Goal: Task Accomplishment & Management: Manage account settings

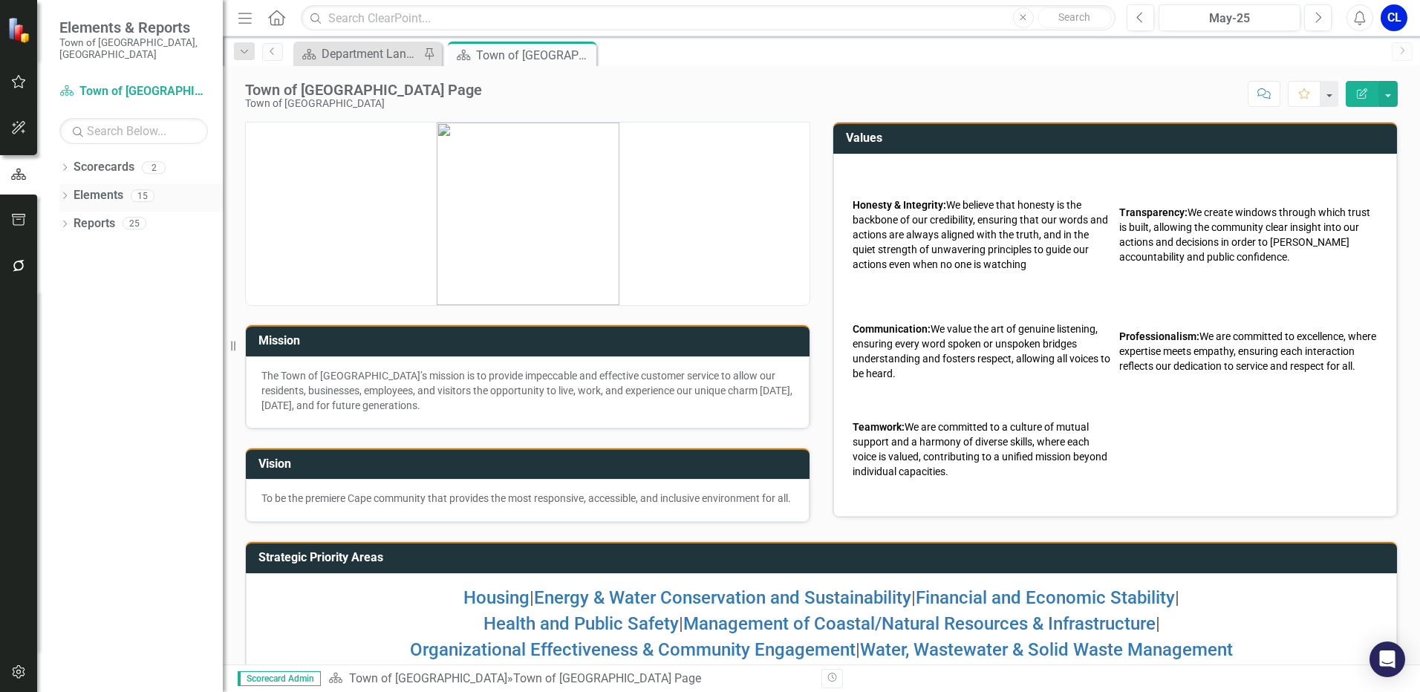
click at [95, 187] on link "Elements" at bounding box center [99, 195] width 50 height 17
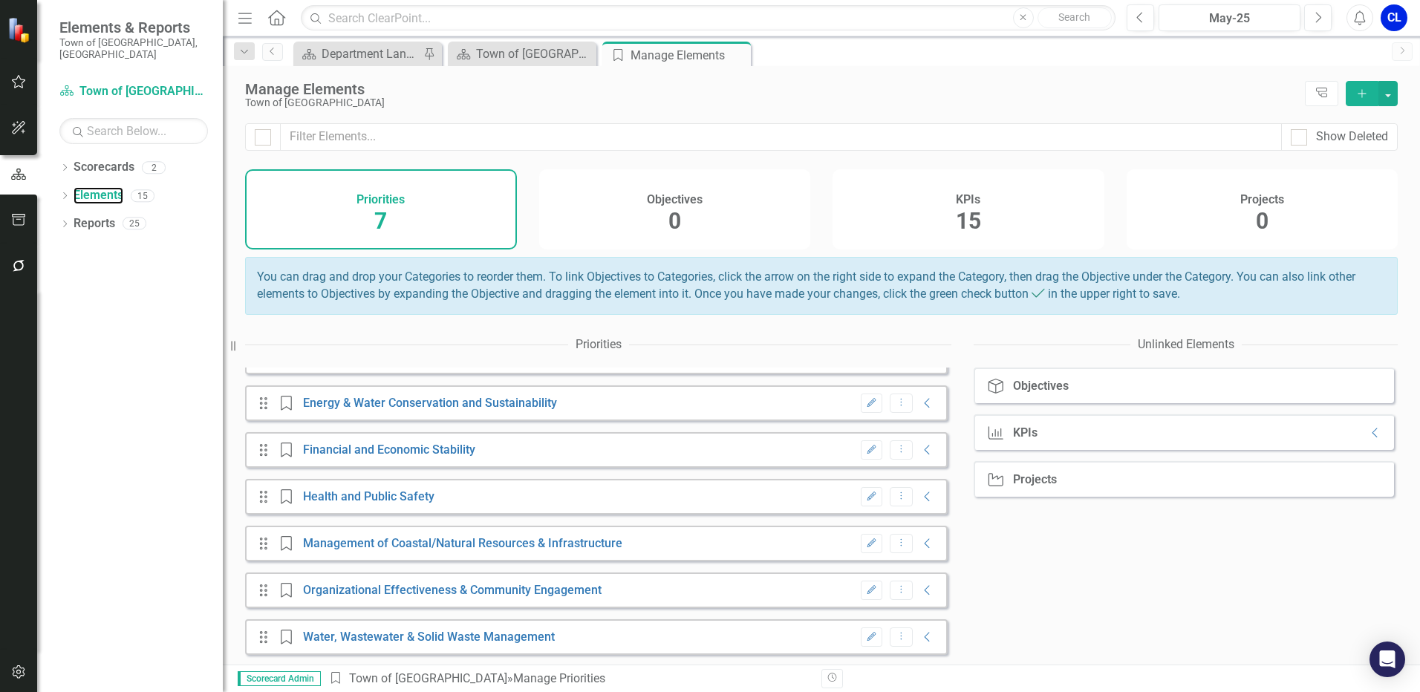
scroll to position [42, 0]
click at [737, 57] on icon "Close" at bounding box center [736, 55] width 15 height 12
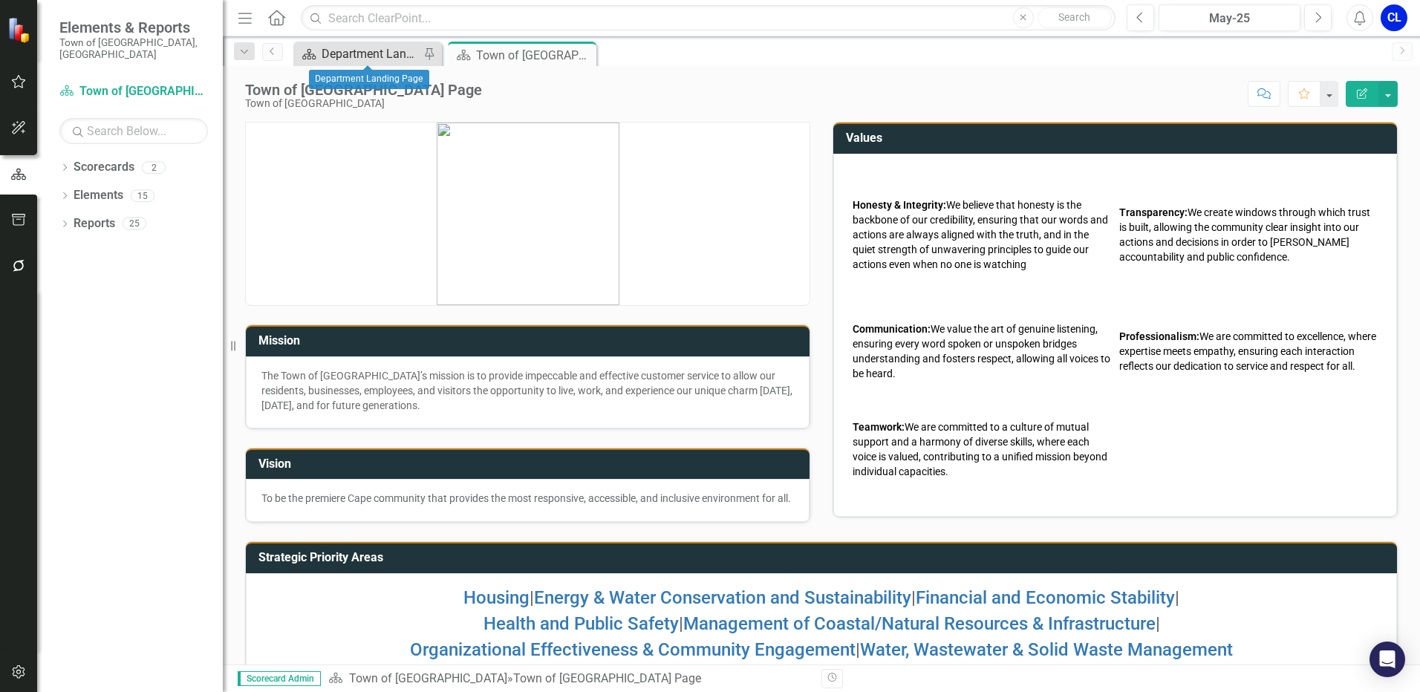
click at [374, 52] on div "Department Landing Page" at bounding box center [371, 54] width 98 height 19
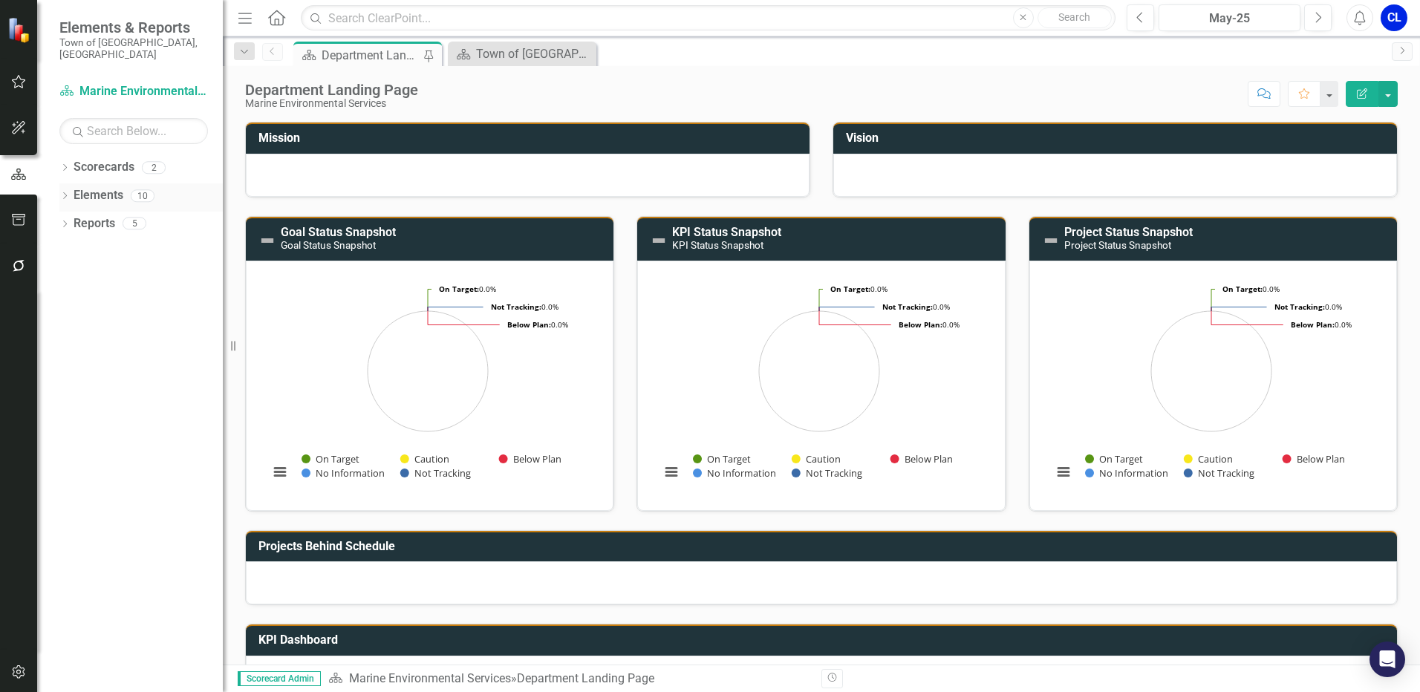
click at [59, 193] on icon "Dropdown" at bounding box center [64, 197] width 10 height 8
click at [74, 250] on icon "Dropdown" at bounding box center [72, 254] width 10 height 8
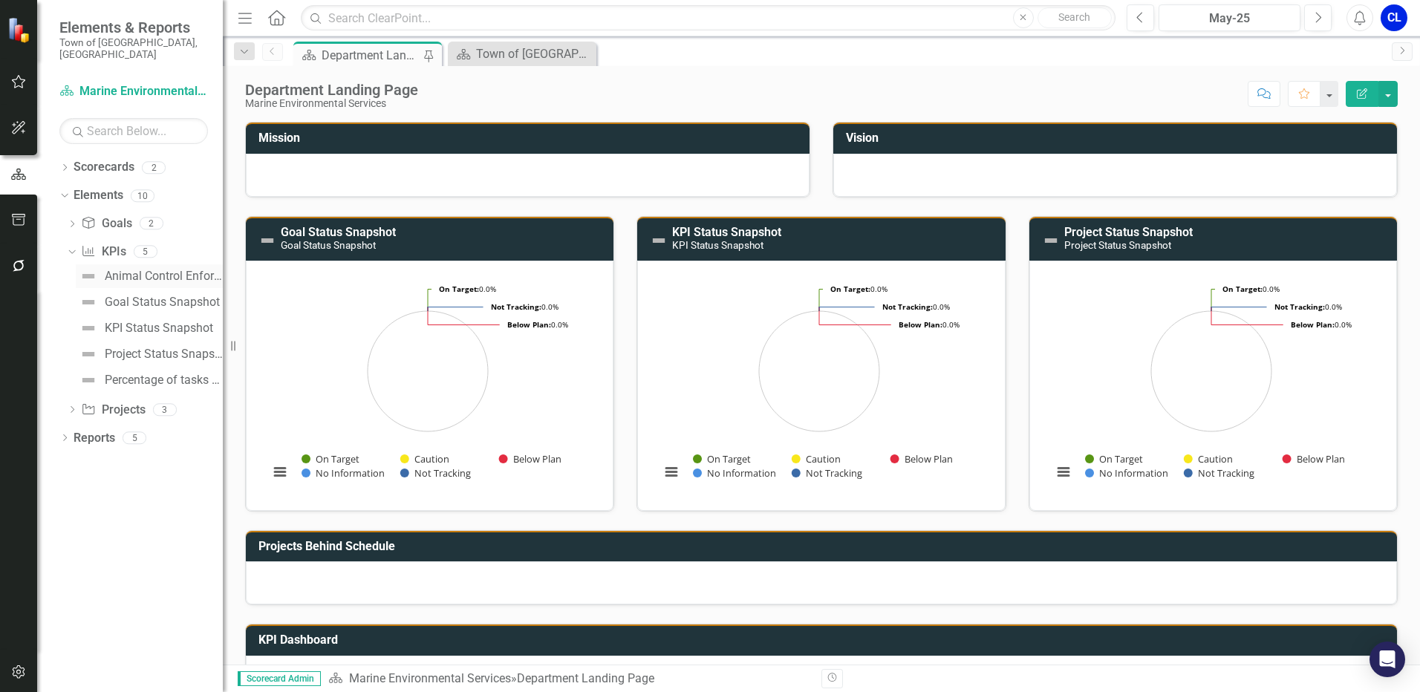
click at [152, 270] on div "Animal Control Enforcement/Dogs on Town Beaches [DATE] - [DATE]: Reduce calls f…" at bounding box center [164, 276] width 118 height 13
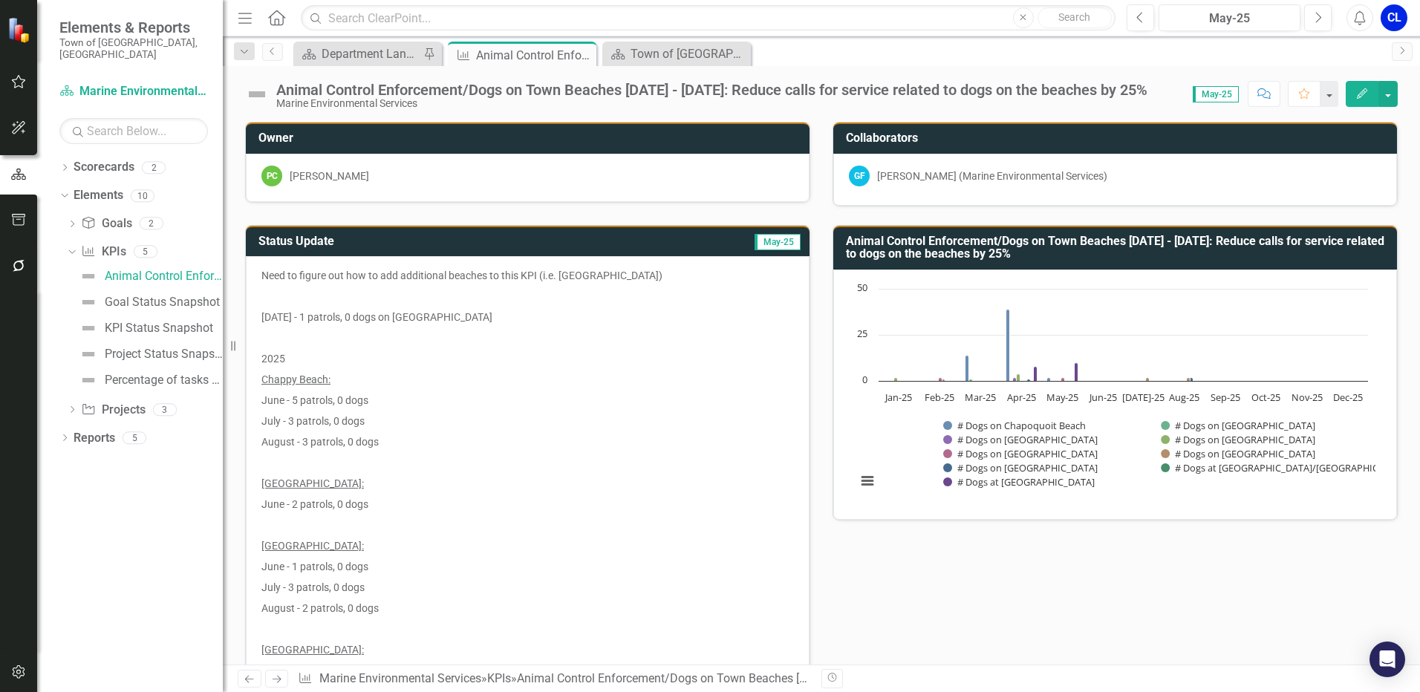
click at [1258, 253] on h3 "Animal Control Enforcement/Dogs on Town Beaches [DATE] - [DATE]: Reduce calls f…" at bounding box center [1118, 248] width 544 height 26
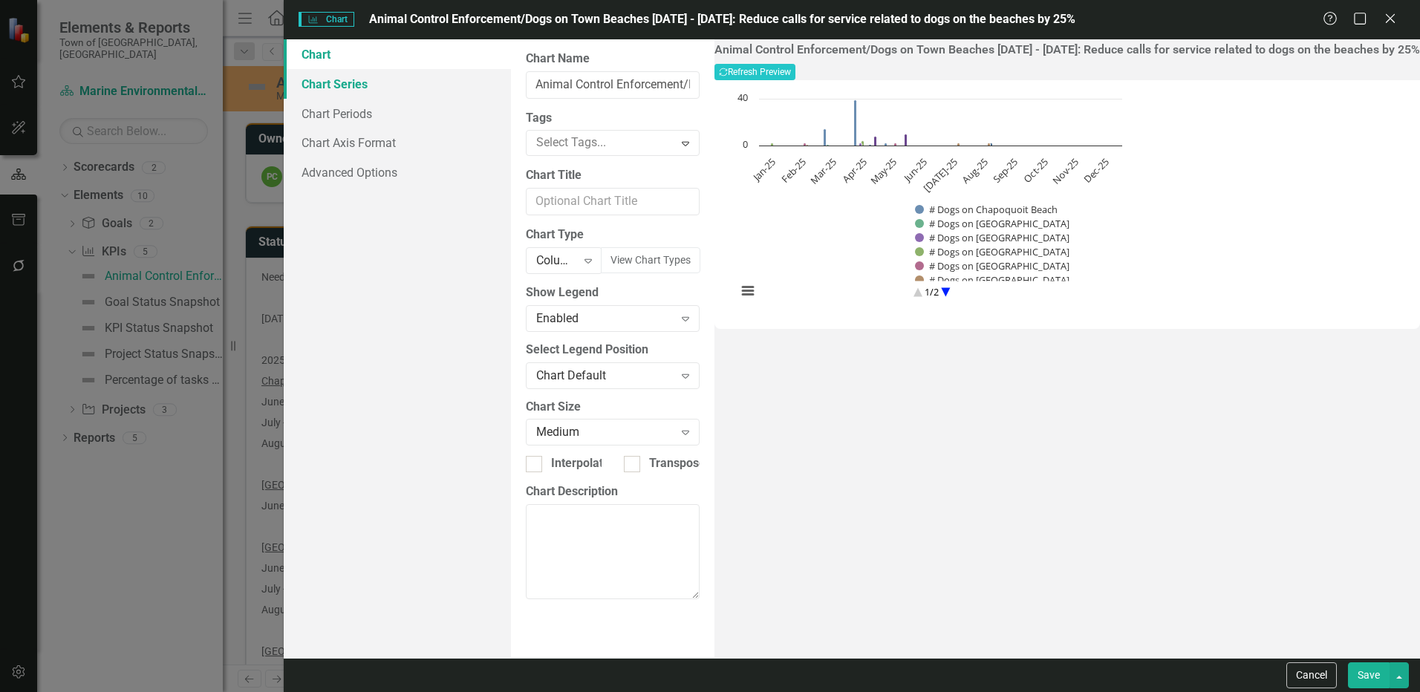
click at [374, 88] on link "Chart Series" at bounding box center [397, 84] width 227 height 30
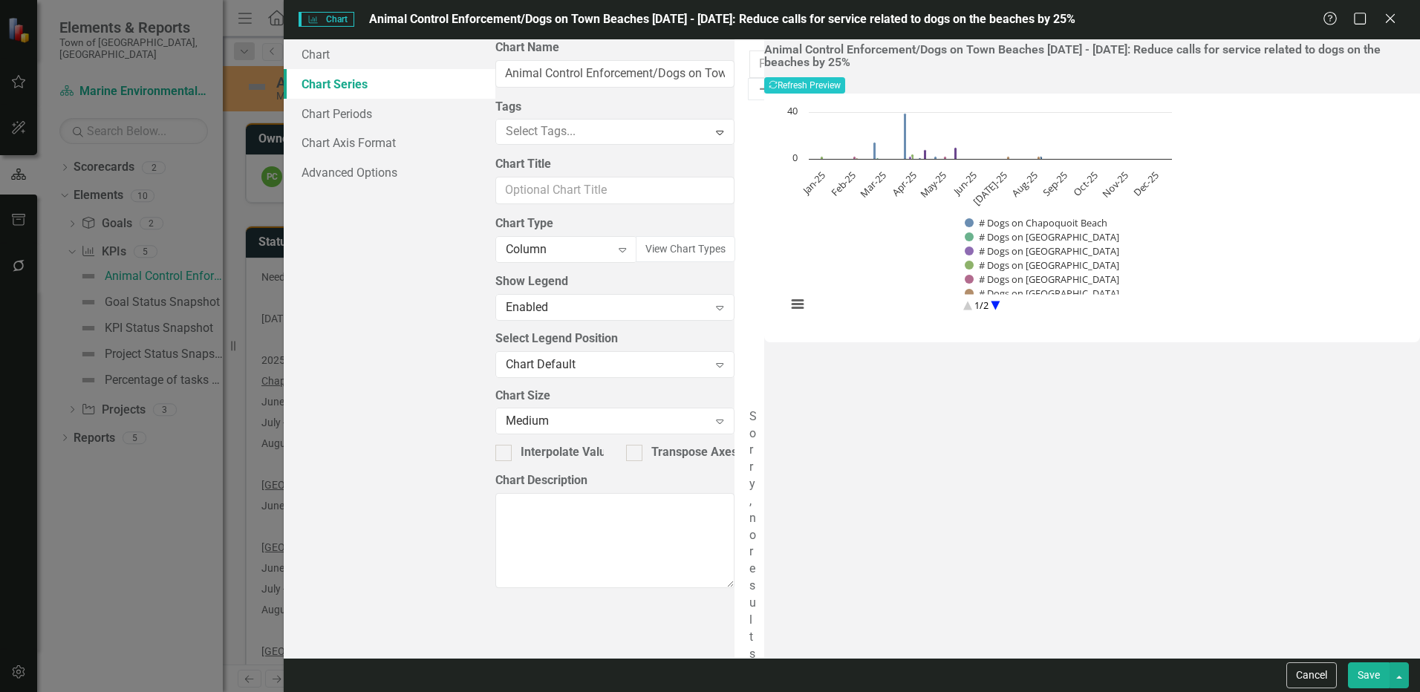
click at [772, 83] on icon "Add" at bounding box center [765, 89] width 15 height 12
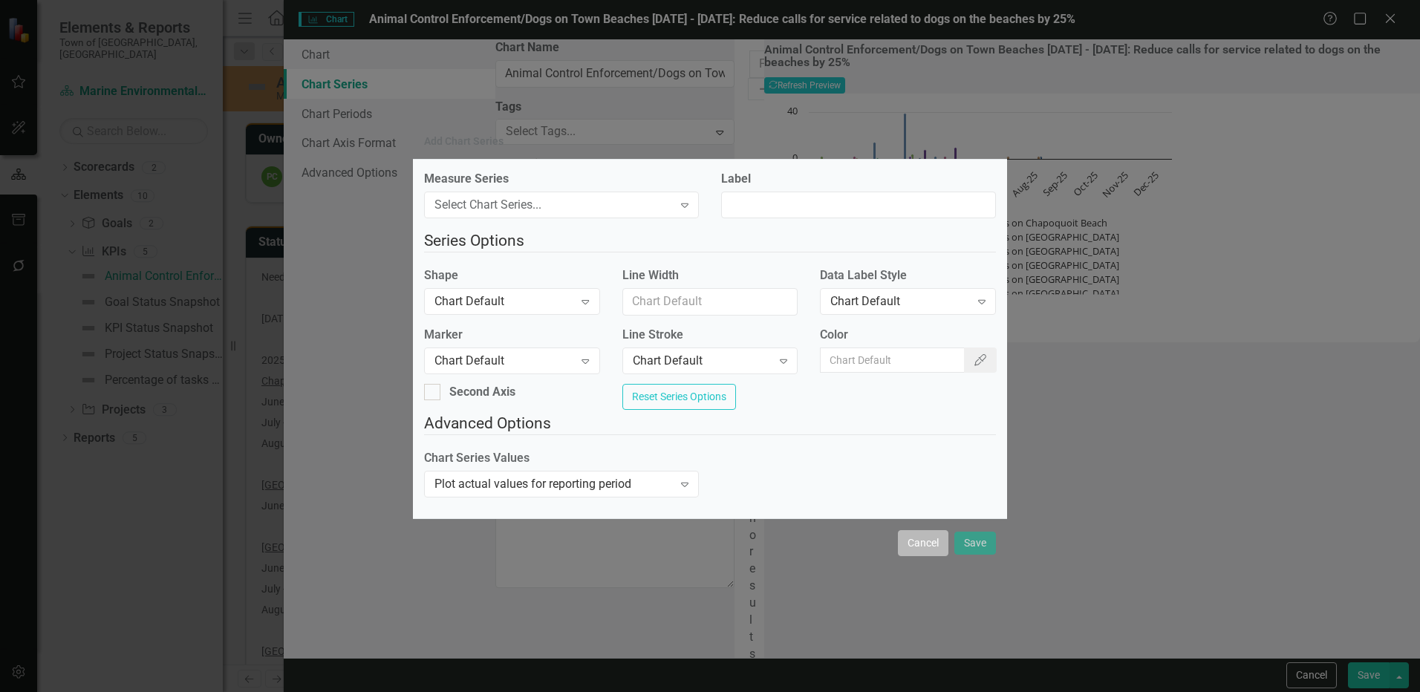
click at [928, 545] on button "Cancel" at bounding box center [923, 543] width 51 height 26
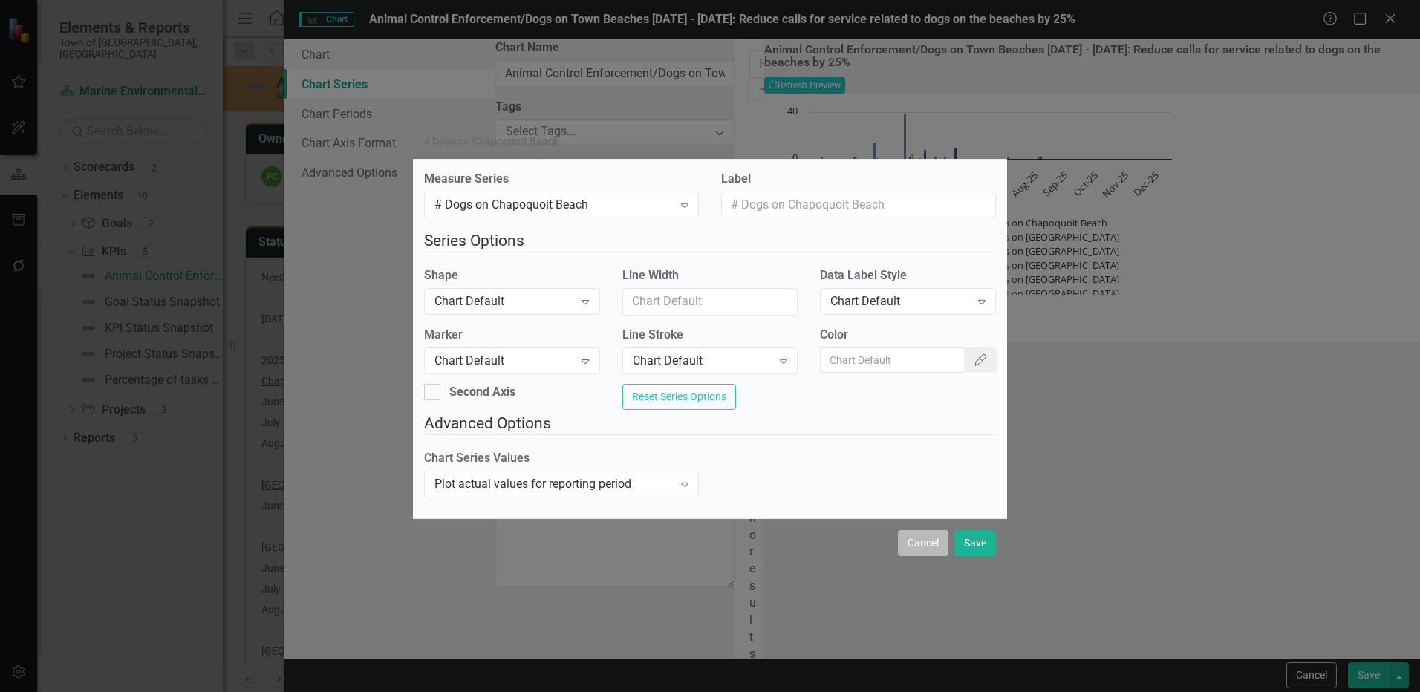
click at [925, 556] on button "Cancel" at bounding box center [923, 543] width 51 height 26
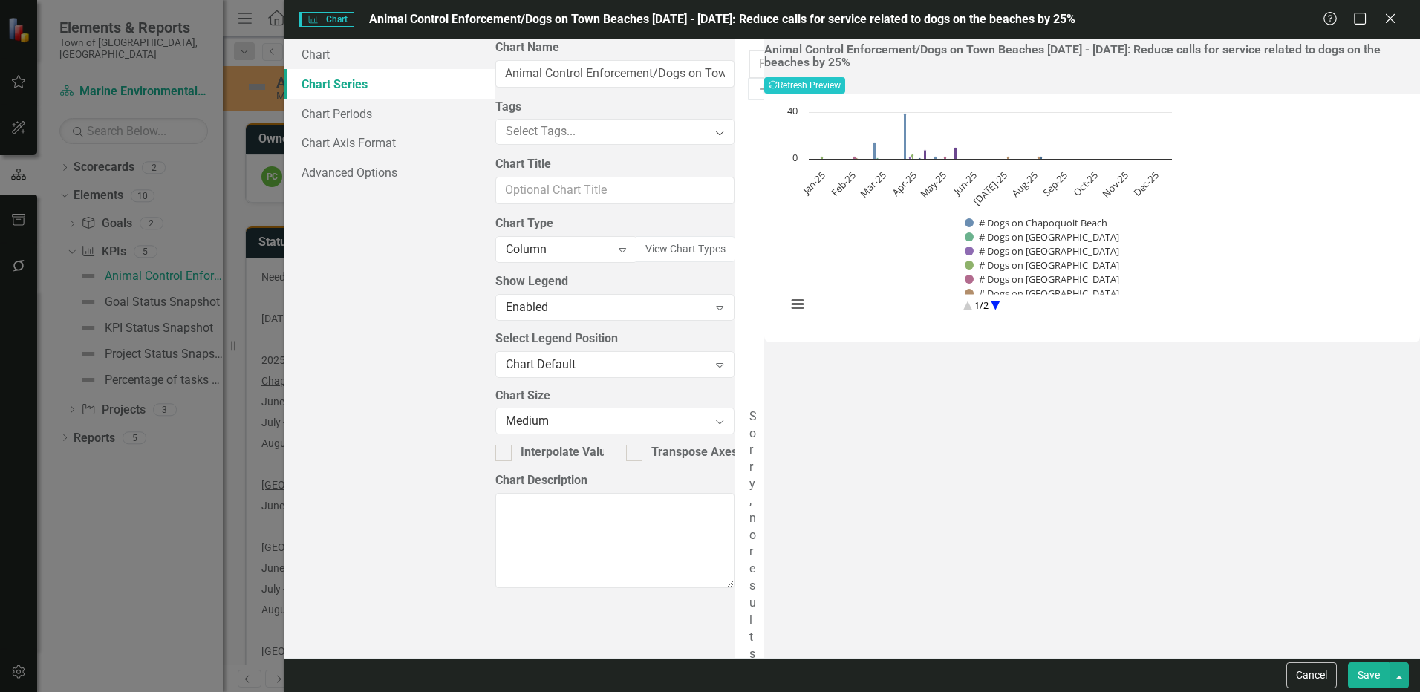
click at [772, 83] on icon "Add" at bounding box center [765, 89] width 15 height 12
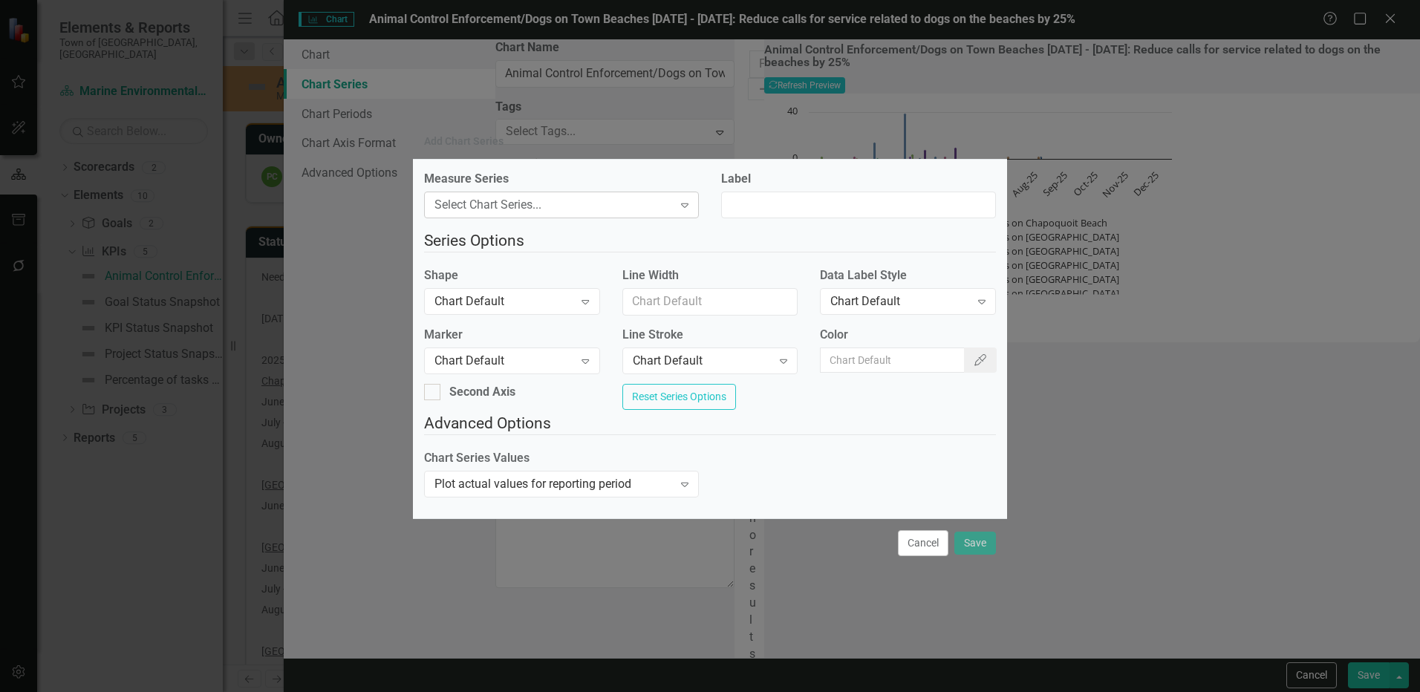
click at [567, 196] on div "Select Chart Series..." at bounding box center [553, 204] width 238 height 17
click at [720, 221] on div "Label" at bounding box center [858, 200] width 297 height 59
click at [691, 199] on icon "Expand" at bounding box center [684, 205] width 15 height 12
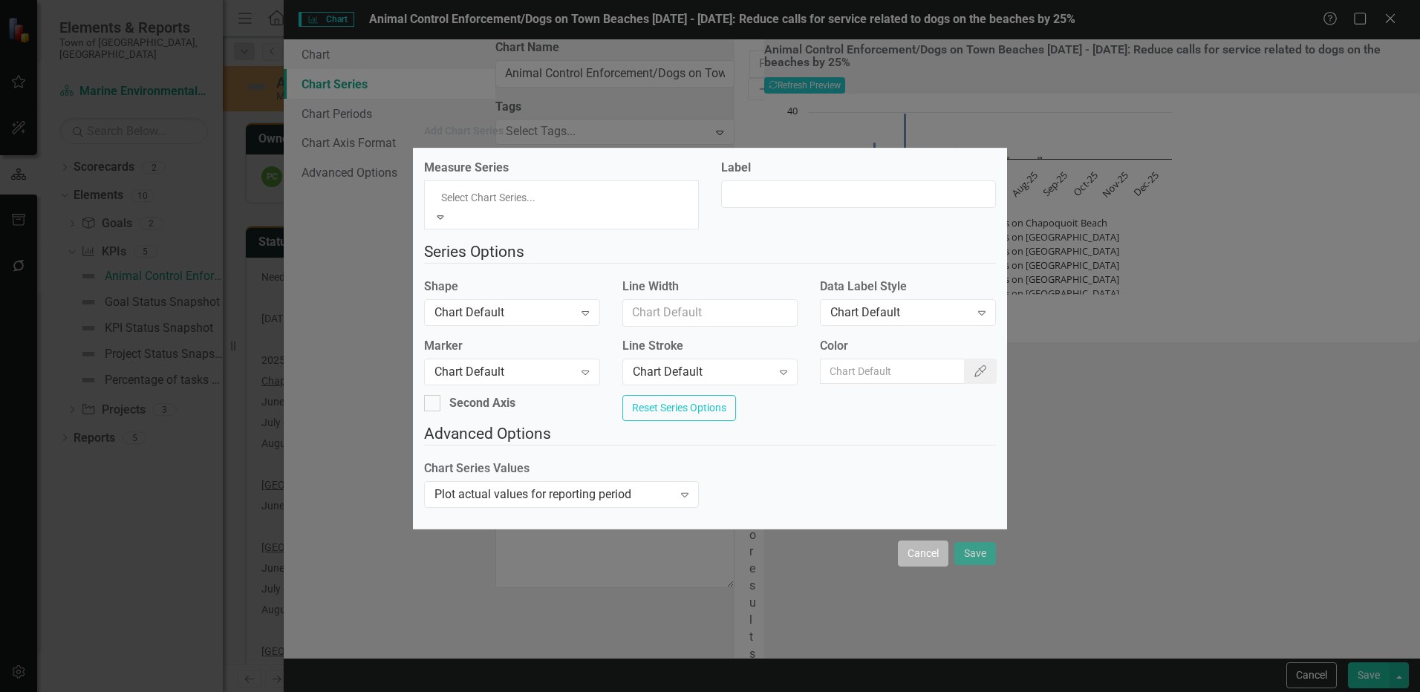
click at [934, 555] on button "Cancel" at bounding box center [923, 554] width 51 height 26
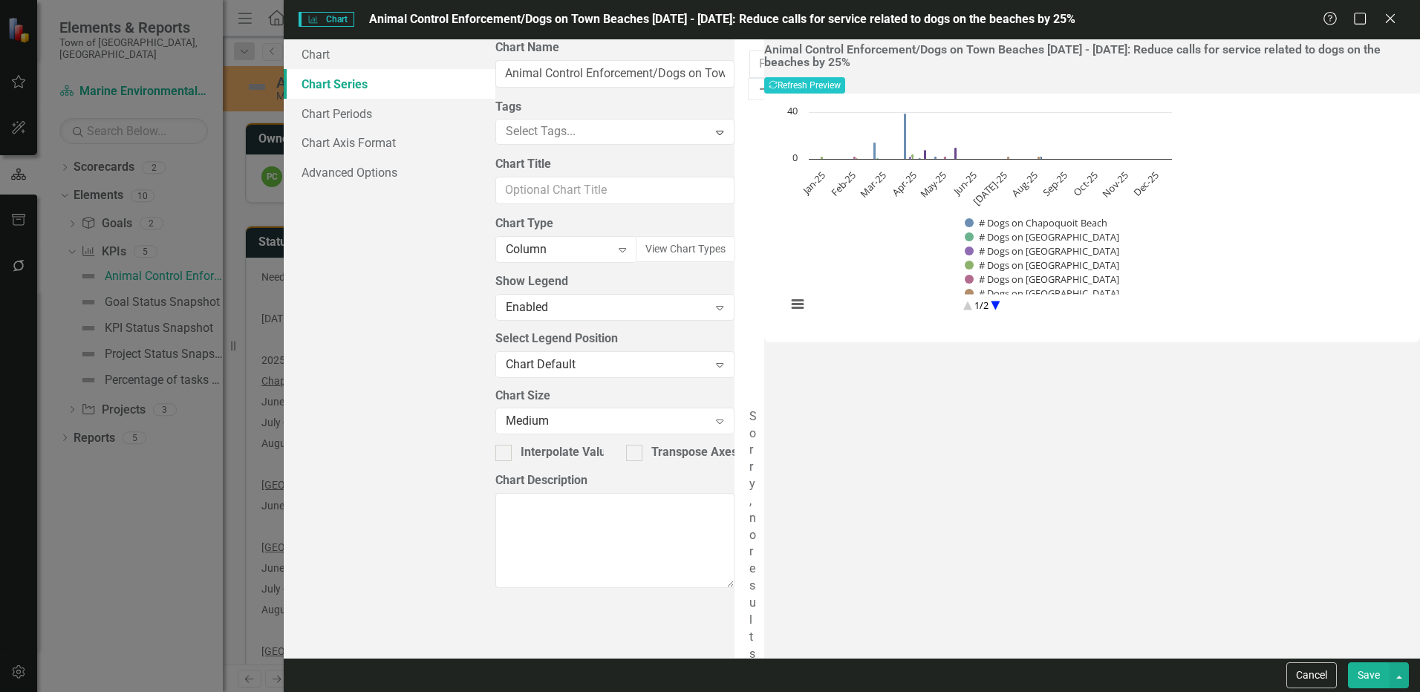
click at [772, 83] on icon "Add" at bounding box center [765, 89] width 15 height 12
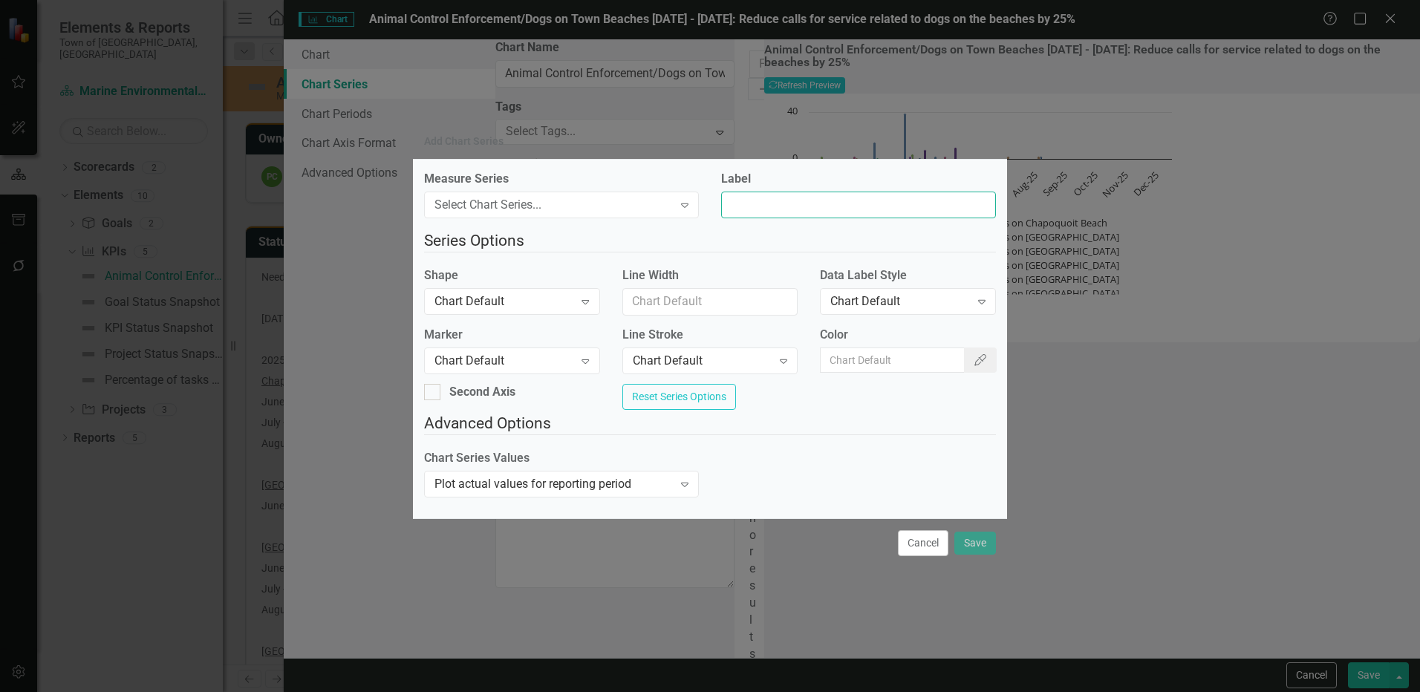
click at [773, 195] on input "Label" at bounding box center [858, 205] width 275 height 27
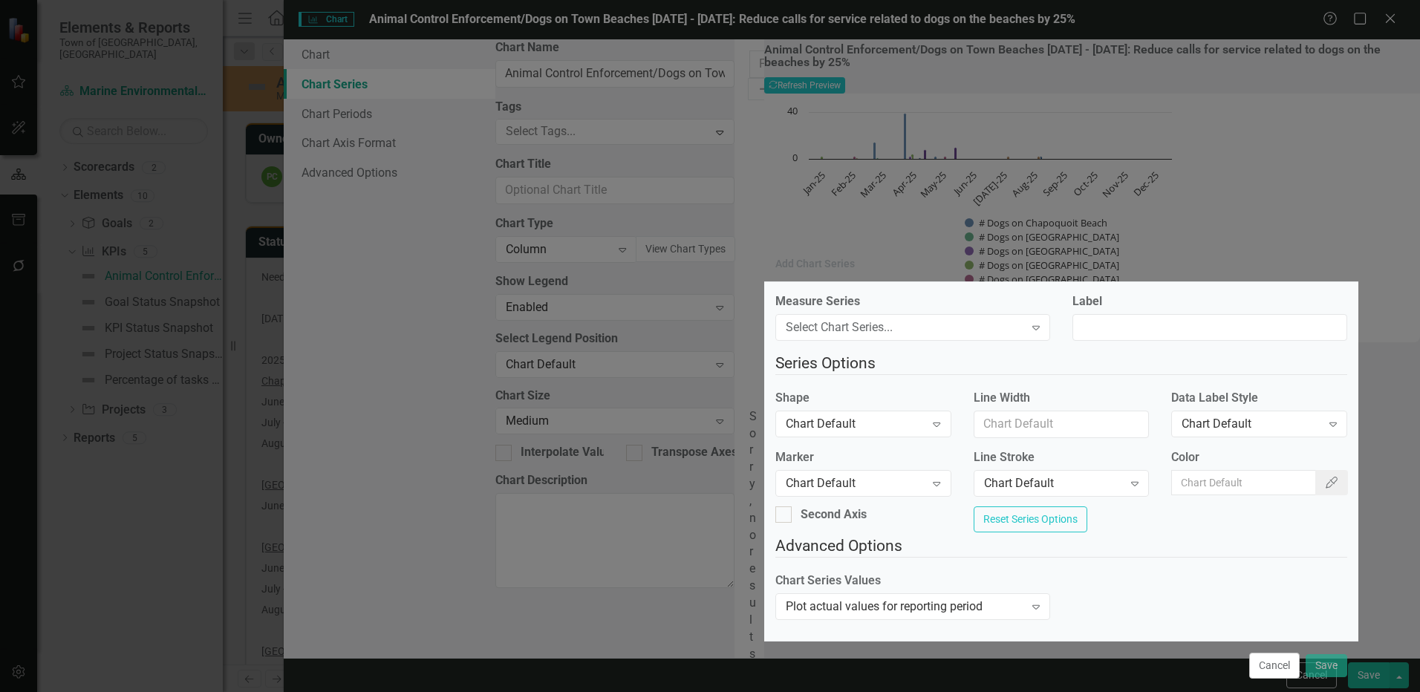
drag, startPoint x: 771, startPoint y: 140, endPoint x: 1122, endPoint y: 262, distance: 372.0
click at [1122, 262] on div "Add Chart Series" at bounding box center [1061, 264] width 594 height 34
click at [1124, 317] on input "Label" at bounding box center [1209, 327] width 275 height 27
type input "# Dogs on Woodneck Beach"
click at [1227, 602] on div "Chart Series Values Plot actual values for reporting period Expand" at bounding box center [1061, 601] width 594 height 57
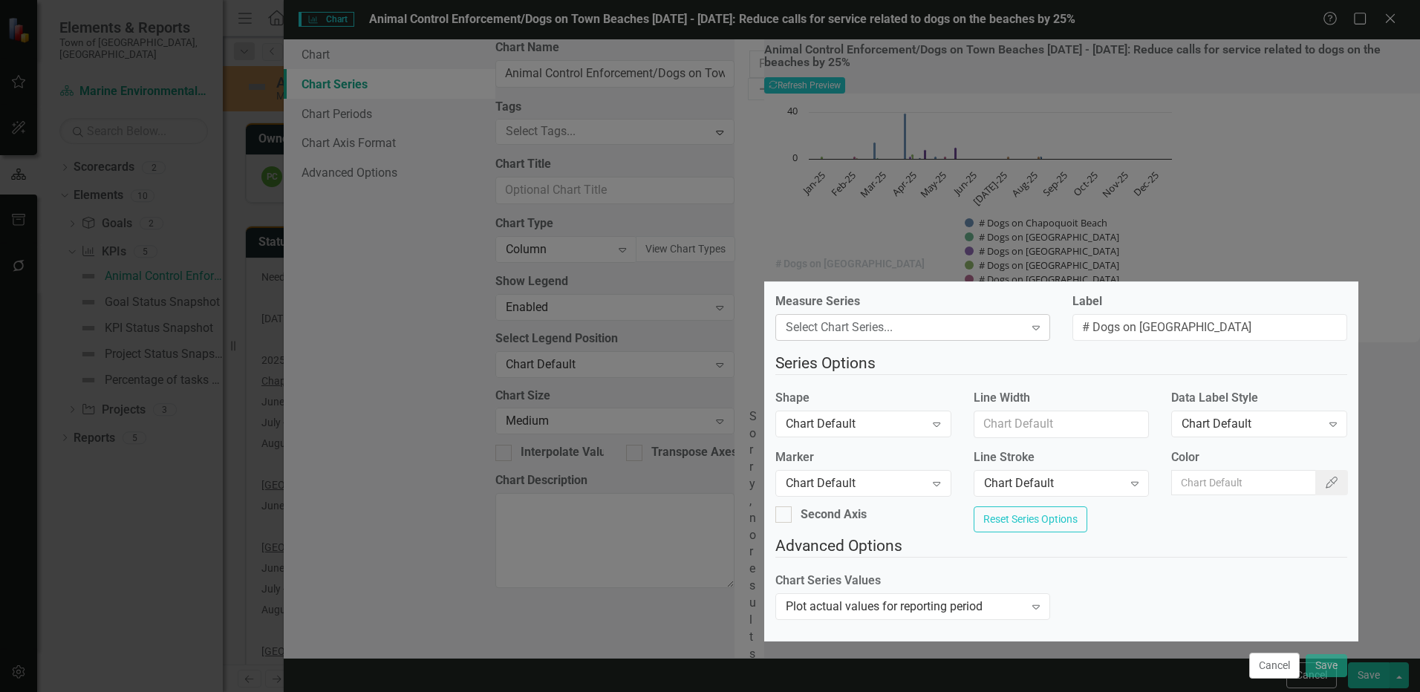
click at [899, 324] on div "Select Chart Series..." at bounding box center [905, 327] width 238 height 17
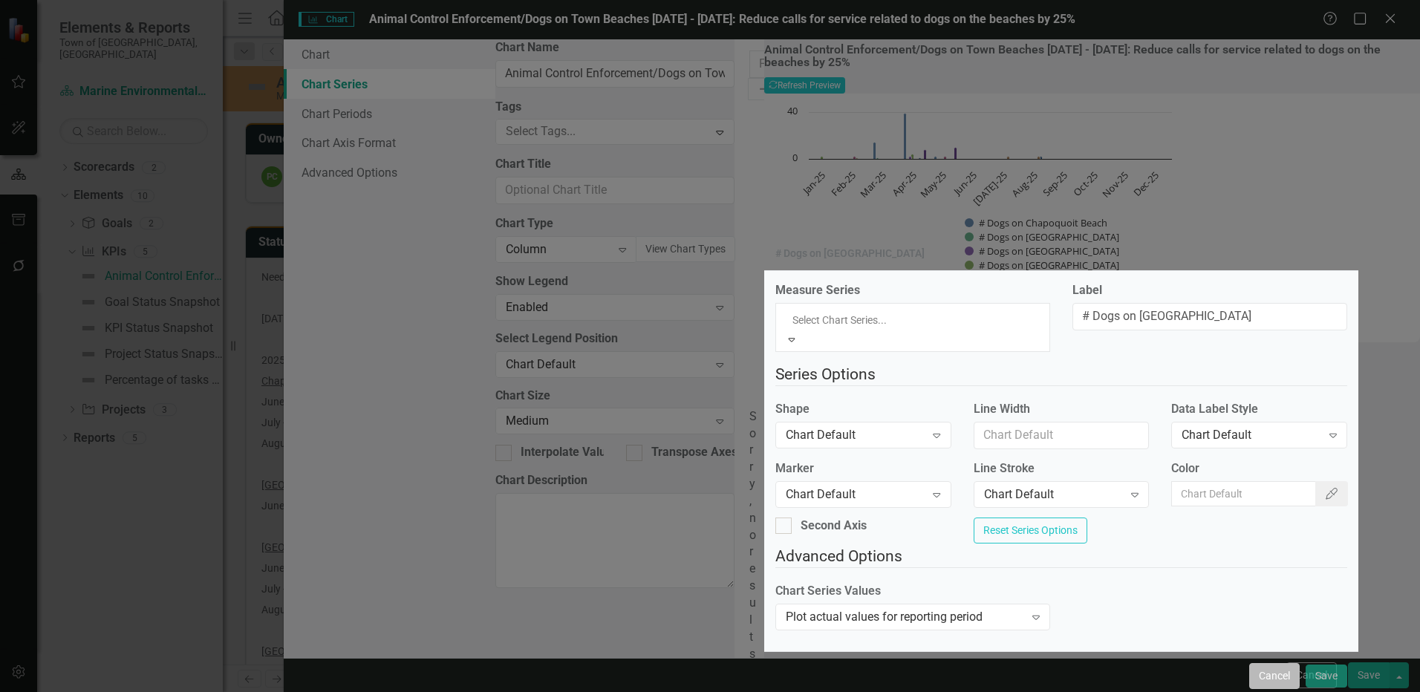
click at [1281, 677] on button "Cancel" at bounding box center [1274, 676] width 51 height 26
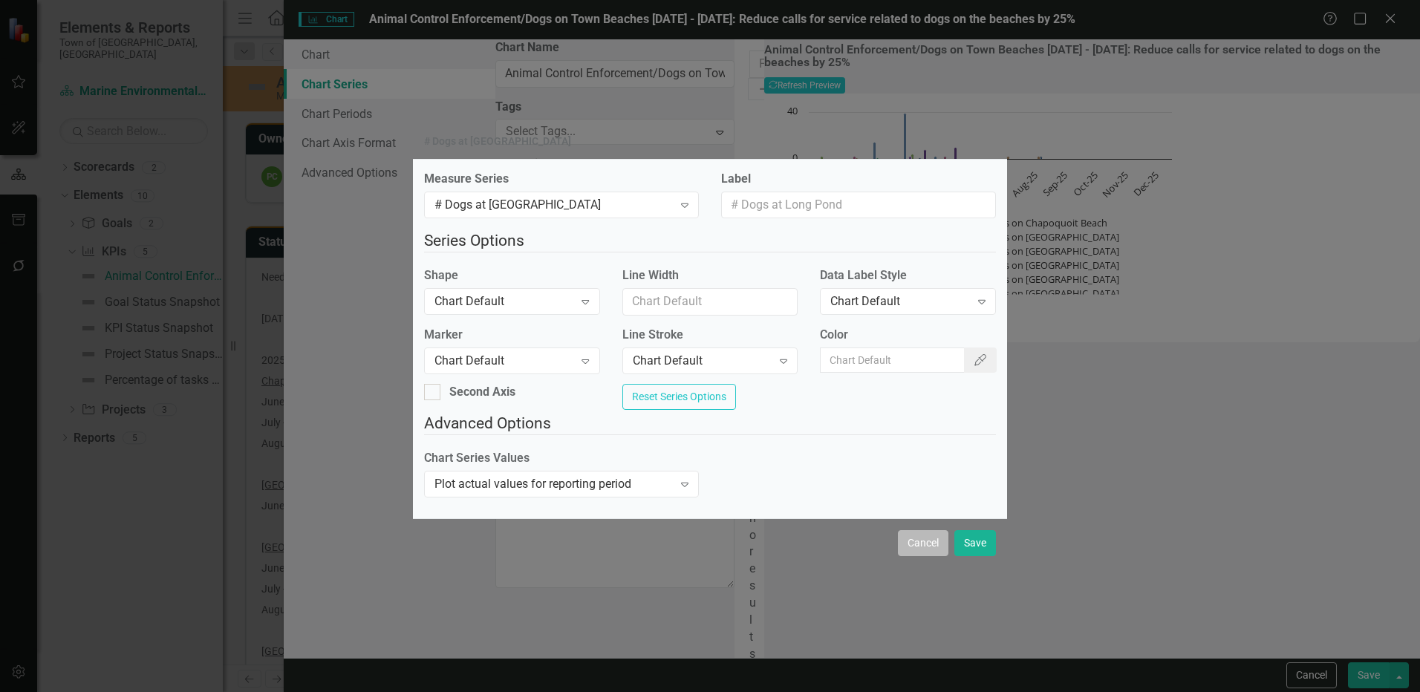
click at [920, 550] on button "Cancel" at bounding box center [923, 543] width 51 height 26
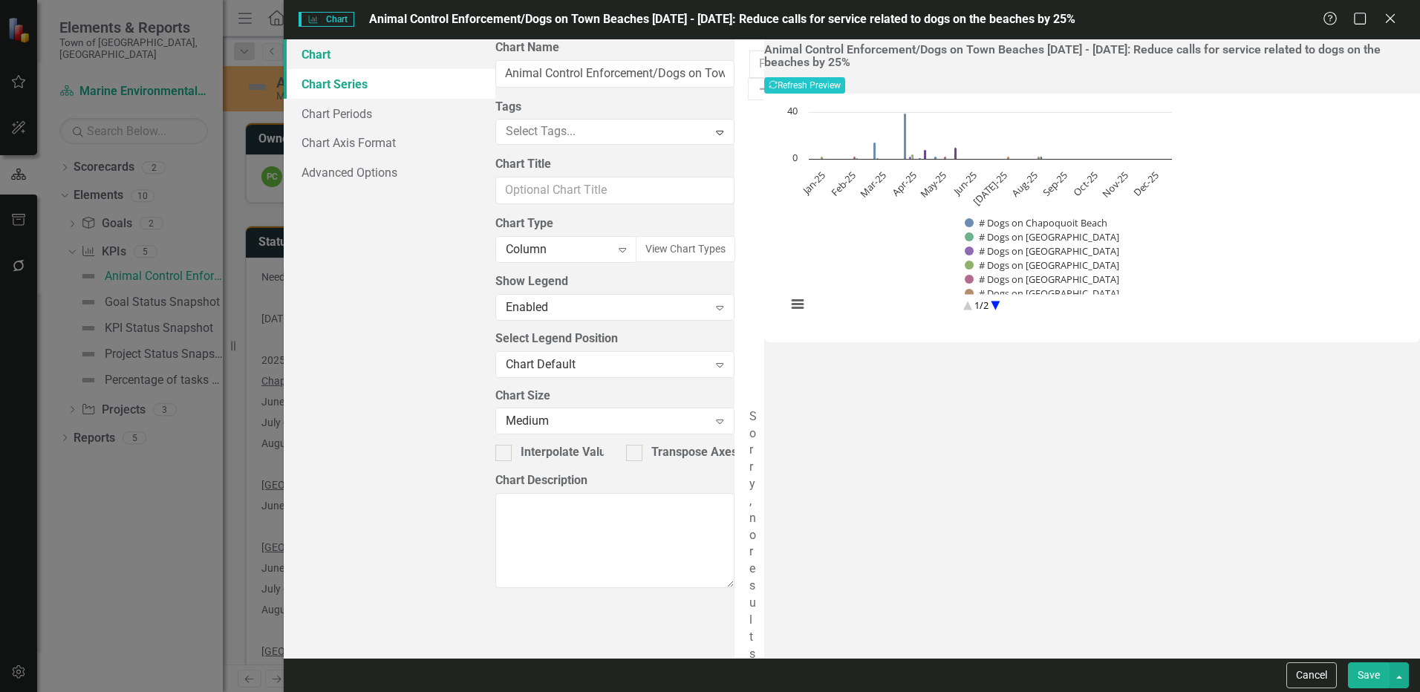
click at [358, 50] on link "Chart" at bounding box center [389, 54] width 211 height 30
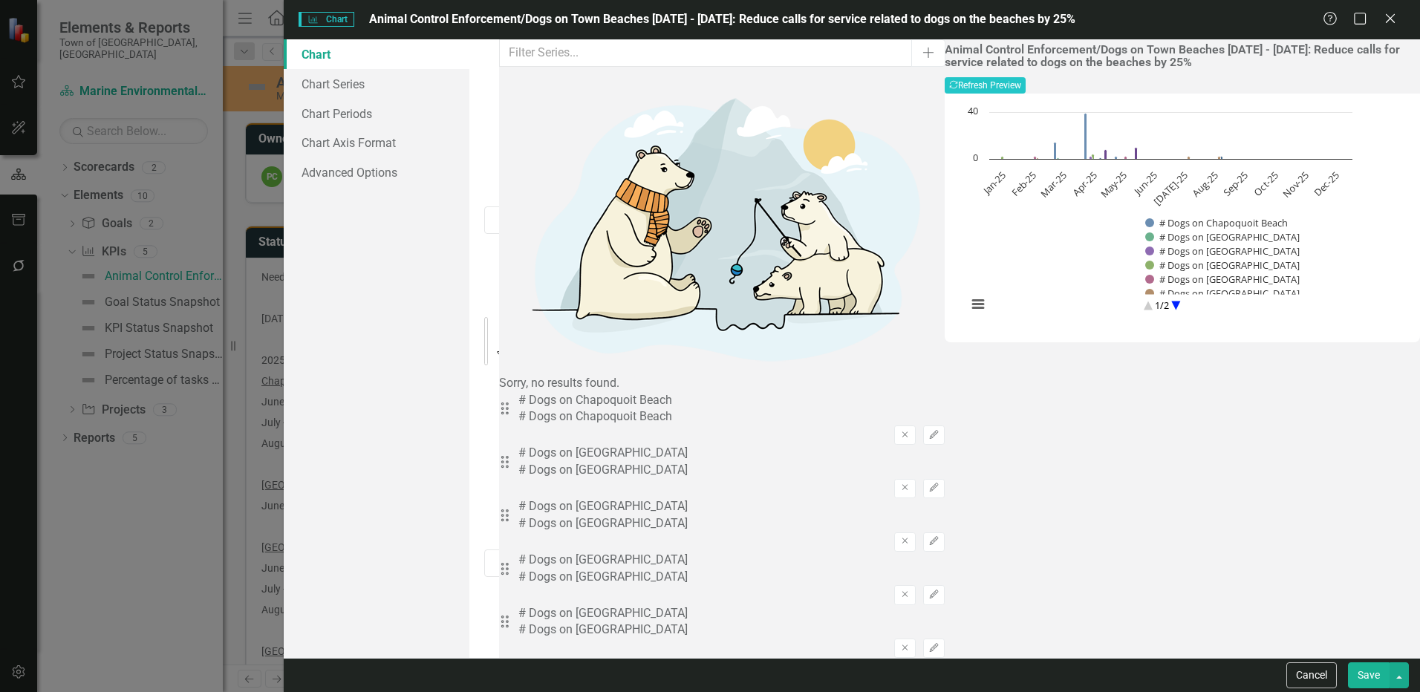
click at [567, 319] on div at bounding box center [528, 329] width 79 height 20
click at [1188, 532] on div "Animal Control Enforcement/Dogs on Town Beaches May1 - October1: Reduce calls f…" at bounding box center [1182, 348] width 475 height 619
click at [1069, 501] on div "Animal Control Enforcement/Dogs on Town Beaches May1 - October1: Reduce calls f…" at bounding box center [1182, 348] width 475 height 619
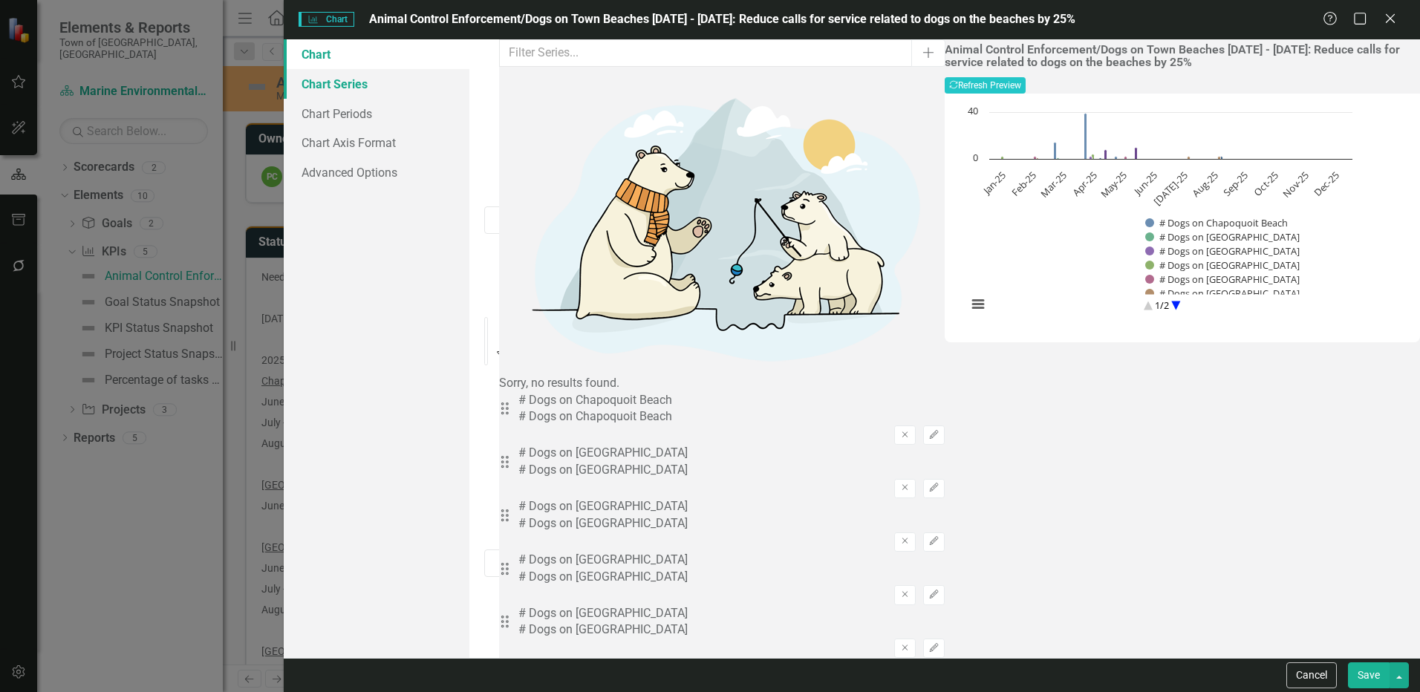
click at [349, 89] on link "Chart Series" at bounding box center [377, 84] width 186 height 30
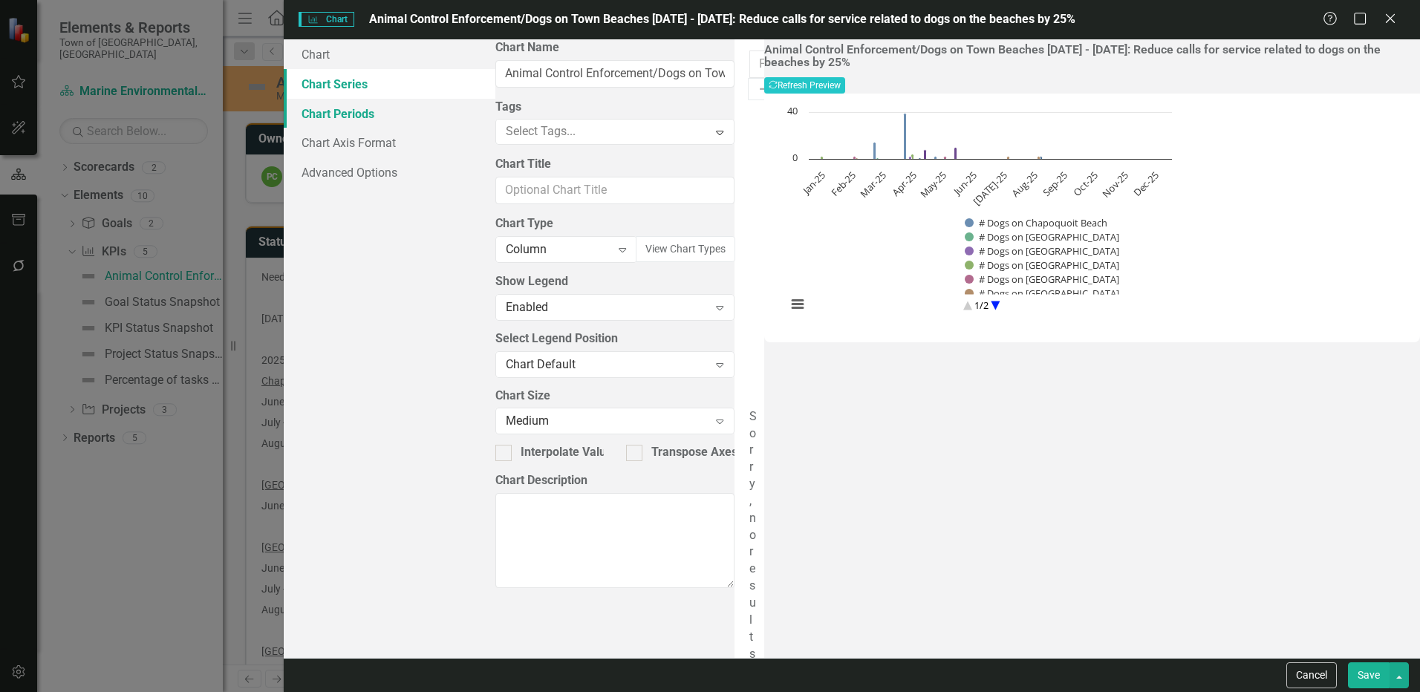
click at [351, 111] on link "Chart Periods" at bounding box center [389, 114] width 211 height 30
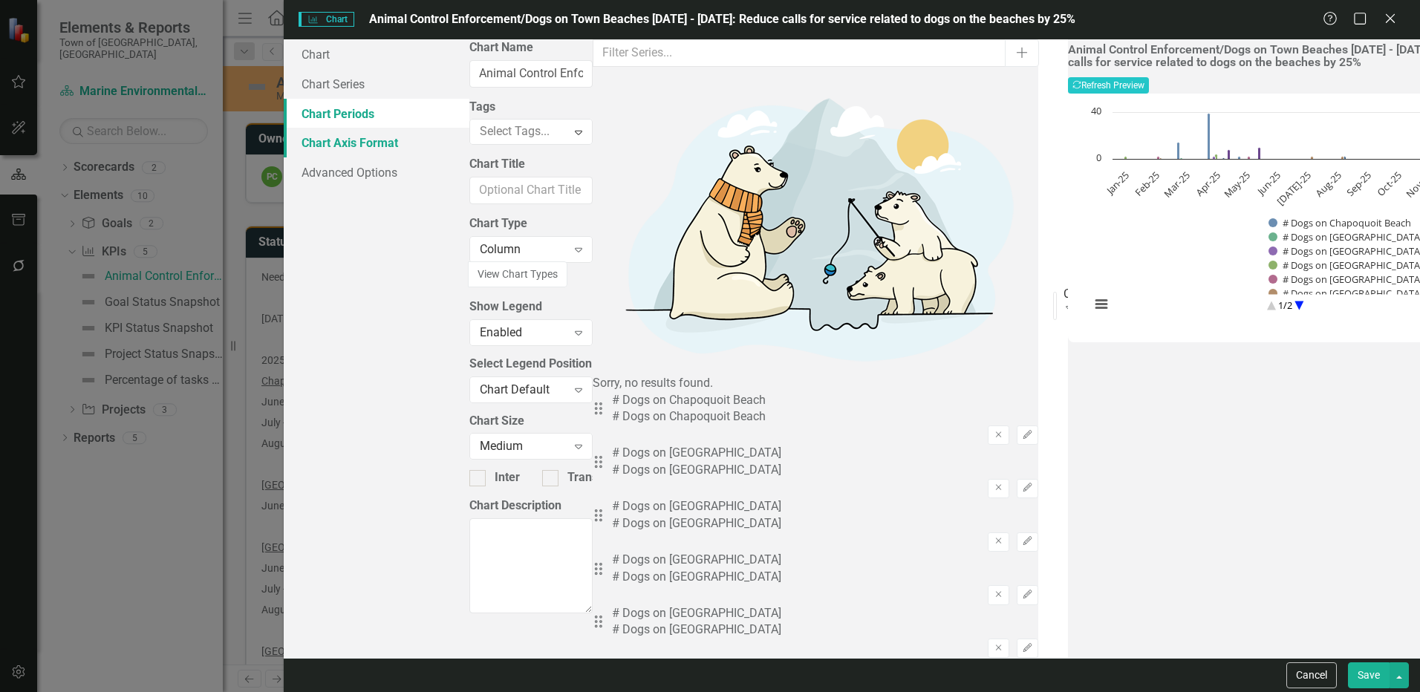
click at [353, 141] on link "Chart Axis Format" at bounding box center [377, 143] width 186 height 30
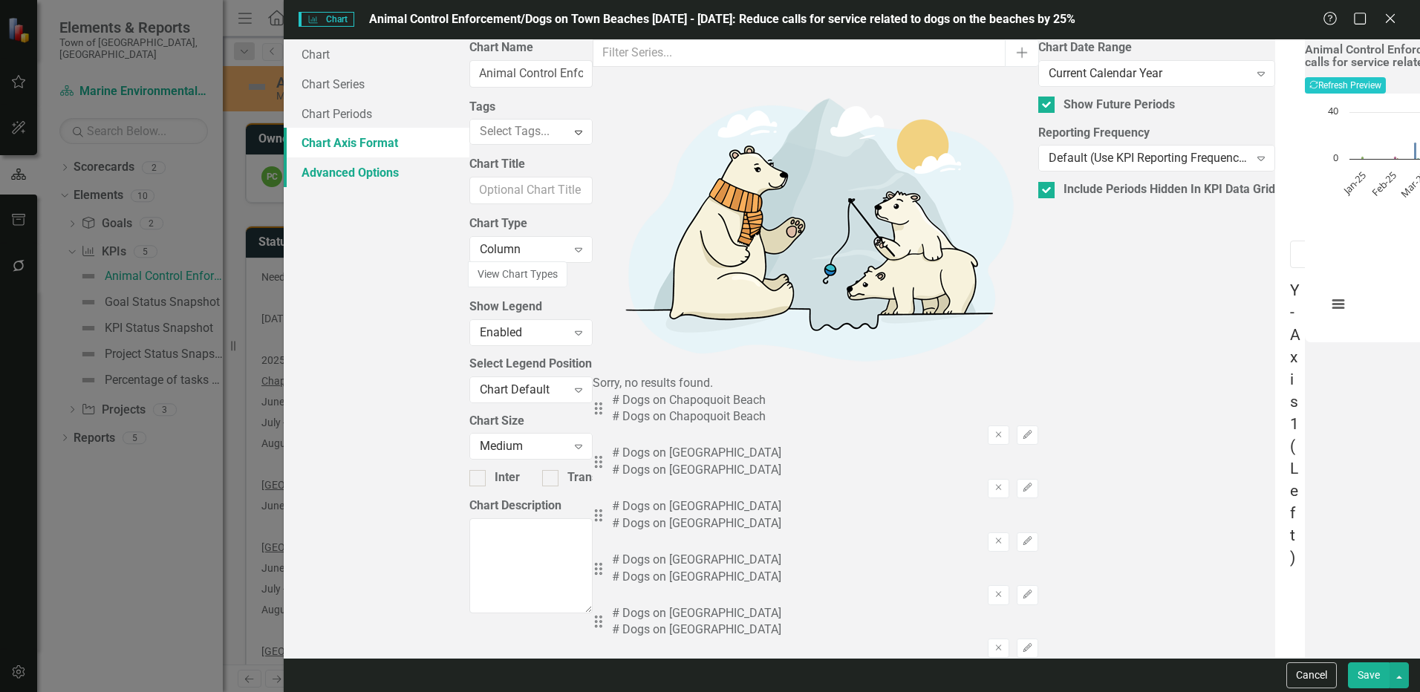
click at [354, 177] on link "Advanced Options" at bounding box center [377, 172] width 186 height 30
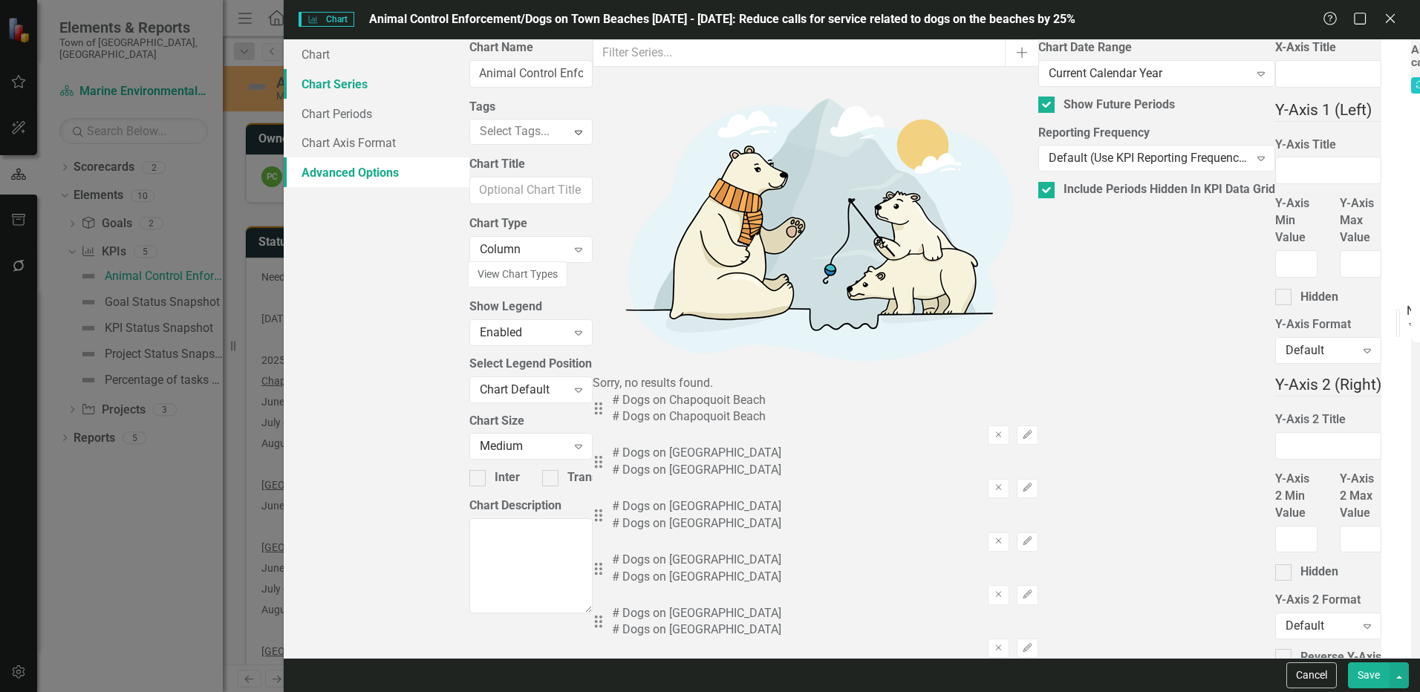
click at [327, 91] on link "Chart Series" at bounding box center [377, 84] width 186 height 30
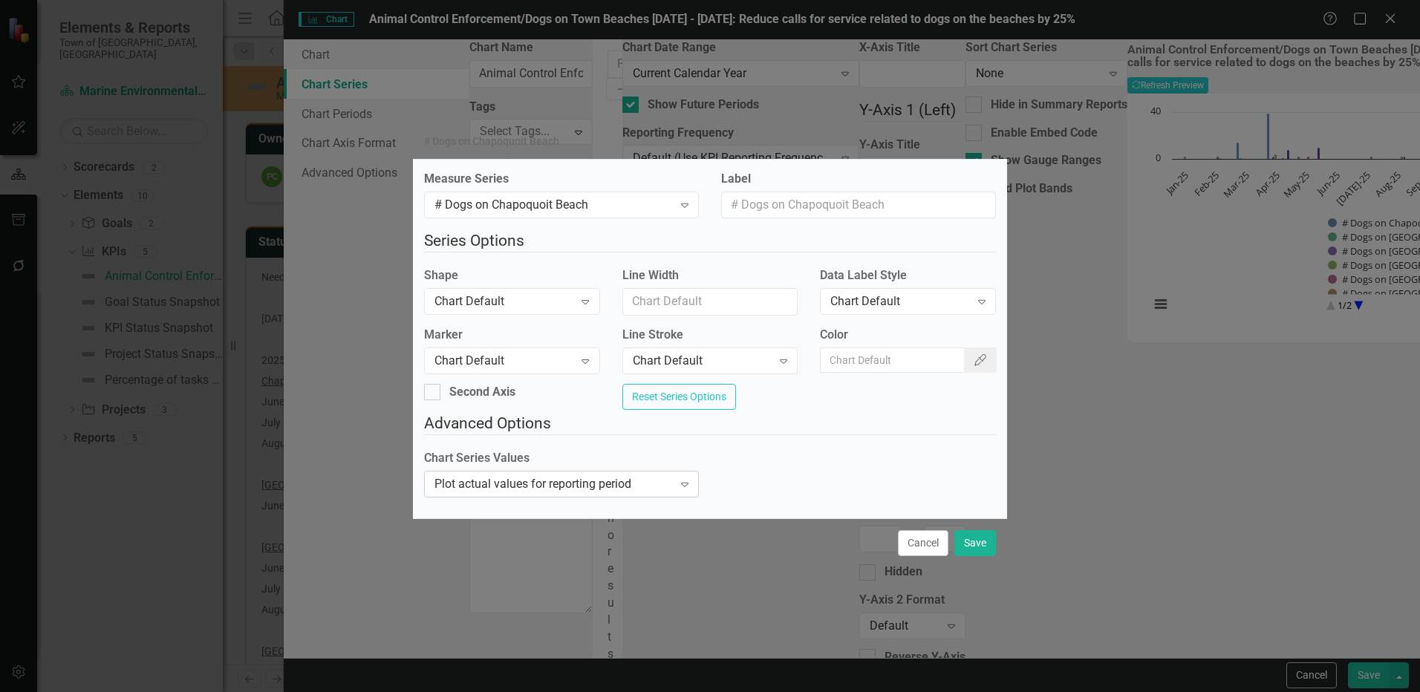
click at [681, 490] on icon "Expand" at bounding box center [684, 484] width 15 height 12
click at [806, 480] on div "Chart Series Values Plot actual values for reporting period Expand" at bounding box center [710, 478] width 594 height 57
click at [920, 553] on button "Cancel" at bounding box center [923, 543] width 51 height 26
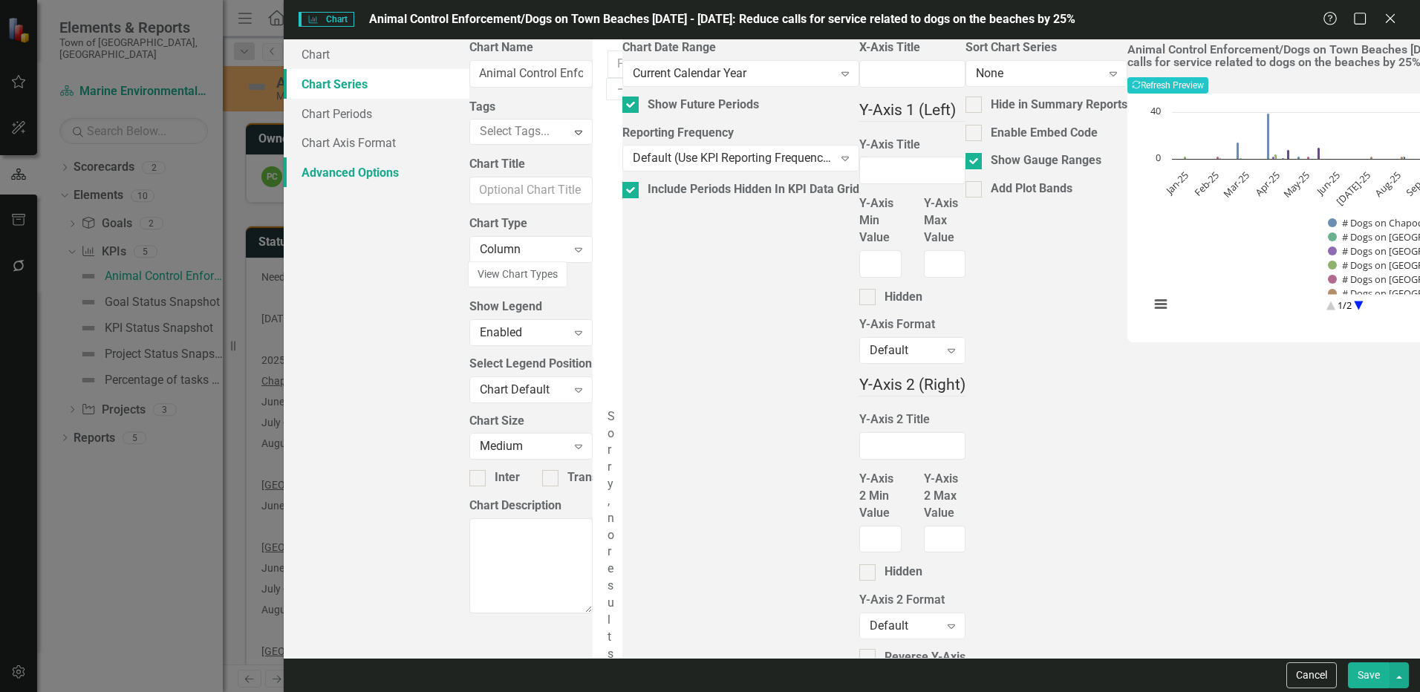
click at [360, 164] on link "Advanced Options" at bounding box center [377, 172] width 186 height 30
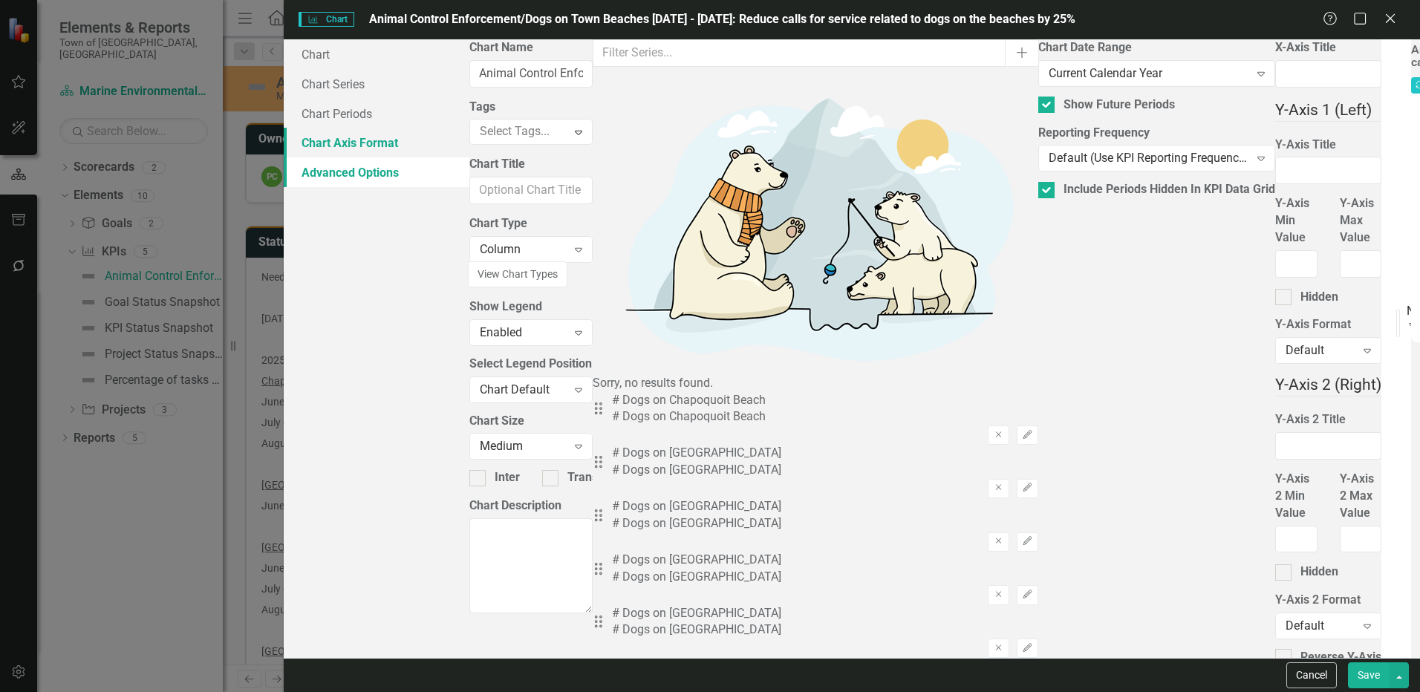
click at [361, 137] on link "Chart Axis Format" at bounding box center [377, 143] width 186 height 30
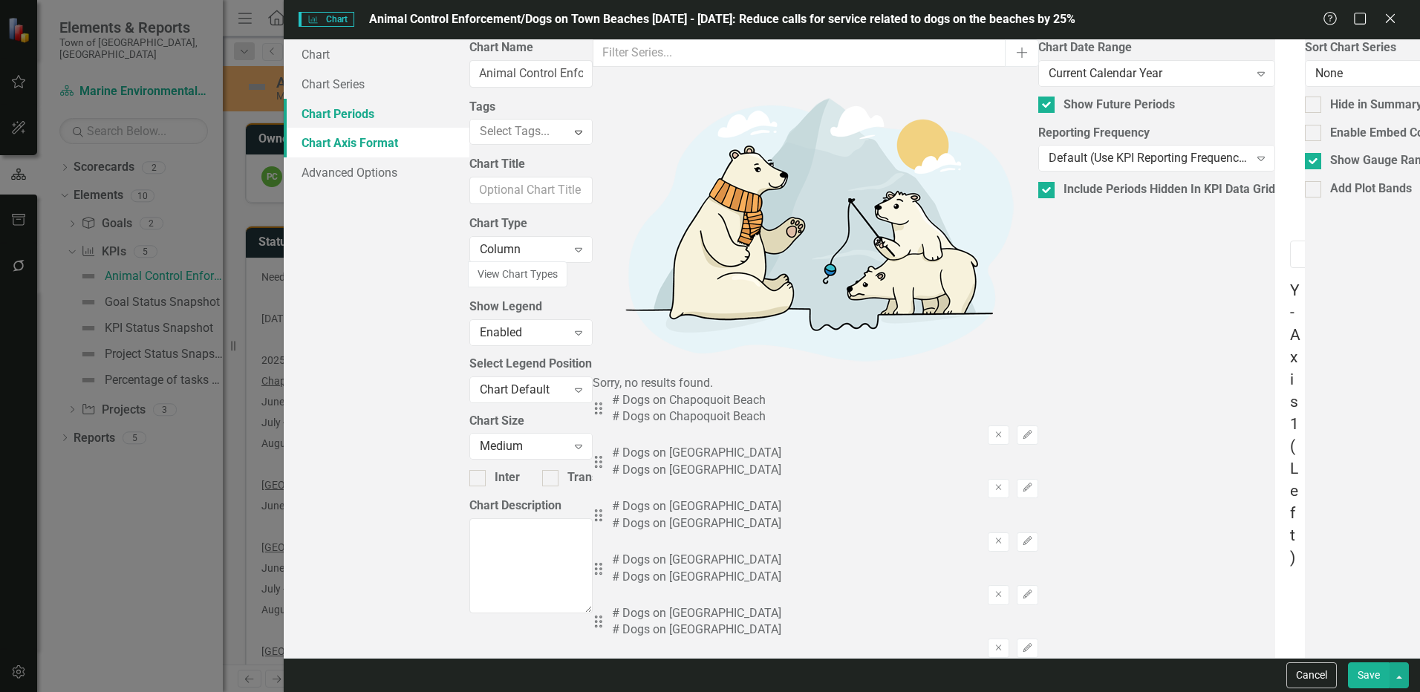
click at [359, 106] on link "Chart Periods" at bounding box center [377, 114] width 186 height 30
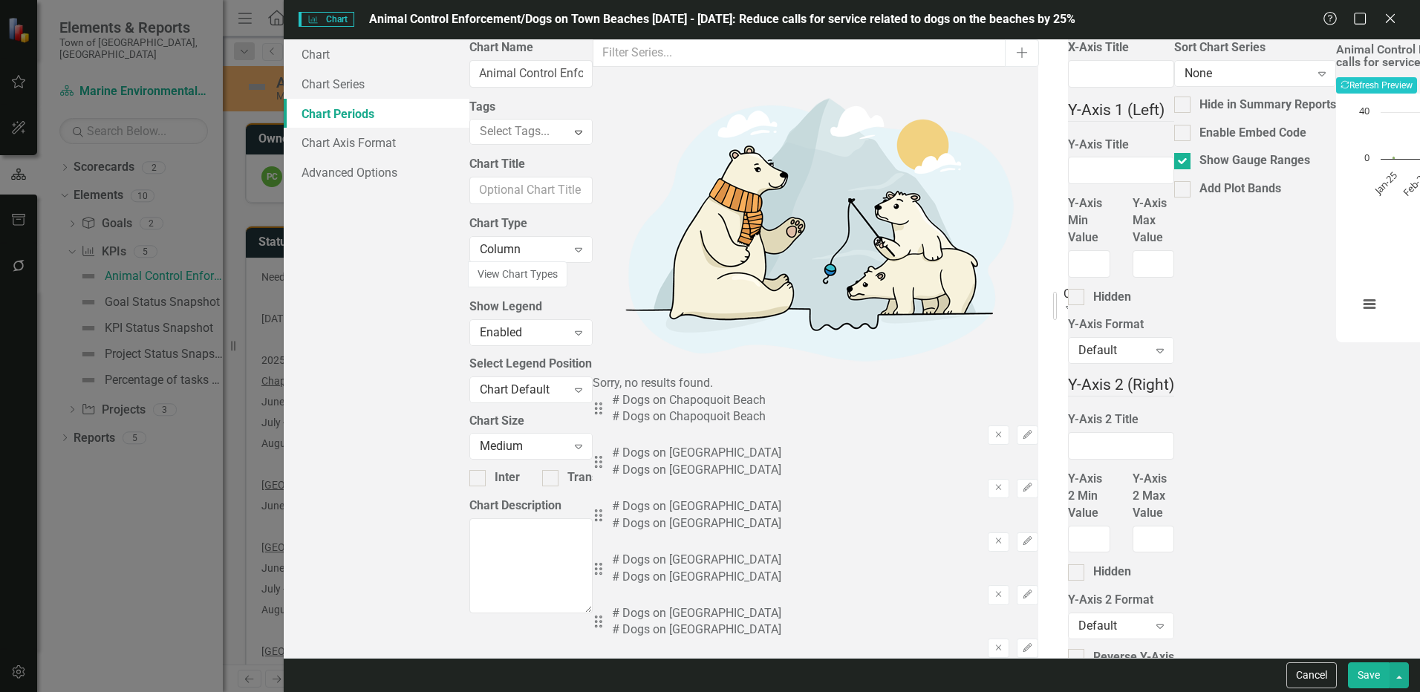
click at [1063, 285] on div "Current Calendar Year" at bounding box center [1066, 293] width 6 height 17
click at [386, 84] on link "Chart Series" at bounding box center [377, 84] width 186 height 30
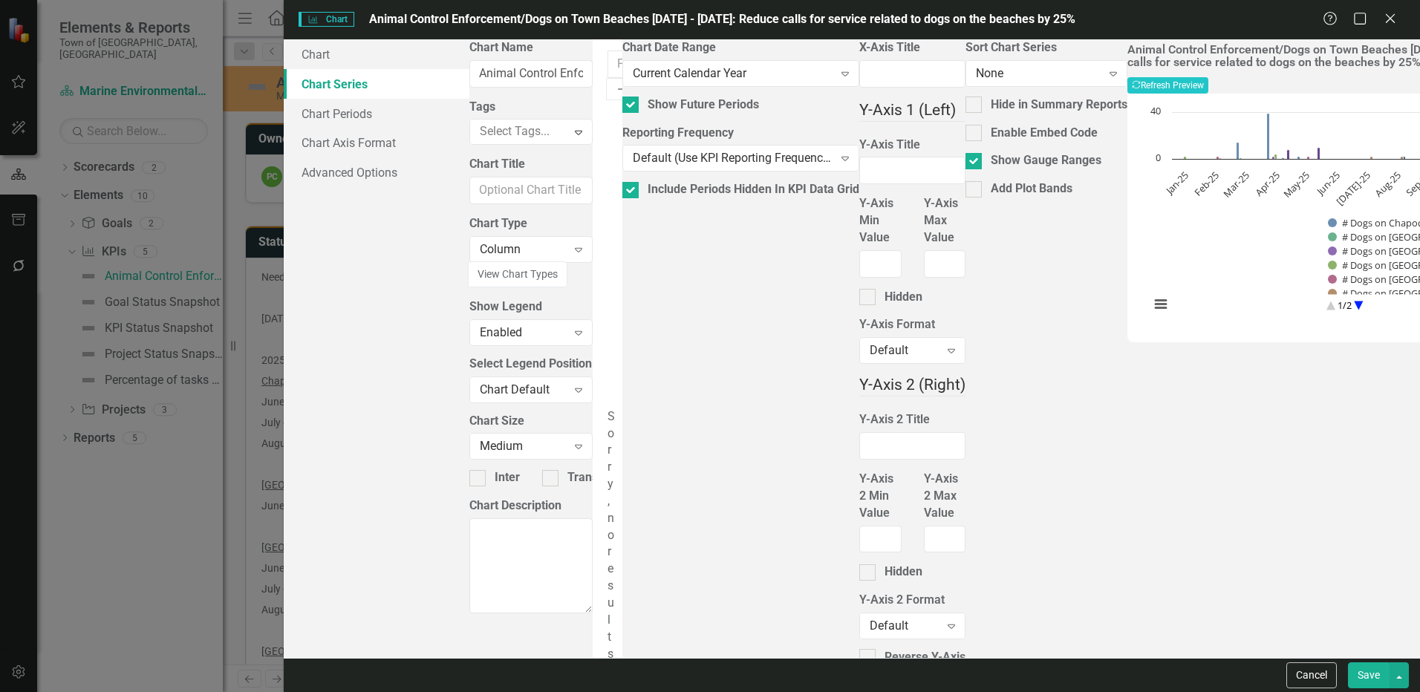
click at [631, 83] on icon "Add" at bounding box center [623, 89] width 15 height 12
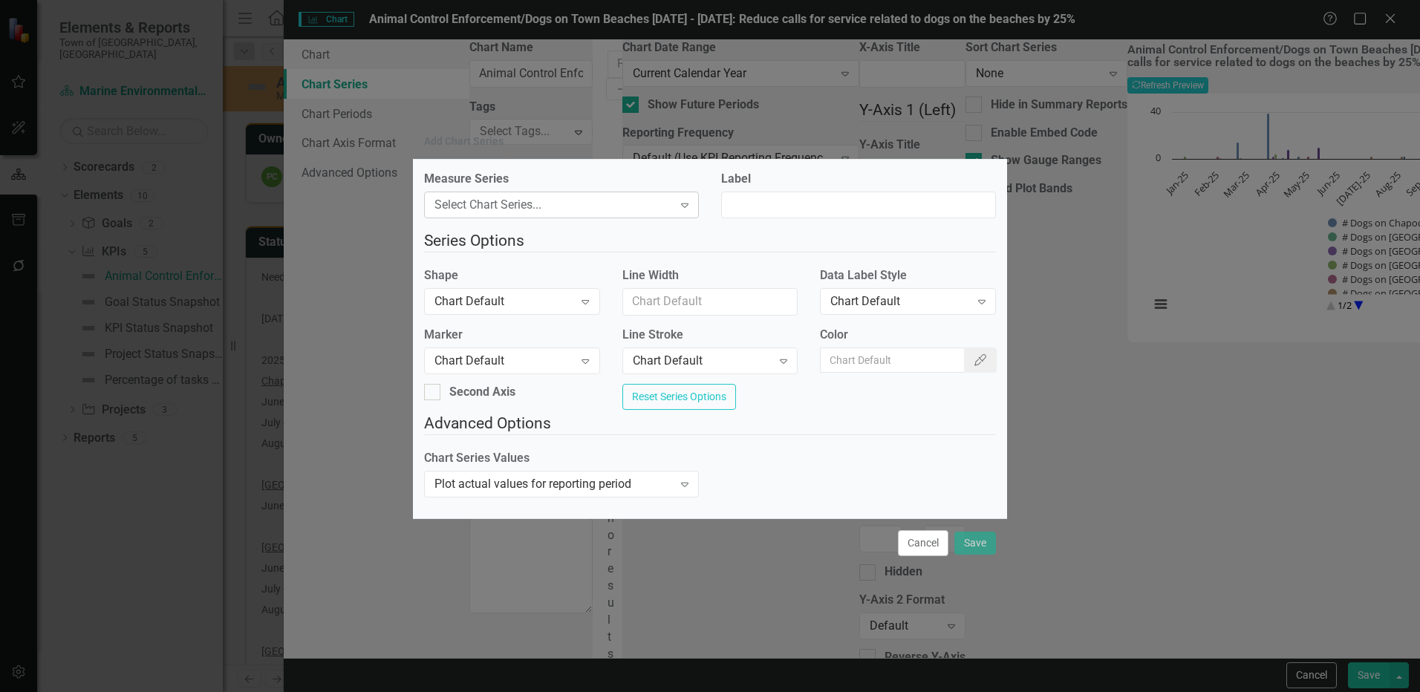
click at [648, 196] on div "Select Chart Series..." at bounding box center [553, 204] width 238 height 17
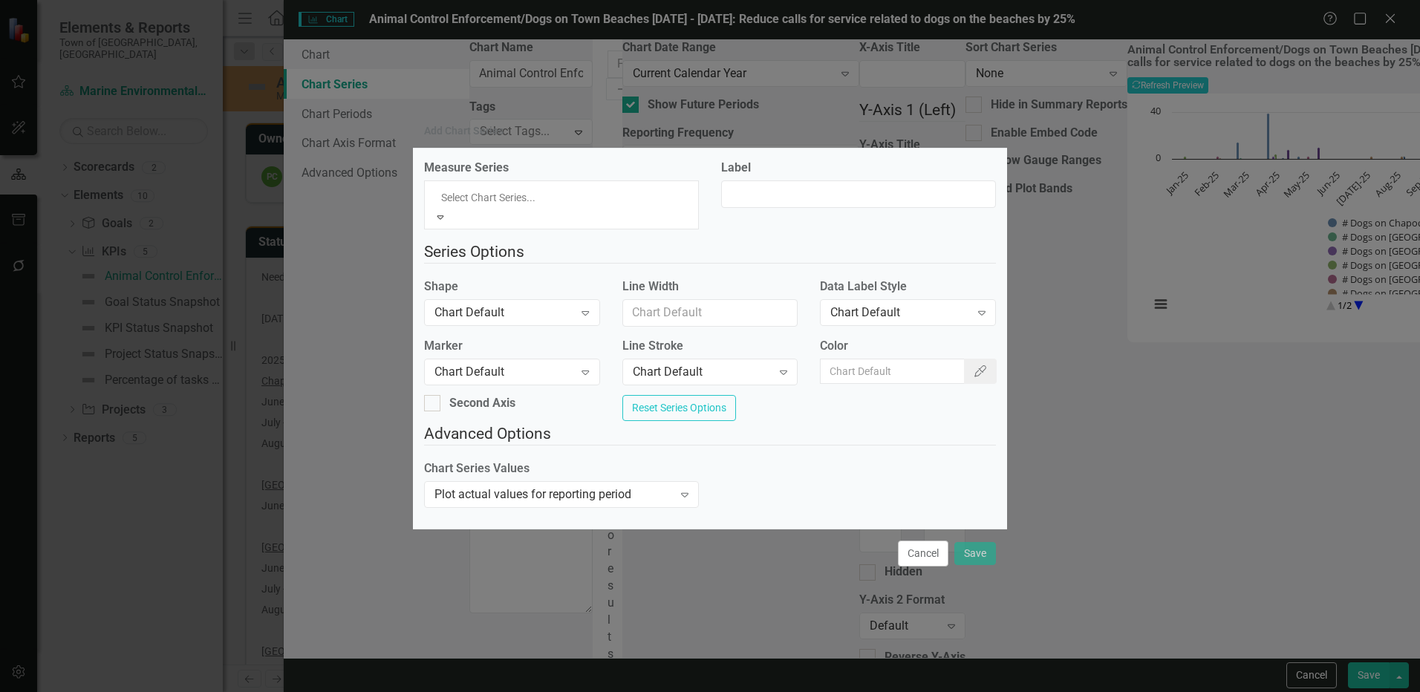
click at [654, 146] on div "Add Chart Series" at bounding box center [710, 131] width 594 height 34
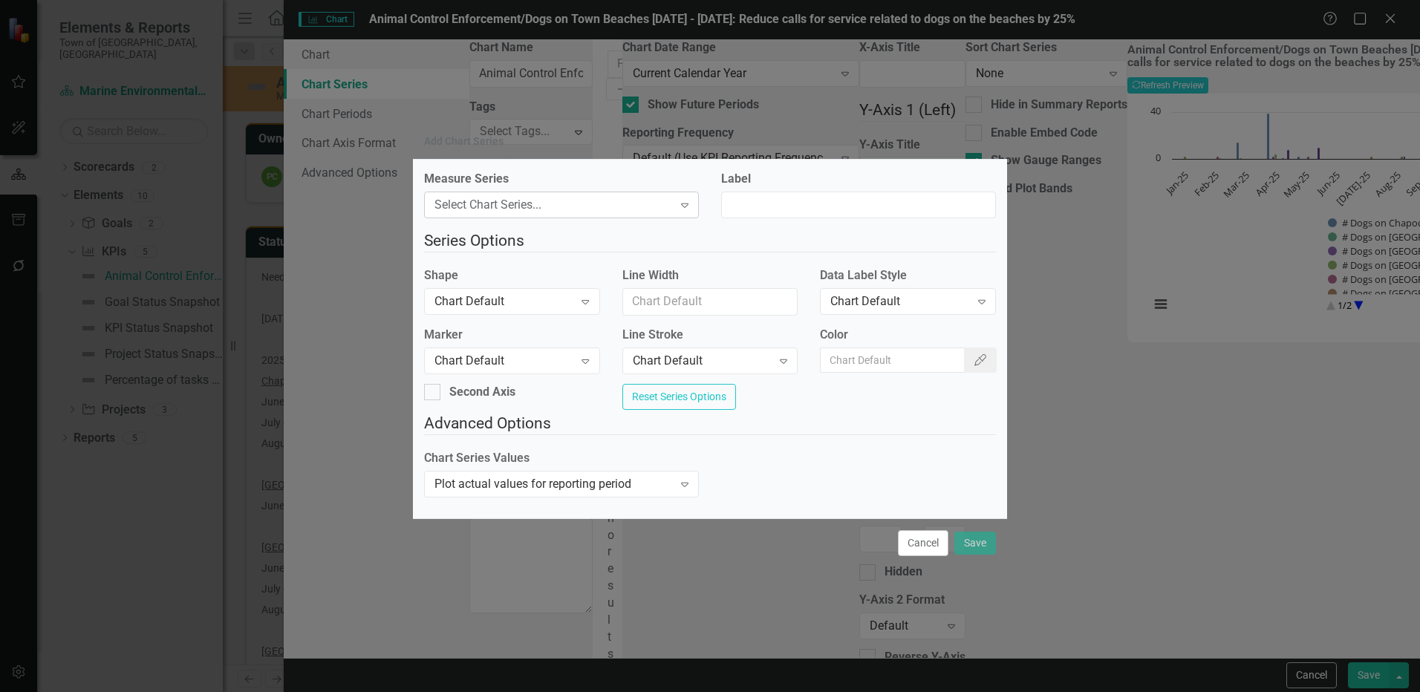
click at [631, 208] on div "Select Chart Series... Expand" at bounding box center [561, 205] width 275 height 27
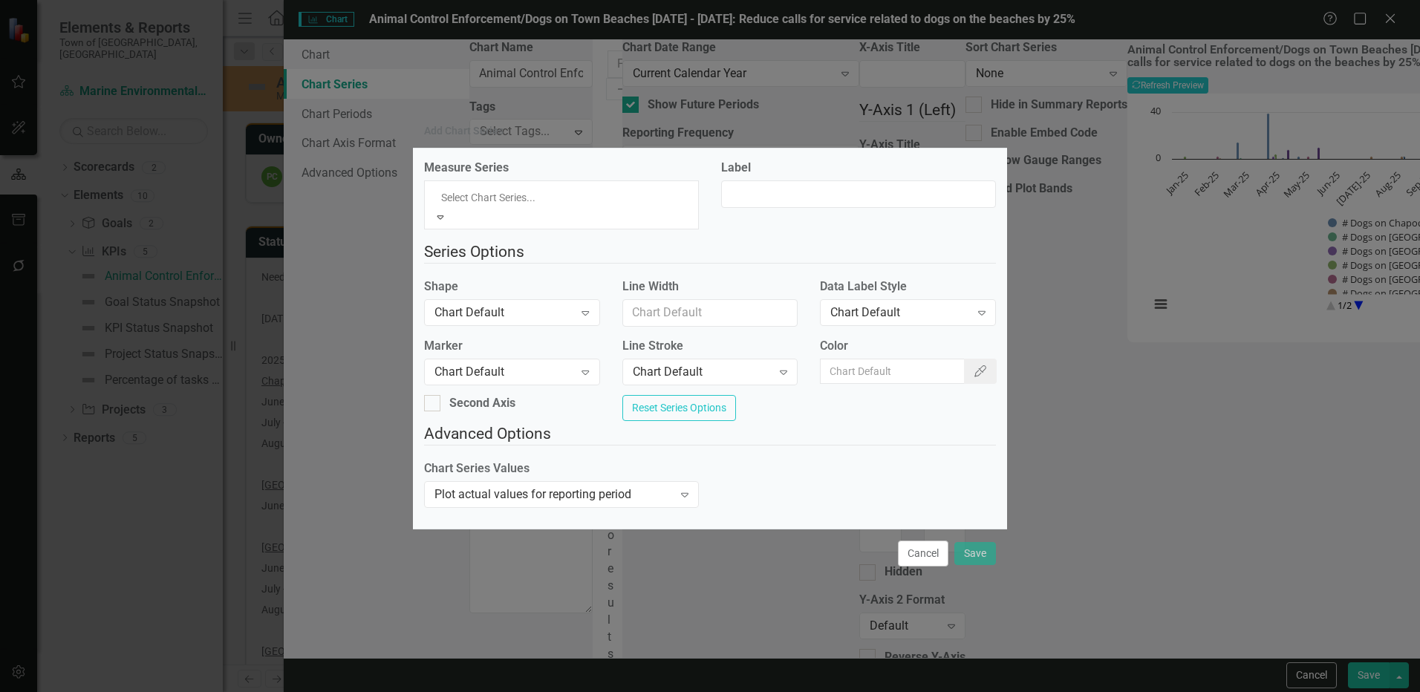
scroll to position [21, 0]
click at [824, 461] on div "Chart Series Values Plot actual values for reporting period Expand" at bounding box center [710, 488] width 594 height 57
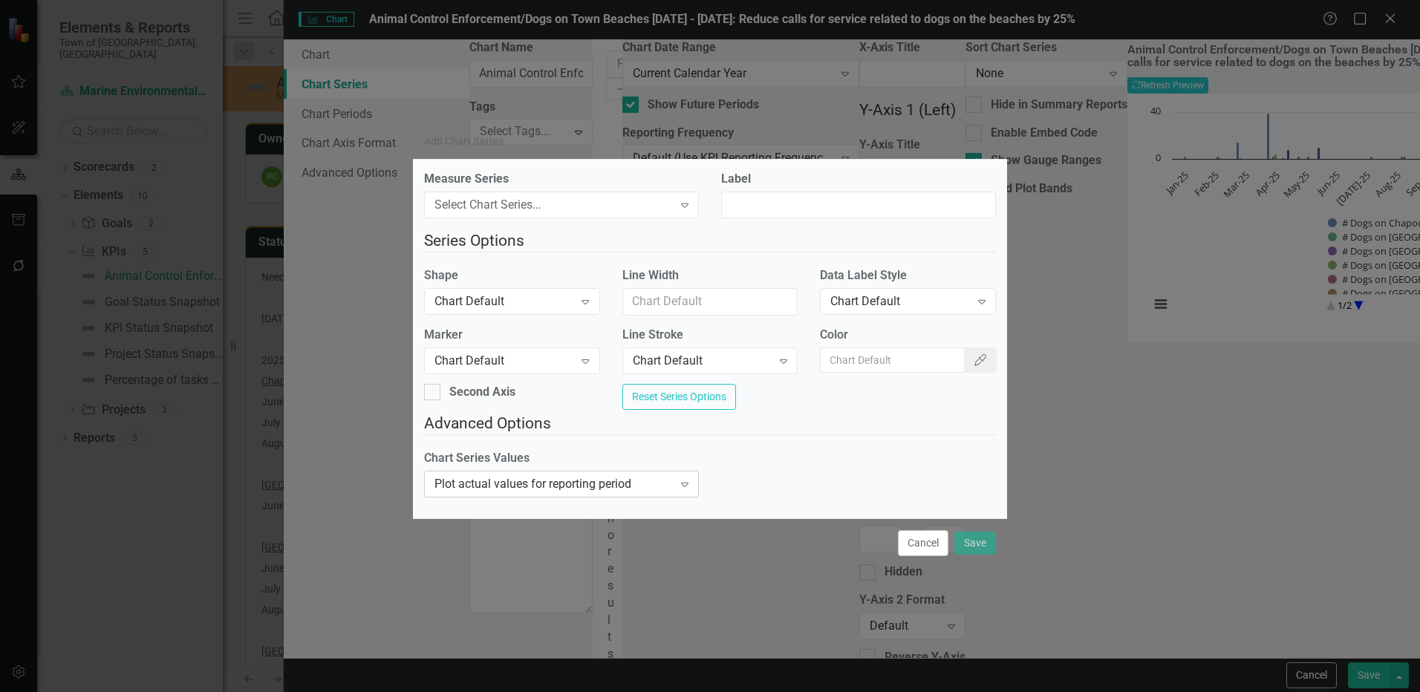
click at [553, 492] on div "Plot actual values for reporting period" at bounding box center [553, 483] width 238 height 17
click at [801, 477] on div "Chart Series Values Plot actual values for reporting period Expand" at bounding box center [710, 478] width 594 height 57
click at [697, 207] on div "Expand" at bounding box center [684, 205] width 27 height 24
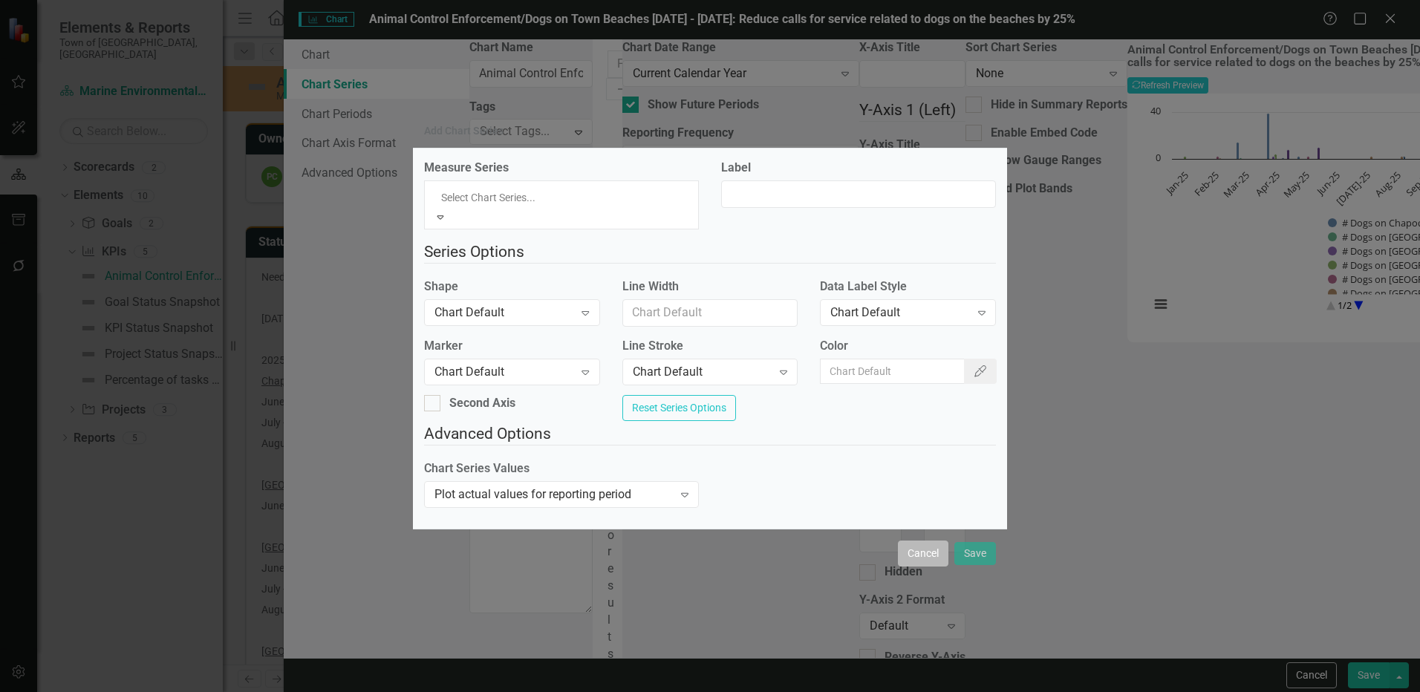
click at [919, 551] on button "Cancel" at bounding box center [923, 554] width 51 height 26
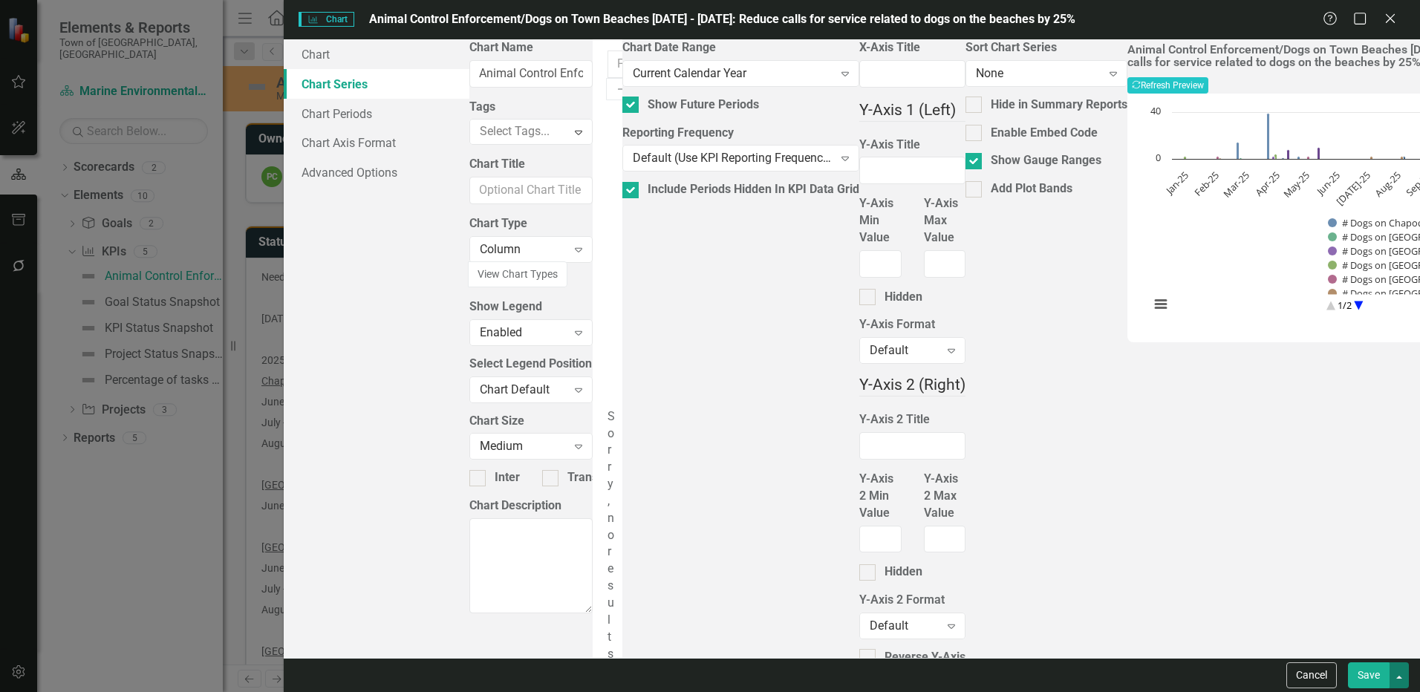
click at [1401, 673] on button "button" at bounding box center [1399, 675] width 19 height 26
click at [1173, 623] on div "Animal Control Enforcement/Dogs on Town Beaches May1 - October1: Reduce calls f…" at bounding box center [1342, 348] width 430 height 619
click at [631, 83] on icon "Add" at bounding box center [623, 89] width 15 height 12
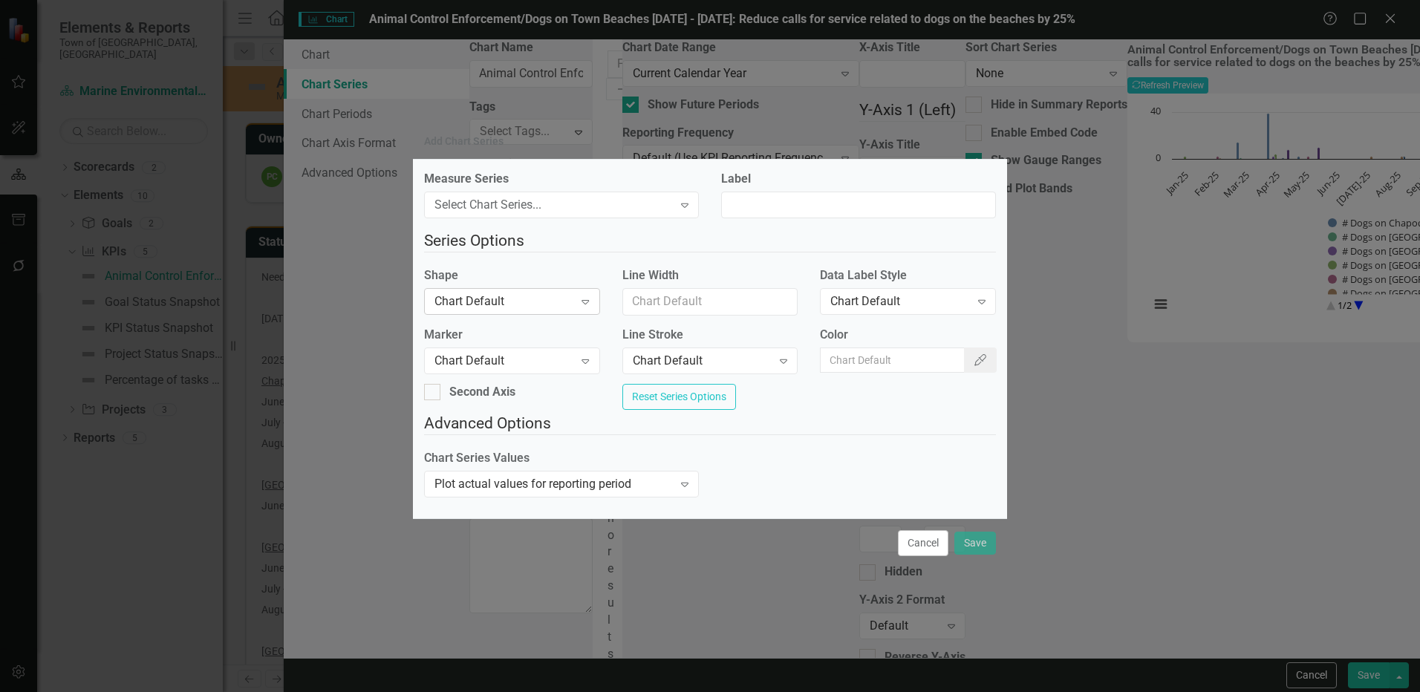
click at [461, 298] on div "Chart Default" at bounding box center [503, 301] width 139 height 17
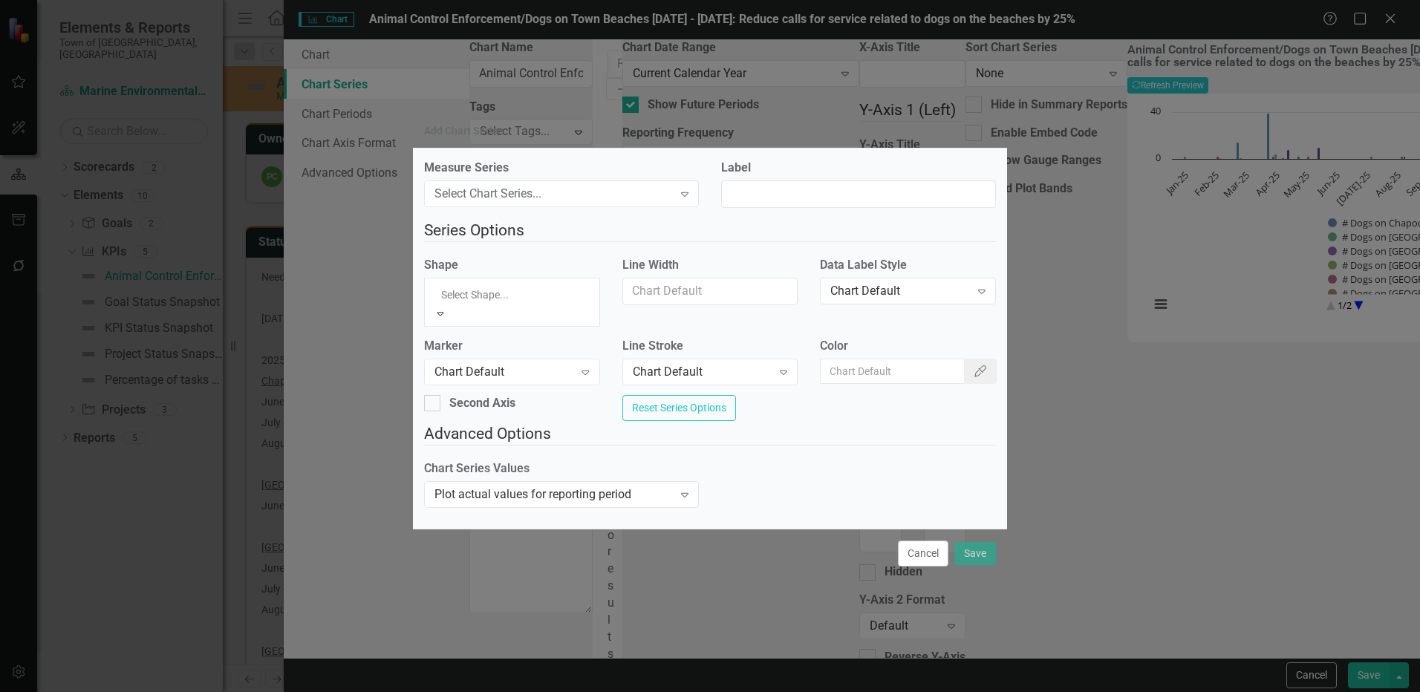
click at [478, 691] on div "Chart Default" at bounding box center [710, 700] width 1420 height 17
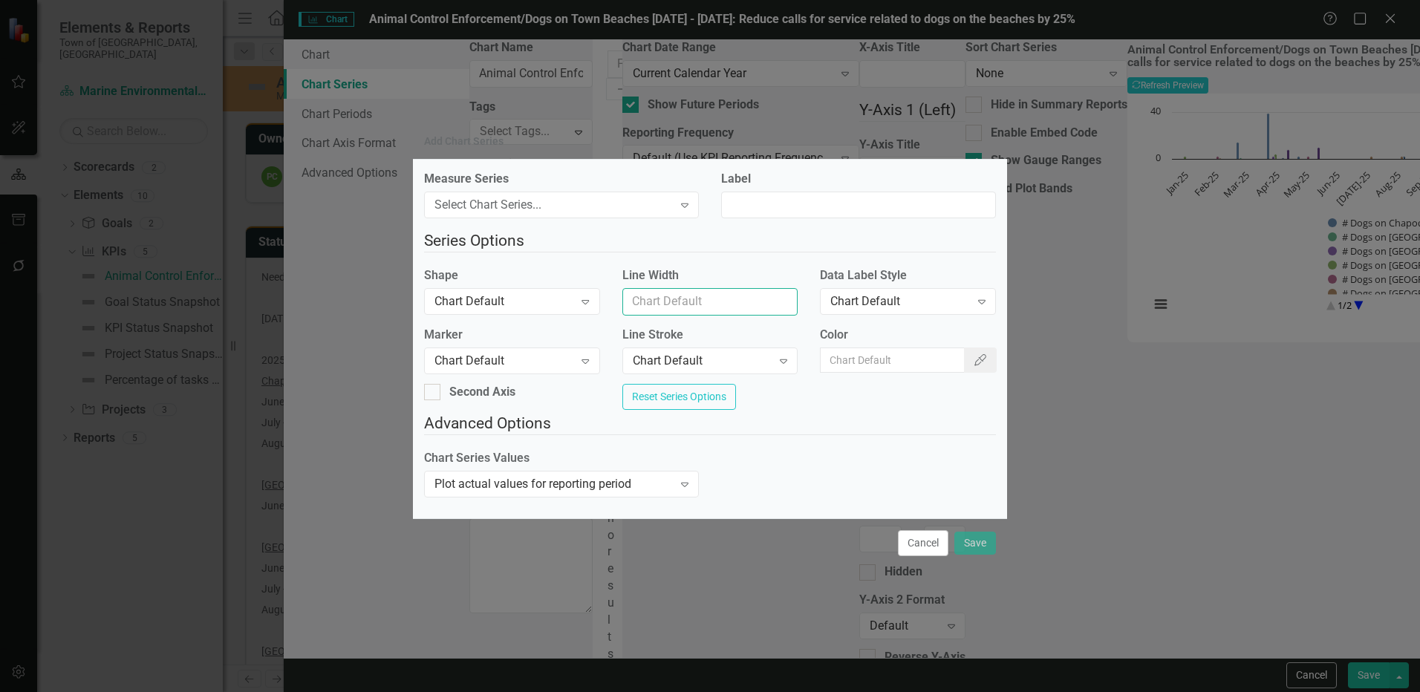
click at [669, 302] on input "Line Width" at bounding box center [710, 301] width 176 height 27
click at [872, 299] on div "Chart Default" at bounding box center [899, 301] width 139 height 17
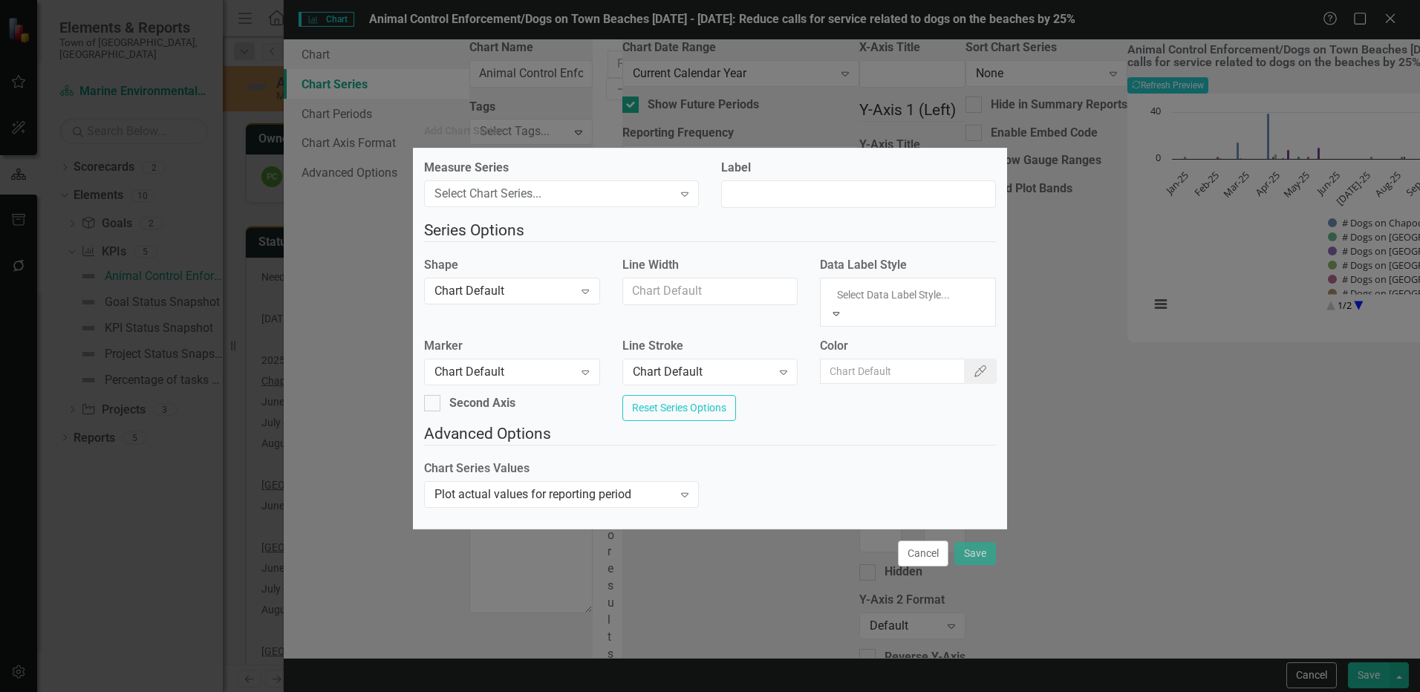
click at [861, 691] on div "Chart Default" at bounding box center [710, 700] width 1420 height 17
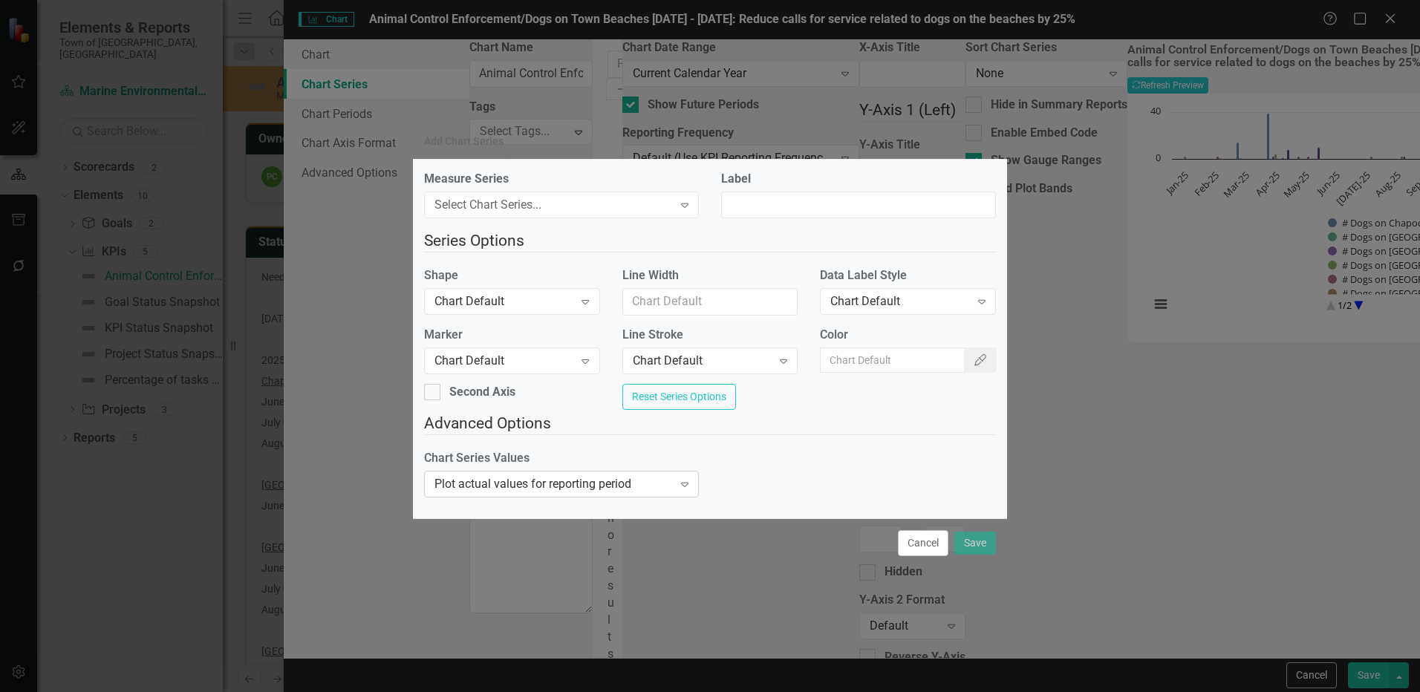
click at [535, 489] on div "Plot actual values for reporting period" at bounding box center [553, 483] width 238 height 17
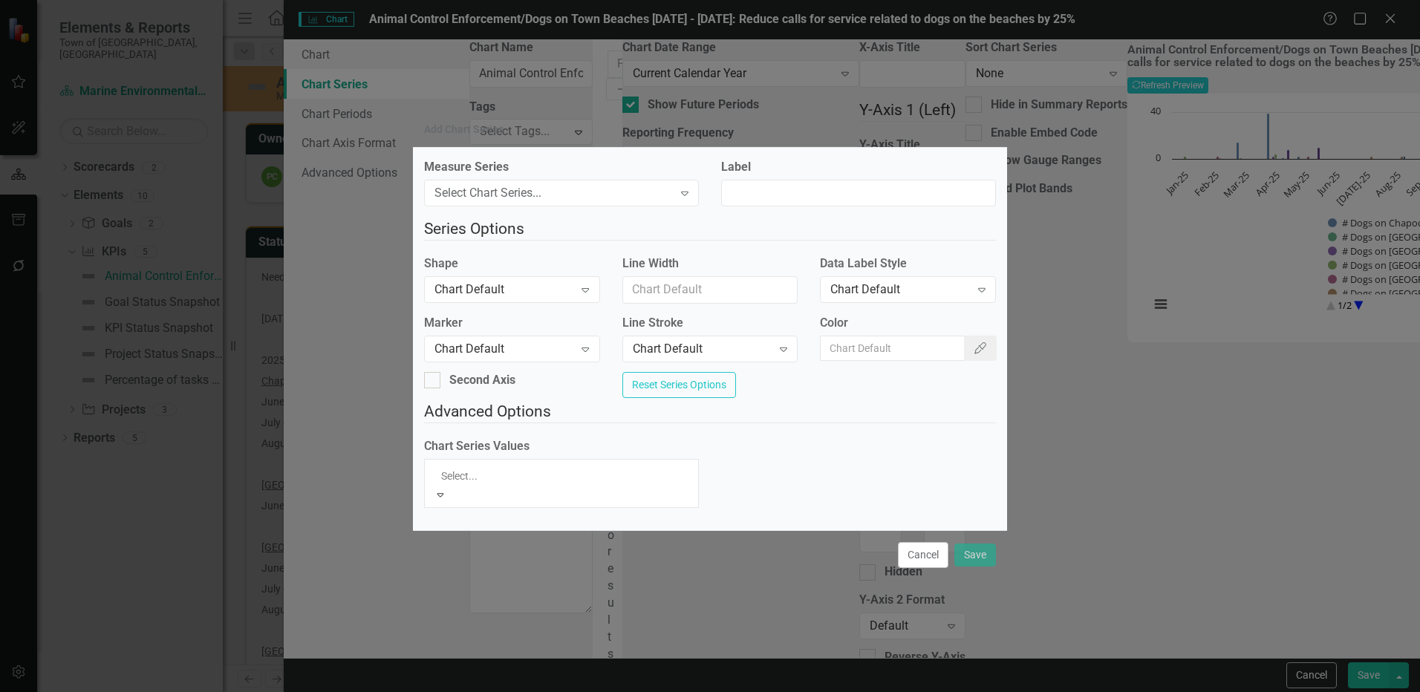
click at [773, 457] on div "Chart Series Values 3 results available. Use Up and Down to choose options, pre…" at bounding box center [710, 478] width 594 height 81
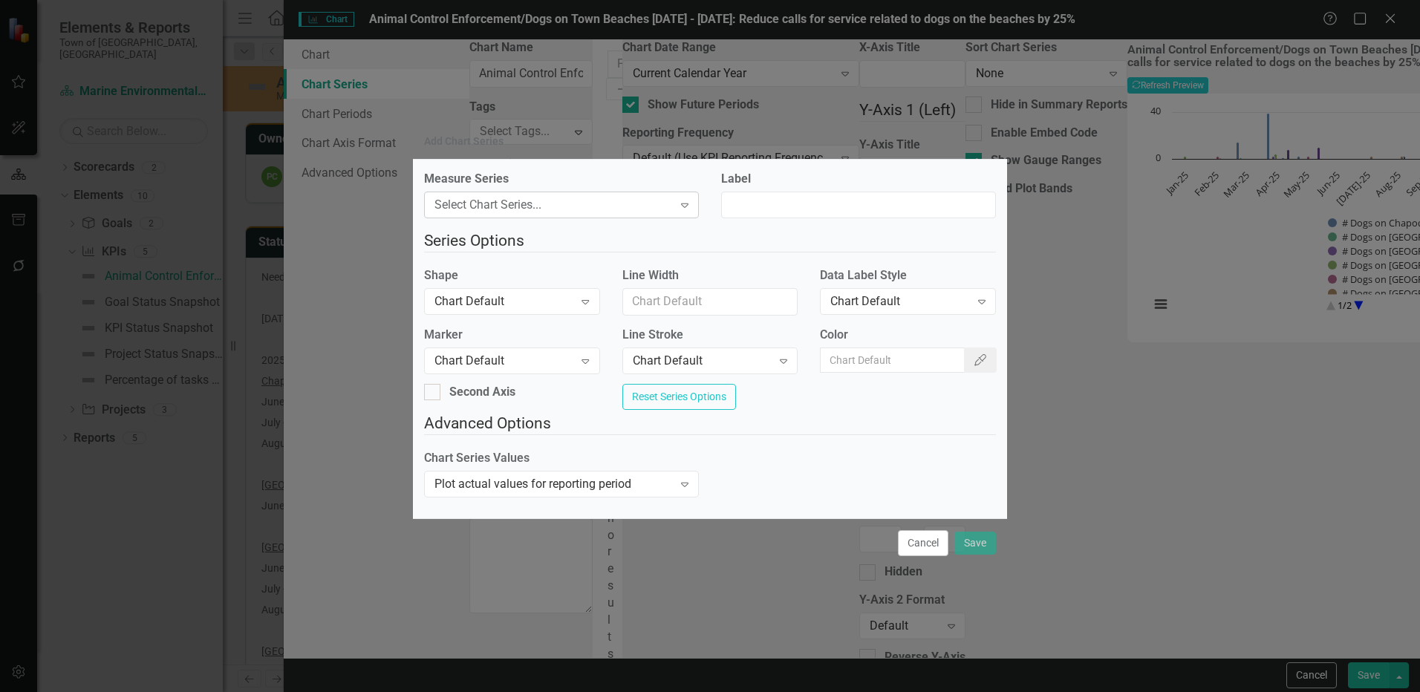
click at [515, 196] on div "Select Chart Series..." at bounding box center [553, 204] width 238 height 17
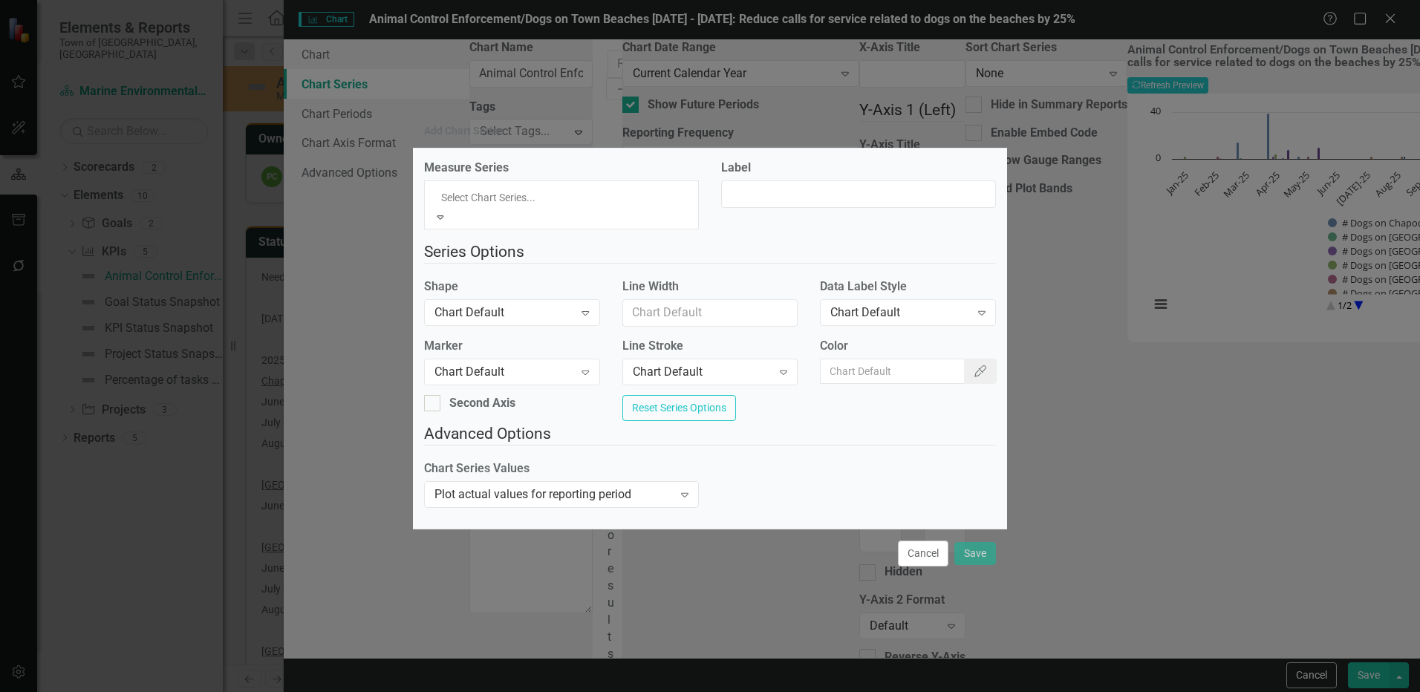
scroll to position [0, 0]
click at [510, 691] on div "# Monthly Patrols" at bounding box center [710, 700] width 1420 height 17
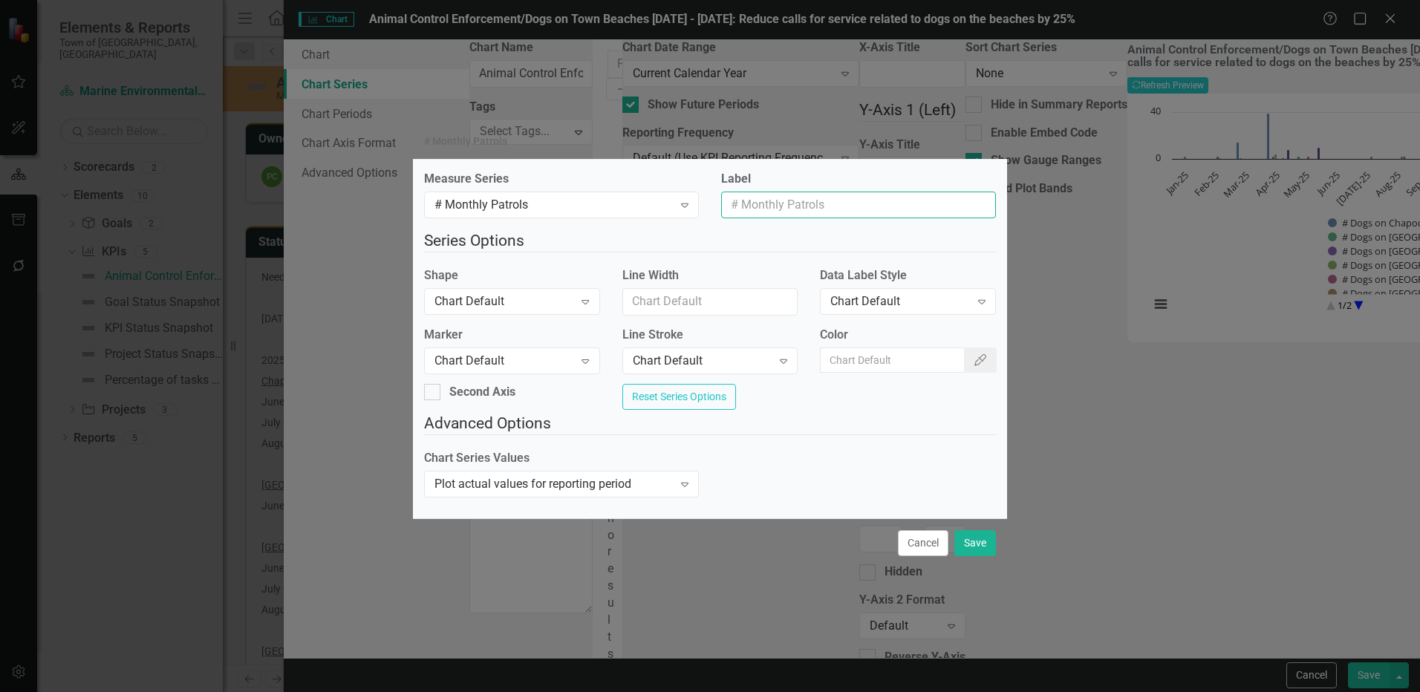
click at [784, 199] on input "Label" at bounding box center [858, 205] width 275 height 27
click at [623, 197] on div "# Monthly Patrols" at bounding box center [553, 204] width 238 height 17
click at [908, 556] on button "Cancel" at bounding box center [923, 543] width 51 height 26
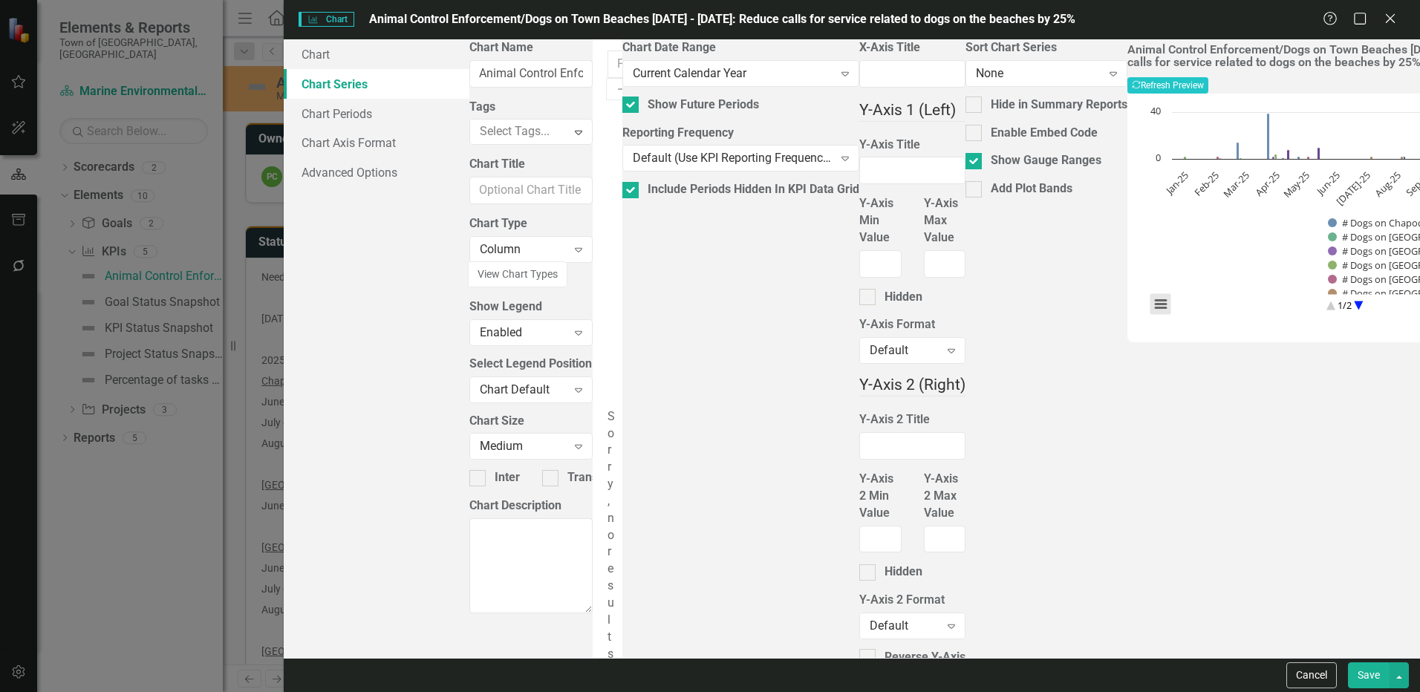
click at [1150, 315] on button "View chart menu, Chart" at bounding box center [1160, 304] width 21 height 21
click at [1133, 521] on div "Animal Control Enforcement/Dogs on Town Beaches May1 - October1: Reduce calls f…" at bounding box center [1342, 348] width 430 height 619
click at [1328, 22] on icon "Help" at bounding box center [1330, 18] width 19 height 14
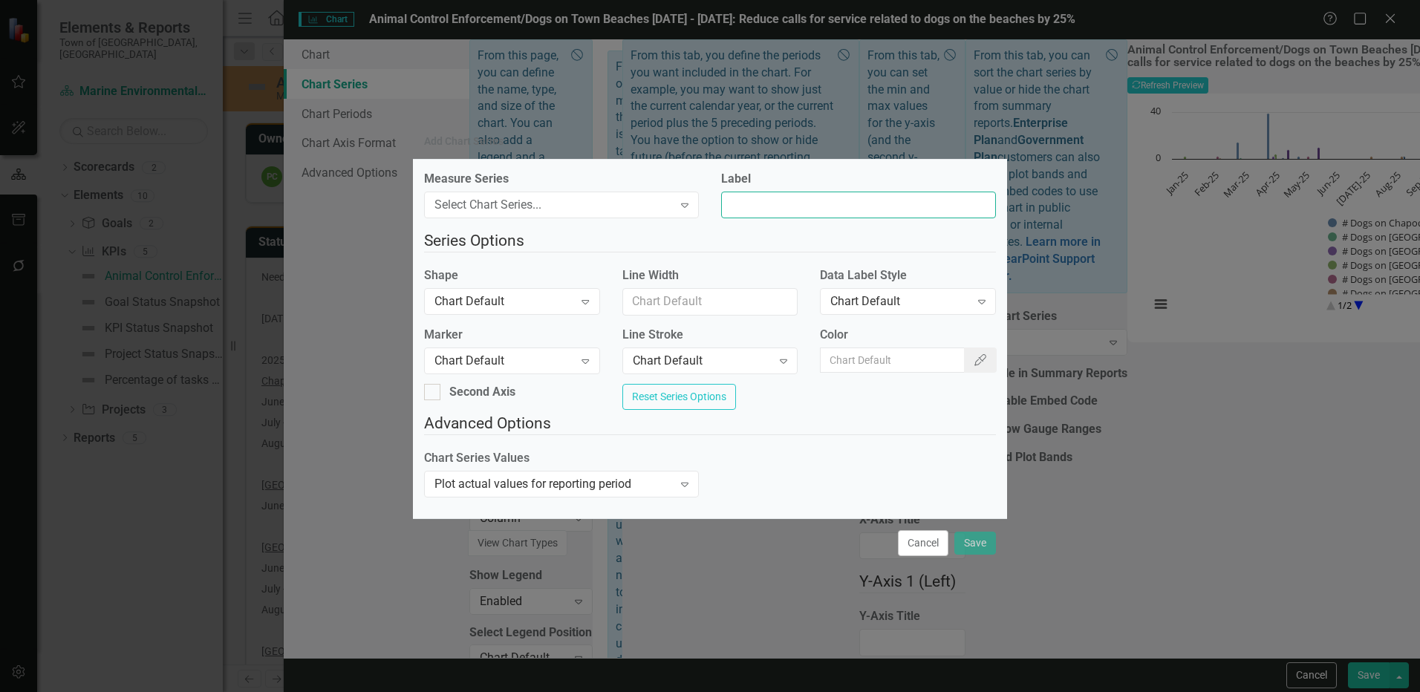
click at [847, 203] on input "Label" at bounding box center [858, 205] width 275 height 27
type input "# Dogs at [GEOGRAPHIC_DATA]"
click at [876, 475] on div "Chart Series Values Plot actual values for reporting period Expand" at bounding box center [710, 478] width 594 height 57
click at [859, 475] on div "Chart Series Values Plot actual values for reporting period Expand" at bounding box center [710, 478] width 594 height 57
click at [675, 201] on div "Expand" at bounding box center [684, 205] width 27 height 24
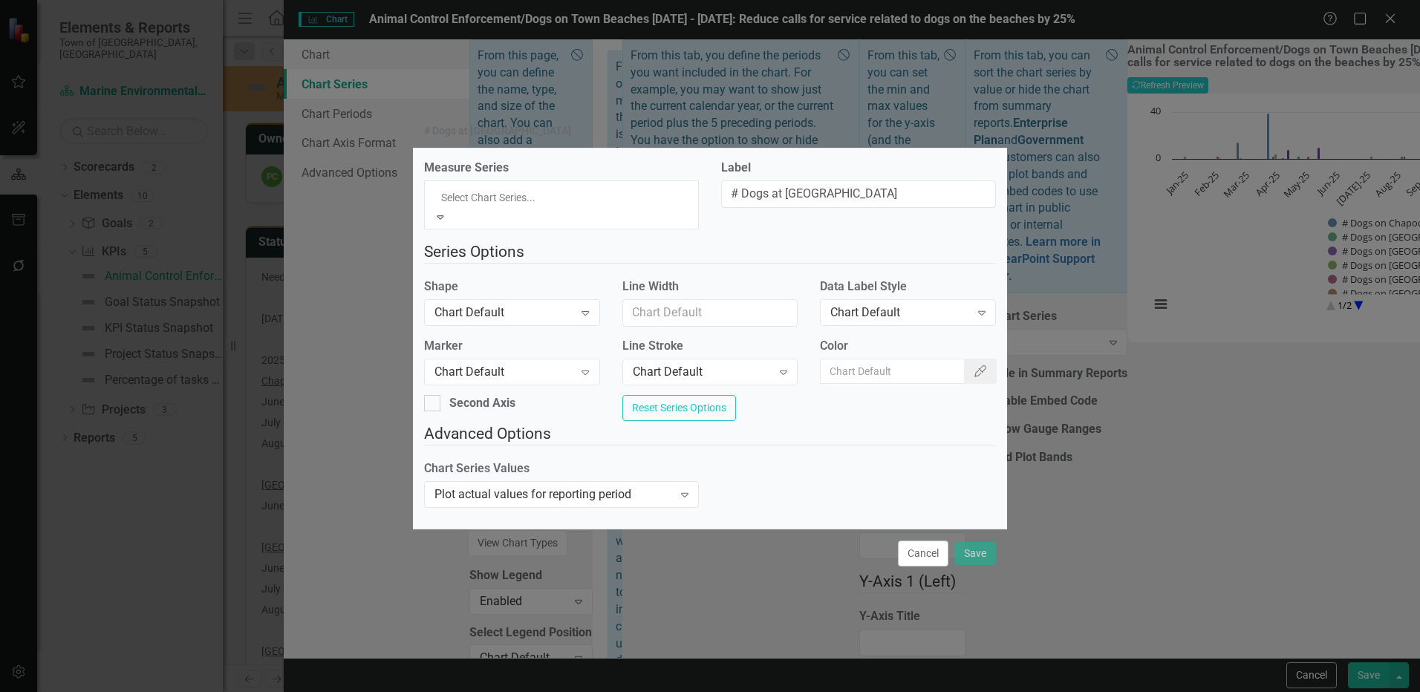
scroll to position [21, 0]
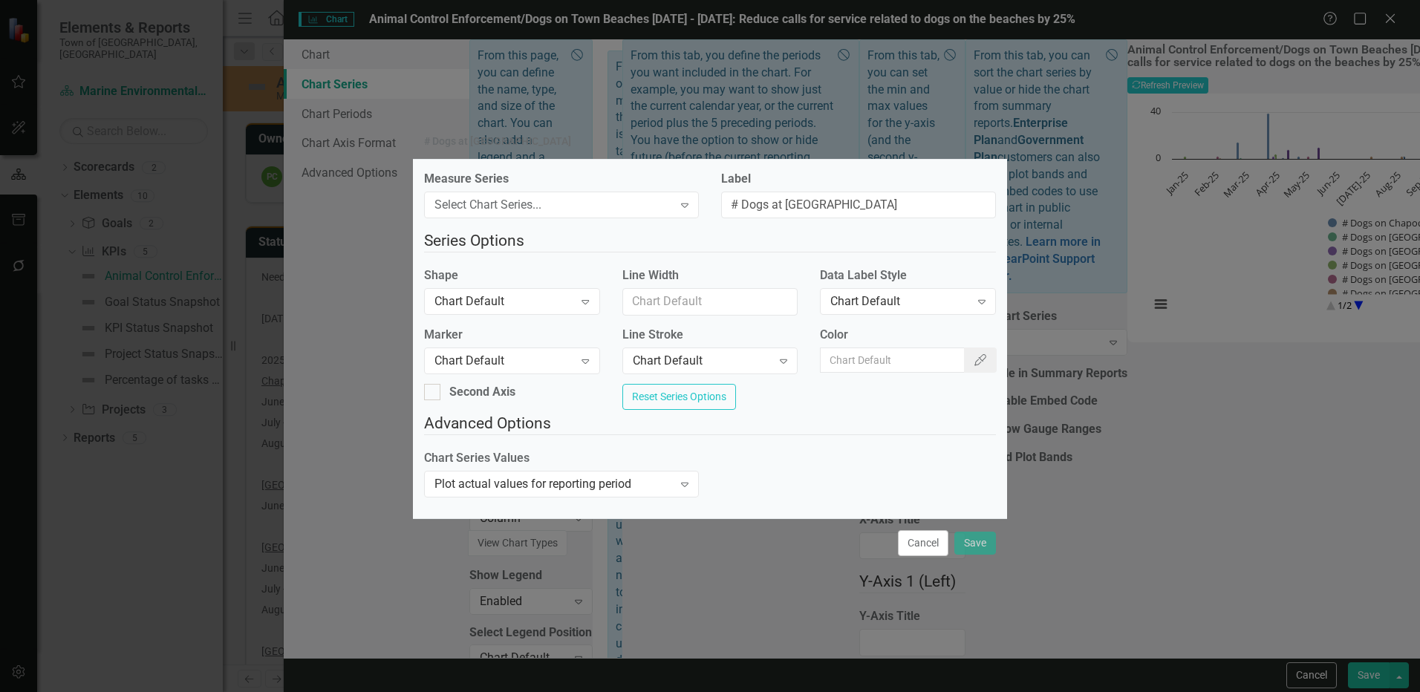
click at [769, 455] on fieldset "Advanced Options Chart Series Values Plot actual values for reporting period Ex…" at bounding box center [710, 459] width 572 height 95
click at [920, 553] on button "Cancel" at bounding box center [923, 543] width 51 height 26
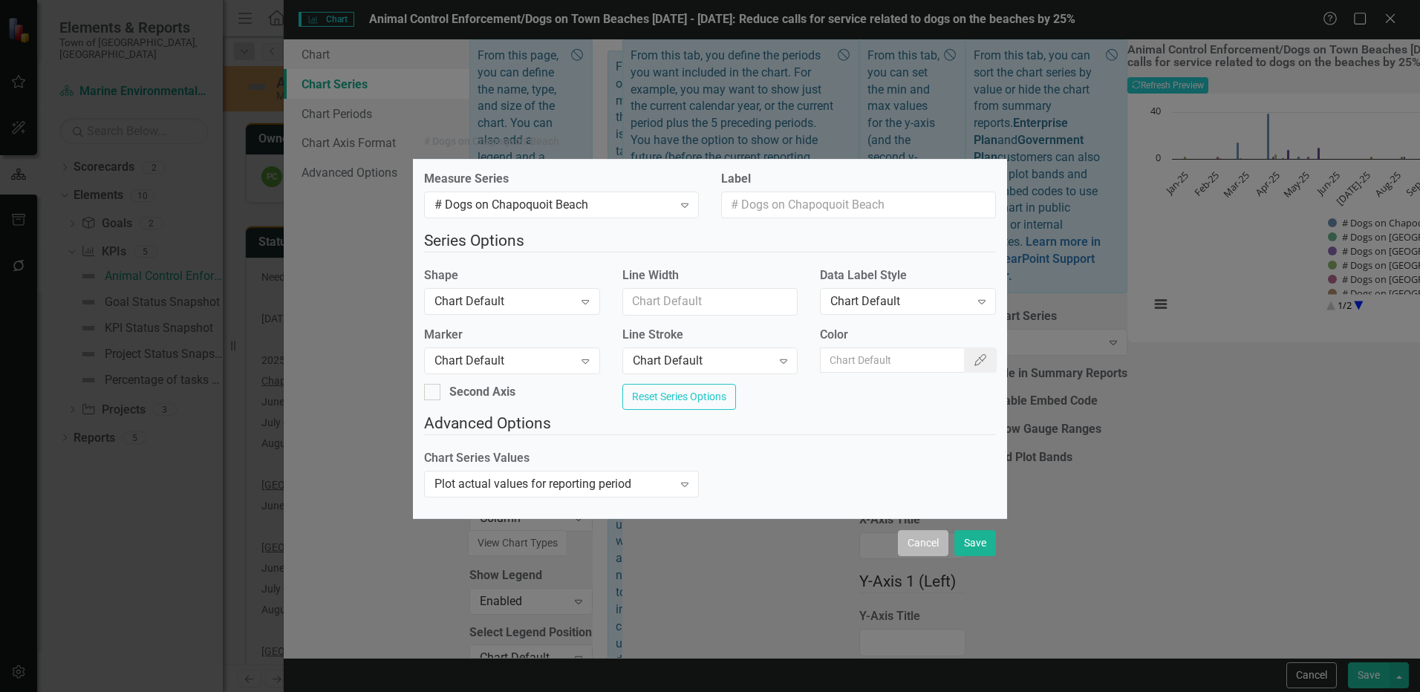
click at [927, 556] on button "Cancel" at bounding box center [923, 543] width 51 height 26
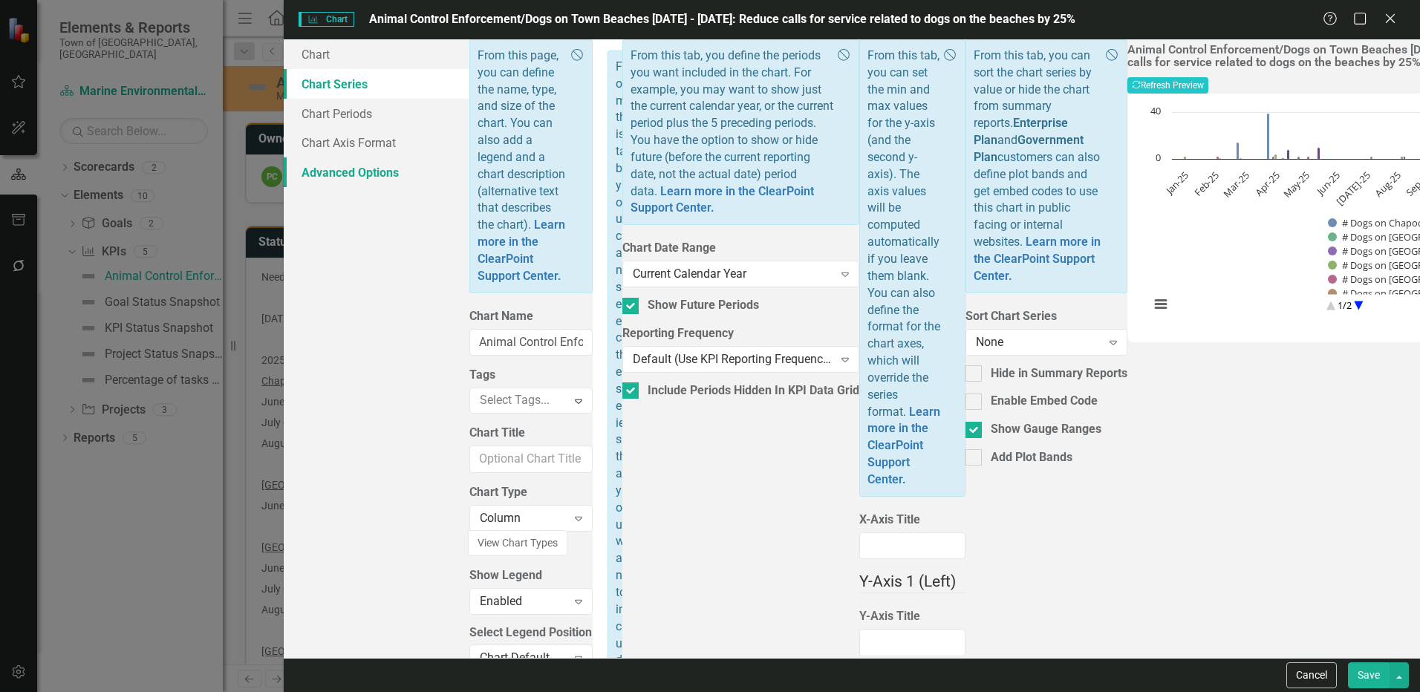
click at [393, 170] on link "Advanced Options" at bounding box center [377, 172] width 186 height 30
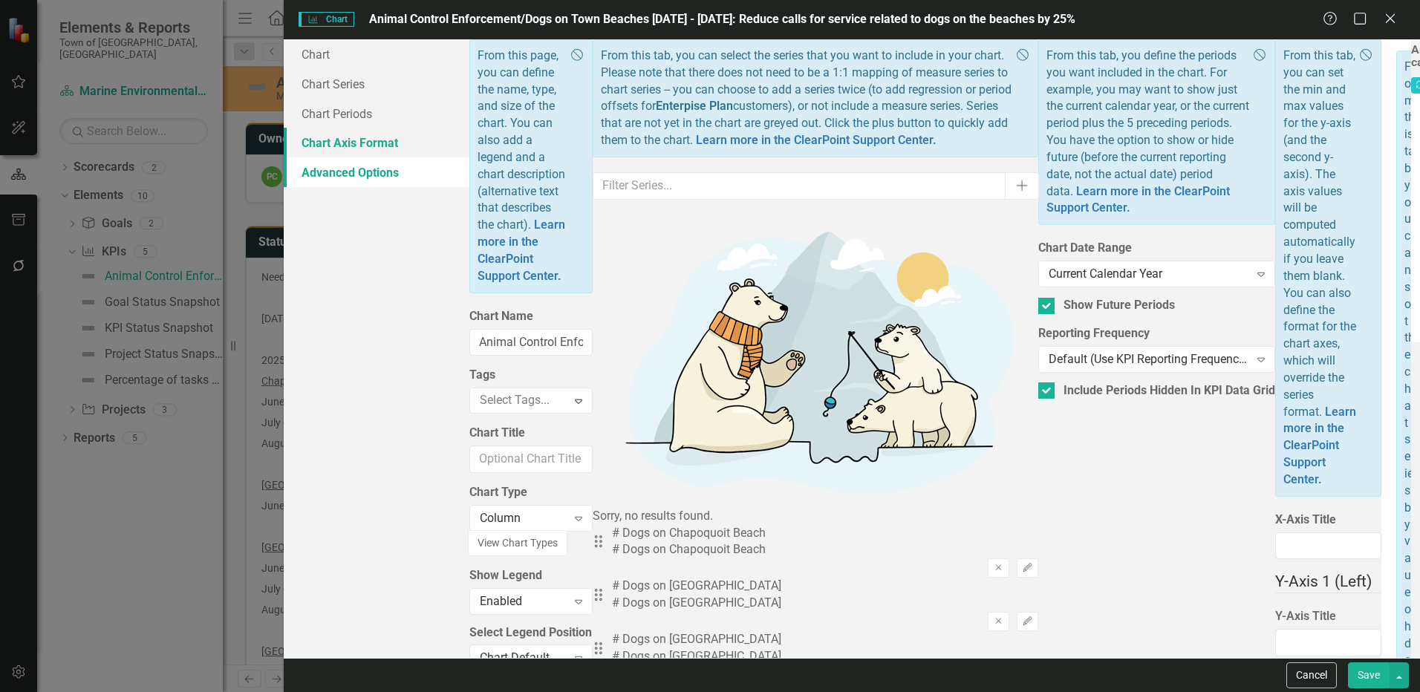
click at [374, 140] on link "Chart Axis Format" at bounding box center [377, 143] width 186 height 30
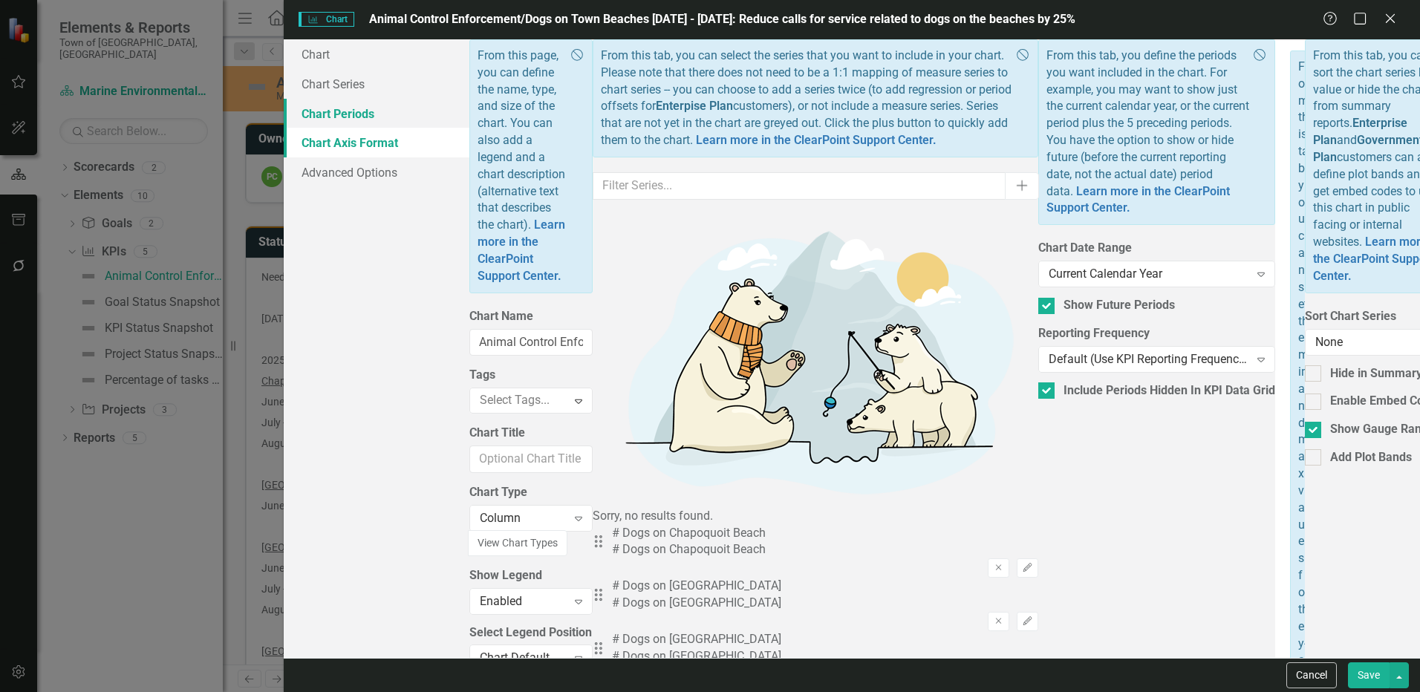
click at [362, 114] on link "Chart Periods" at bounding box center [377, 114] width 186 height 30
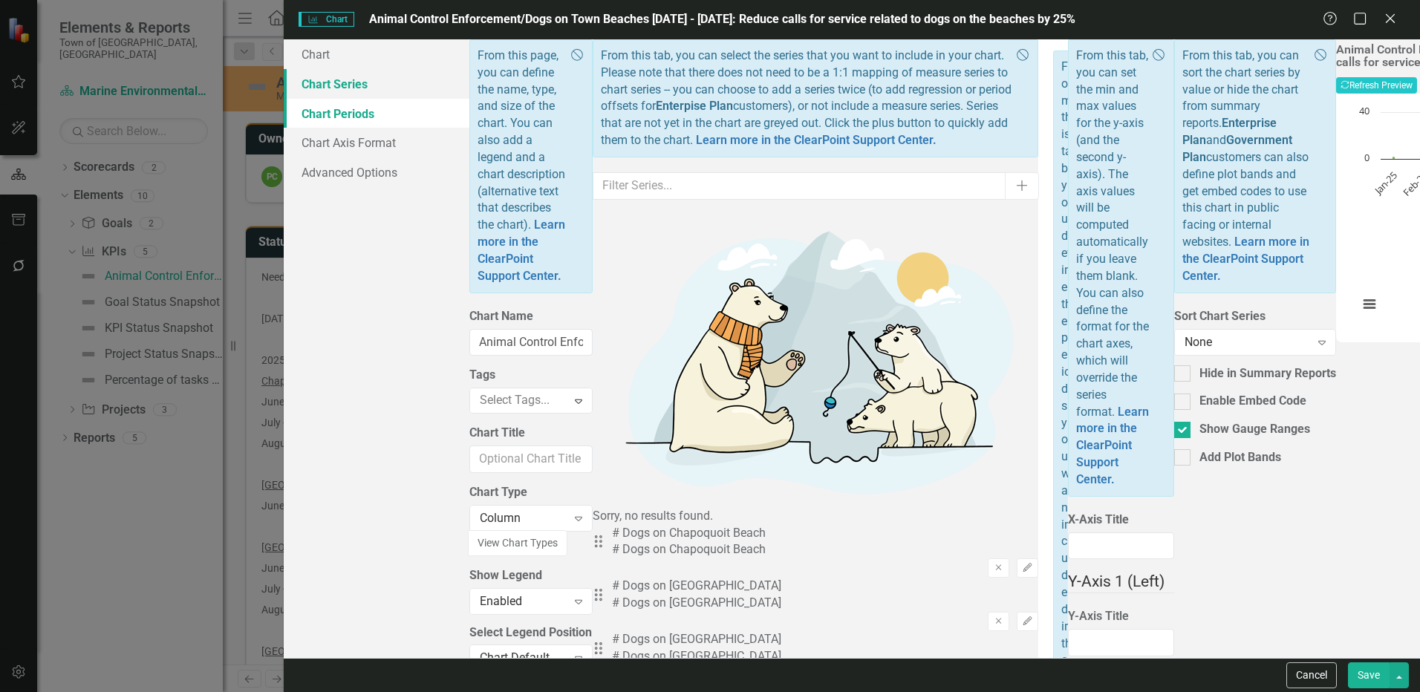
click at [361, 90] on link "Chart Series" at bounding box center [377, 84] width 186 height 30
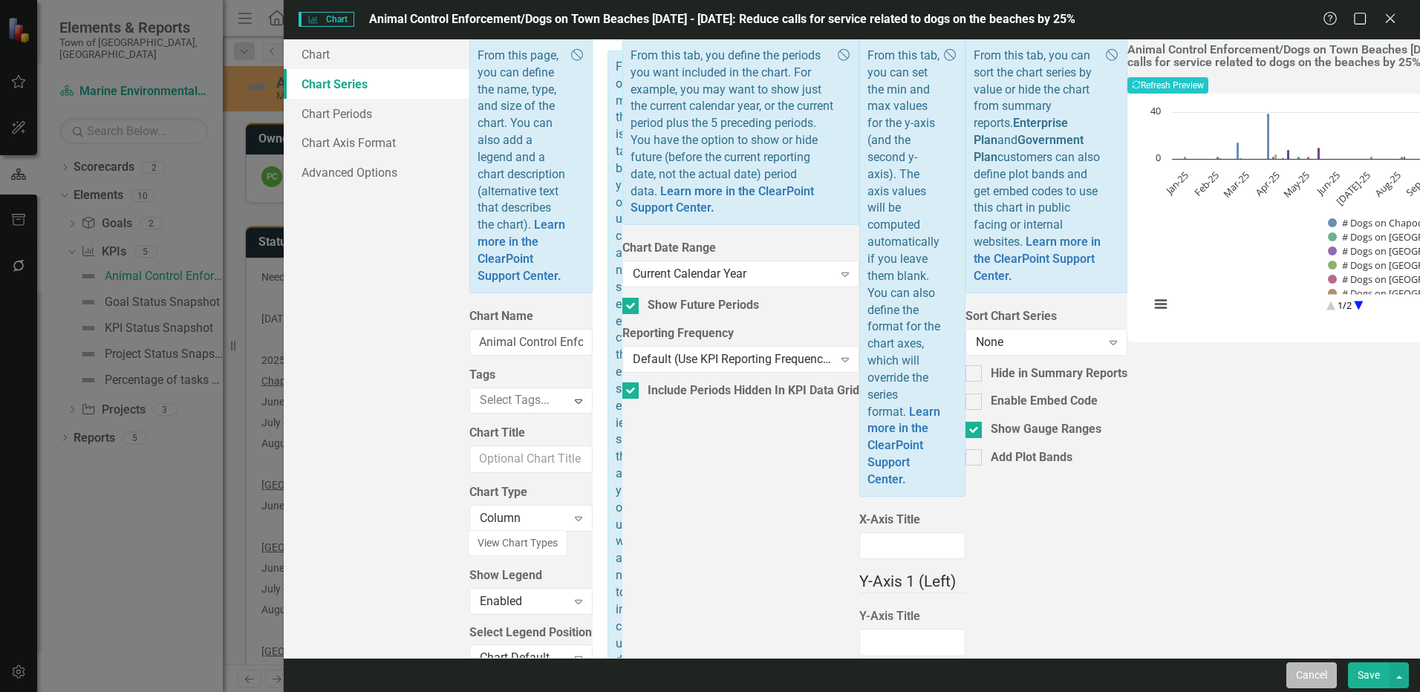
click at [1310, 667] on button "Cancel" at bounding box center [1311, 675] width 51 height 26
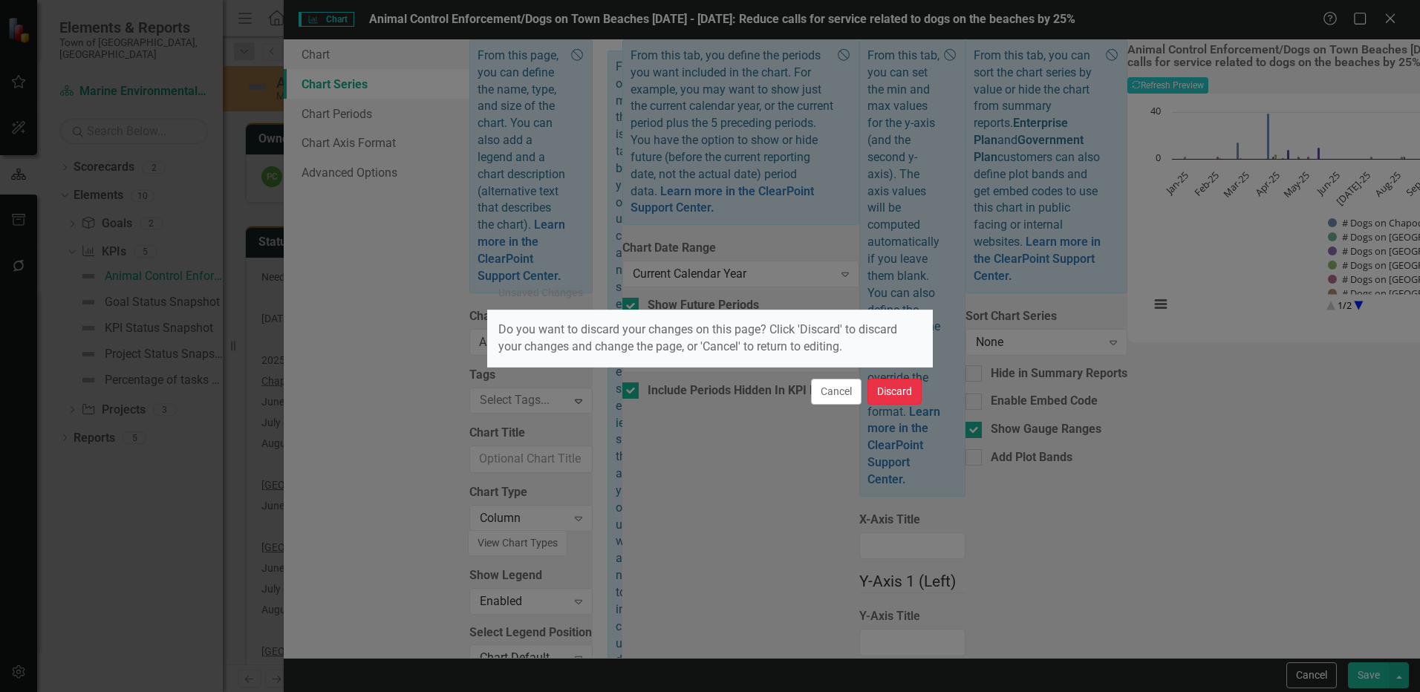
click at [896, 398] on button "Discard" at bounding box center [894, 392] width 54 height 26
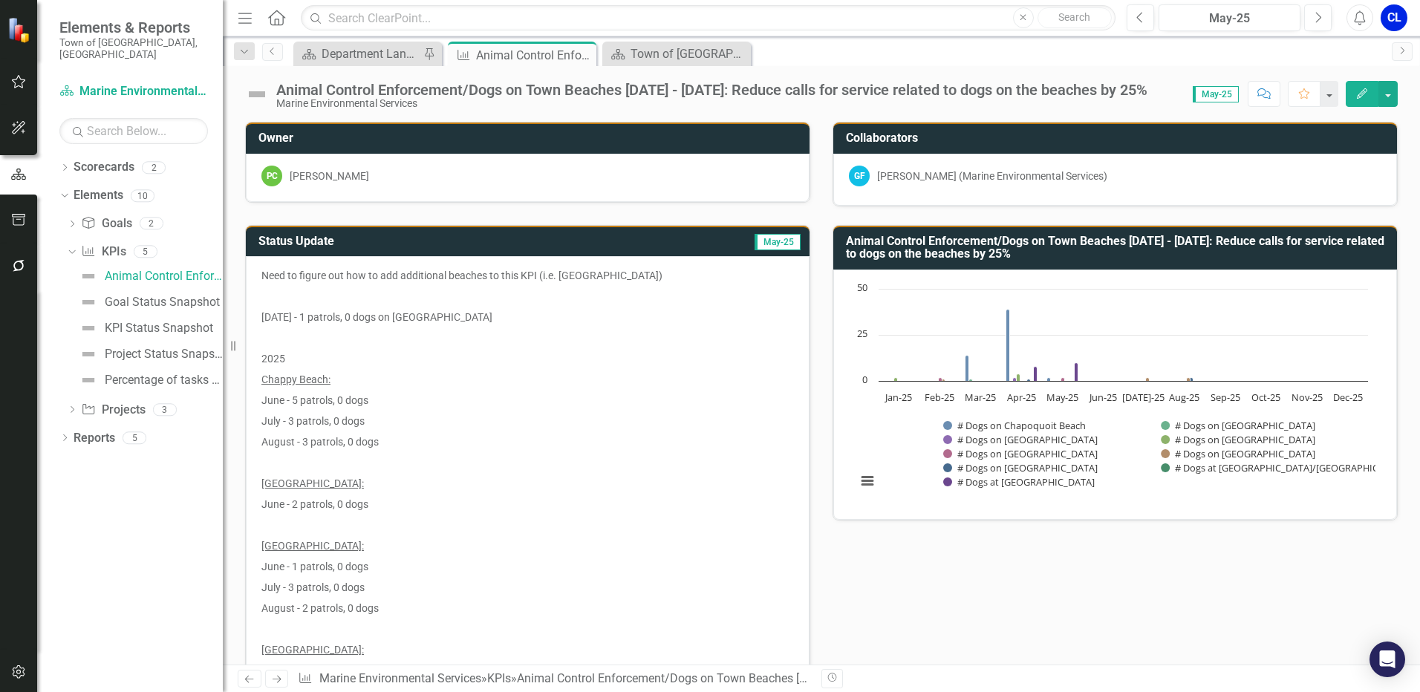
click at [1361, 94] on icon "Edit" at bounding box center [1361, 93] width 13 height 10
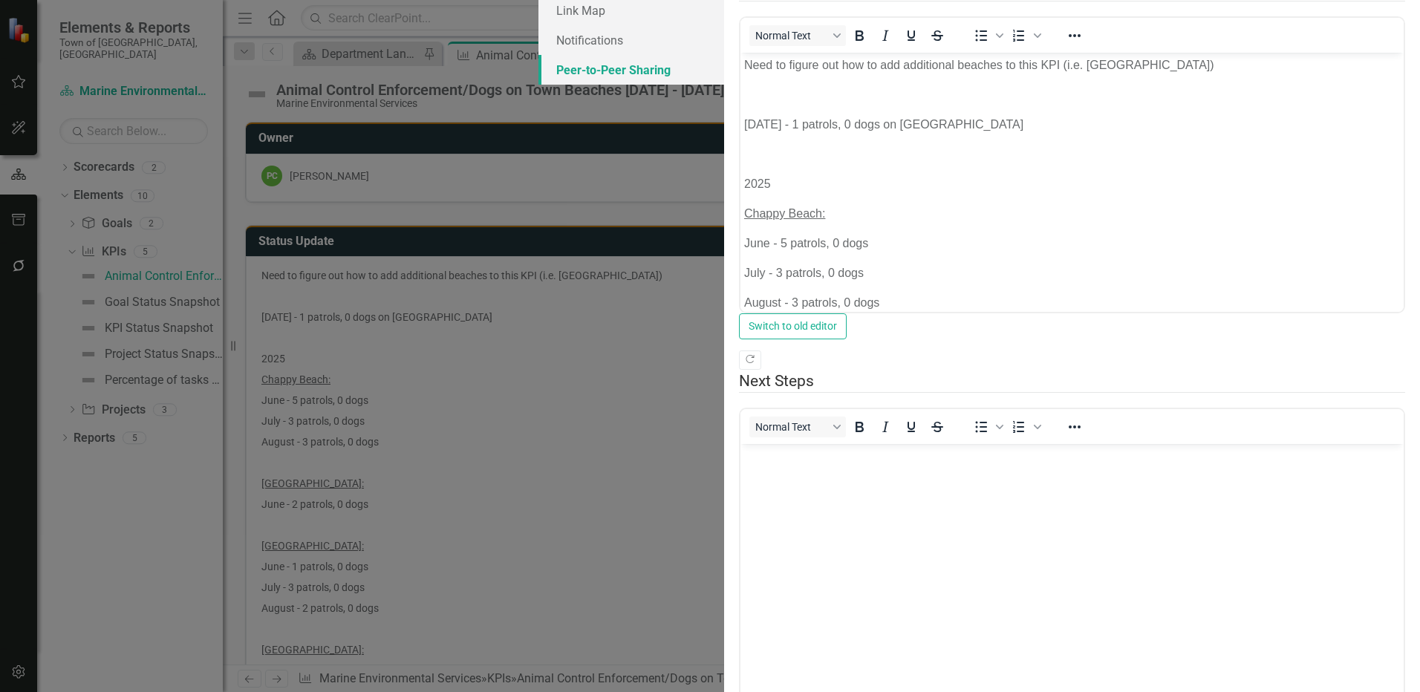
scroll to position [0, 0]
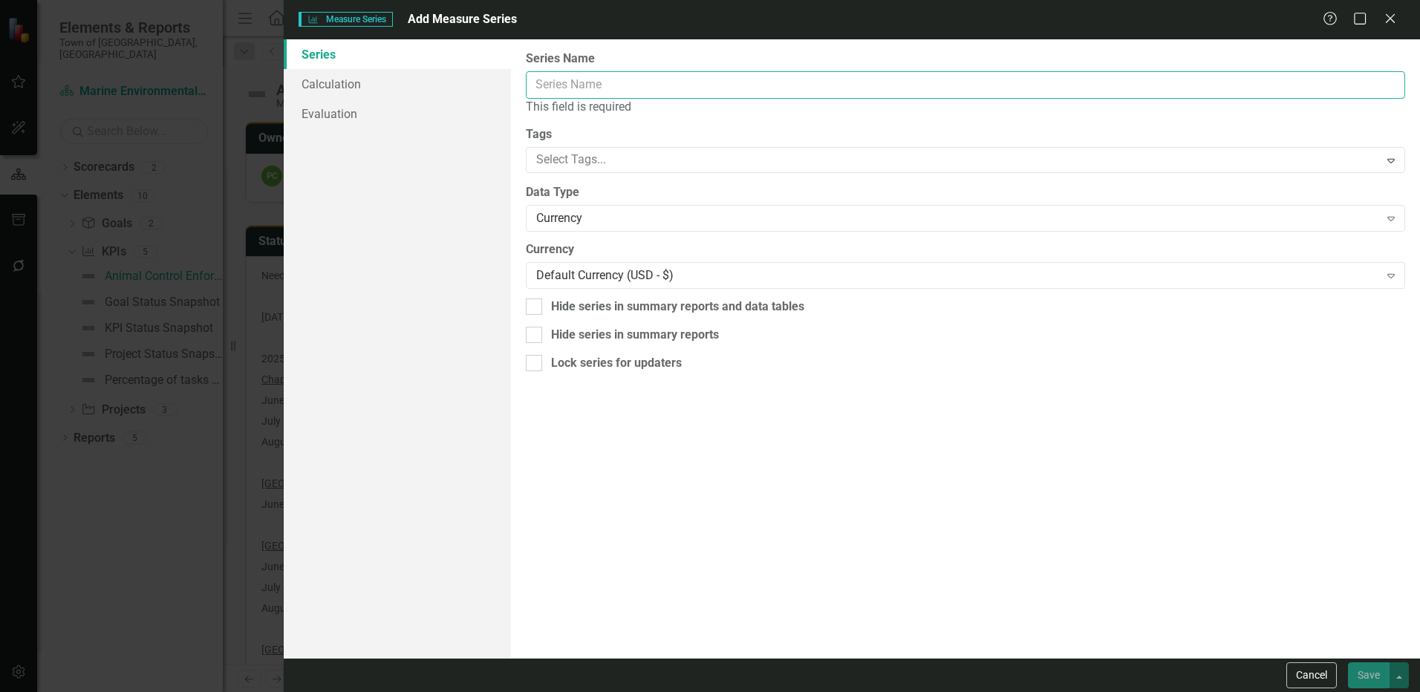
click at [669, 97] on input "Series Name" at bounding box center [965, 84] width 879 height 27
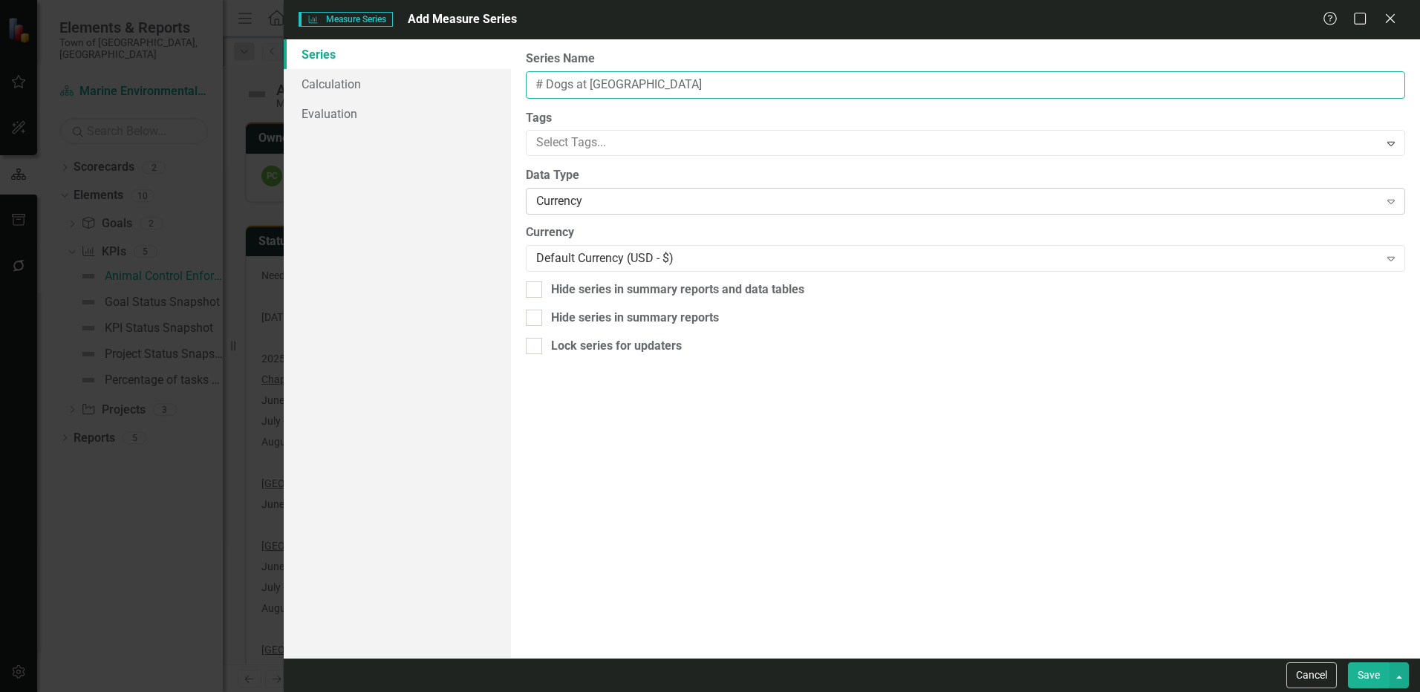
type input "# Dogs at [GEOGRAPHIC_DATA]"
click at [606, 199] on div "Currency" at bounding box center [957, 201] width 842 height 17
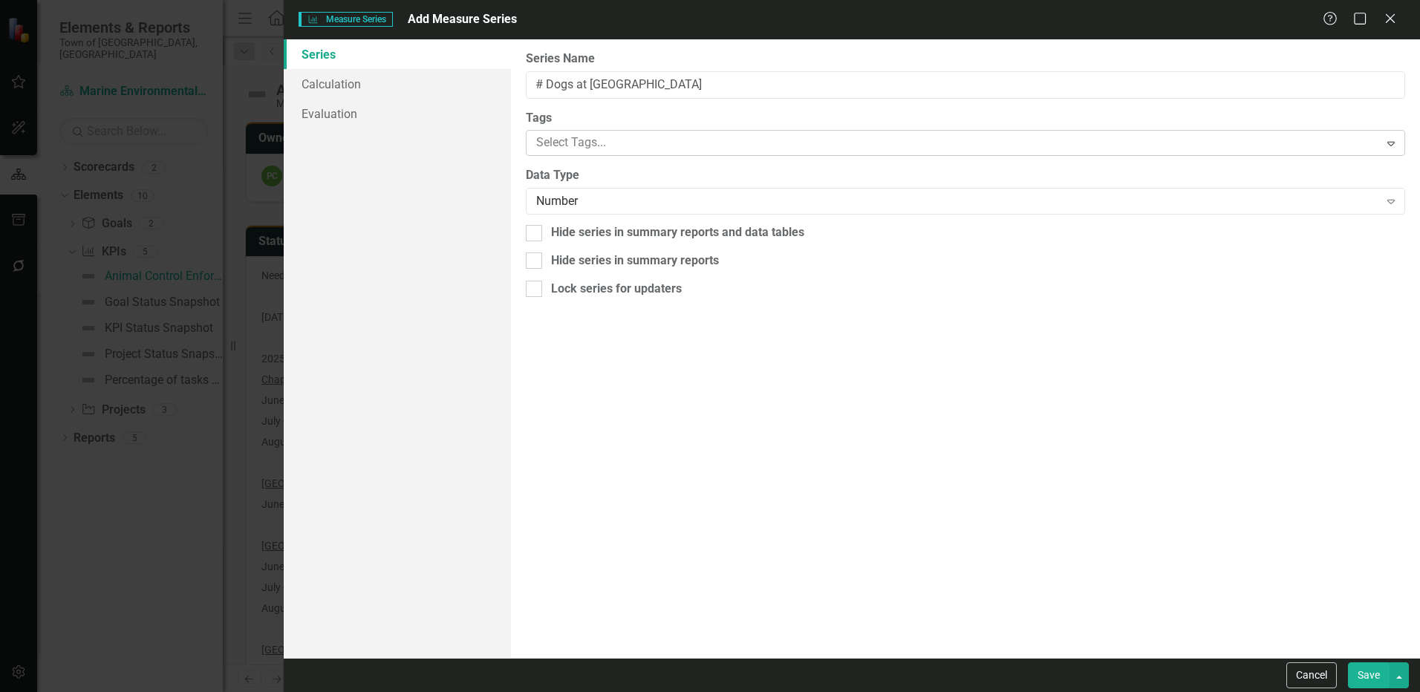
click at [607, 151] on div at bounding box center [954, 143] width 848 height 20
click at [729, 434] on div "From this page, you can edit the name, type, and visibility options of your ser…" at bounding box center [965, 348] width 909 height 619
click at [1371, 677] on button "Save" at bounding box center [1369, 675] width 42 height 26
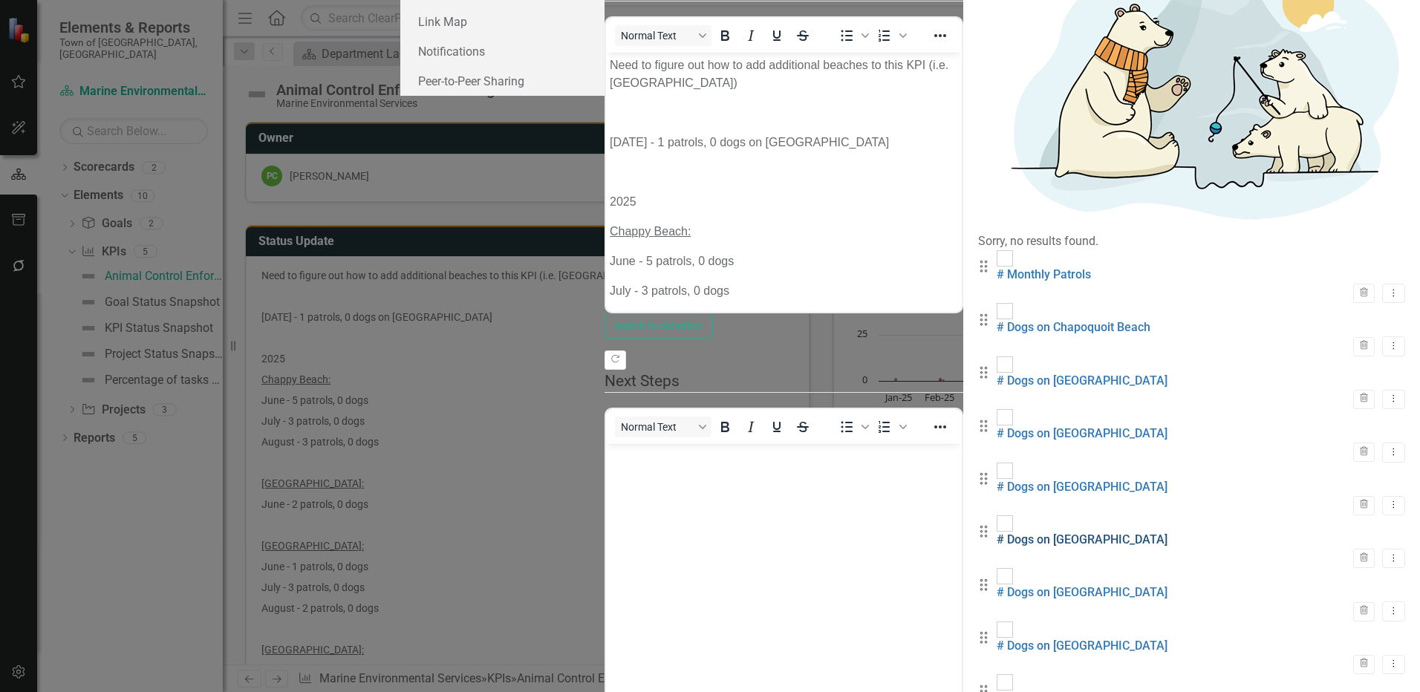
scroll to position [14, 0]
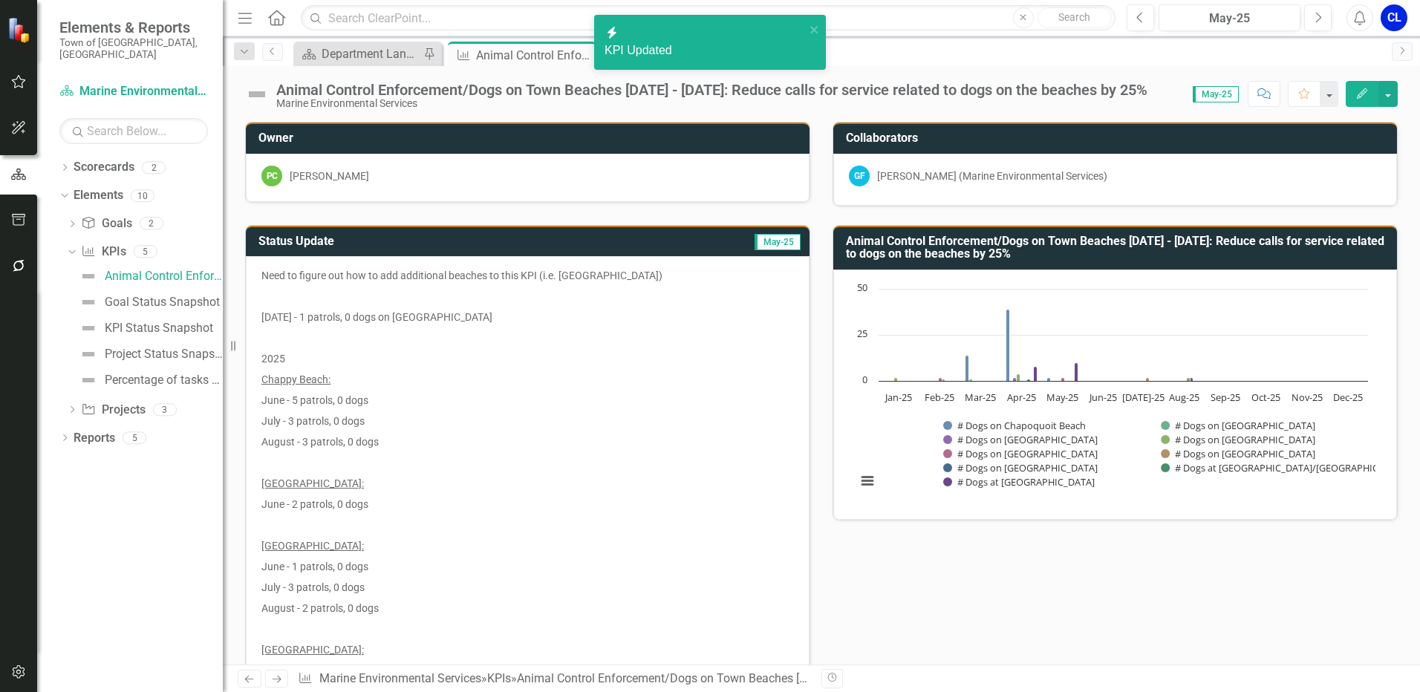
click at [968, 242] on h3 "Animal Control Enforcement/Dogs on Town Beaches [DATE] - [DATE]: Reduce calls f…" at bounding box center [1118, 248] width 544 height 26
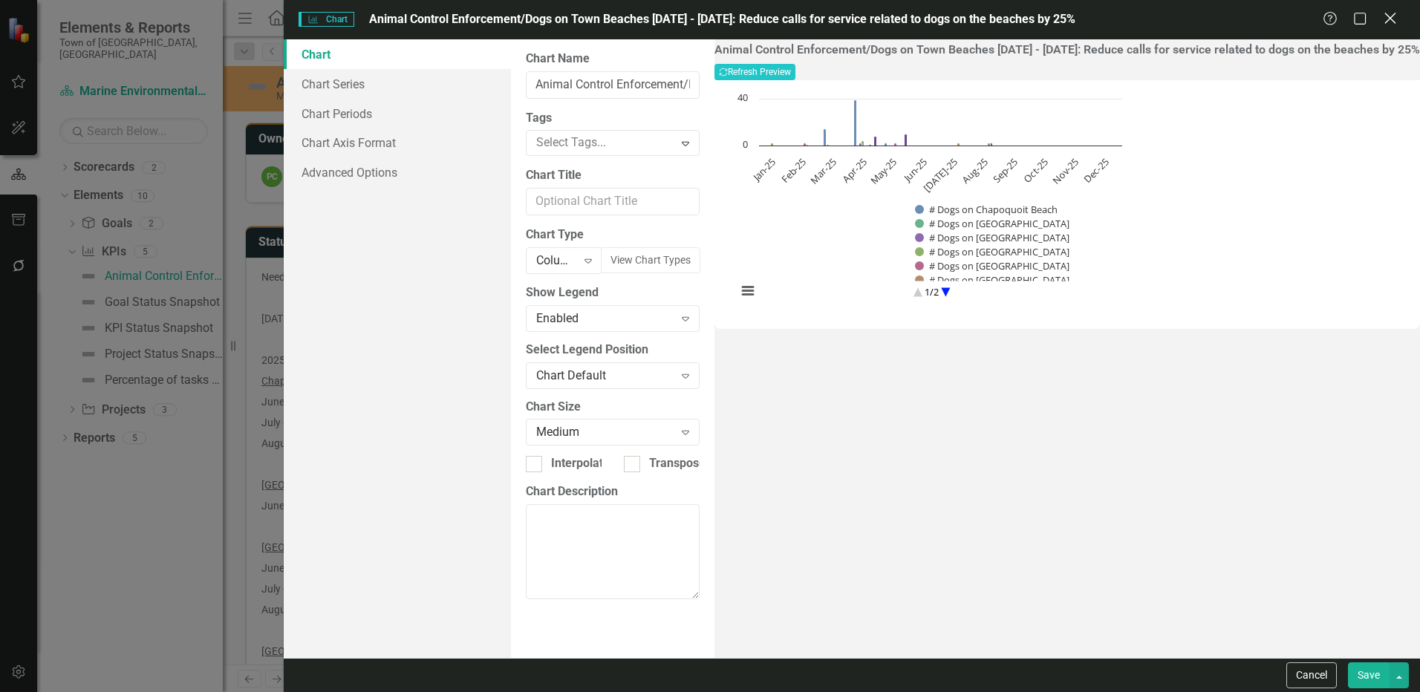
click at [1387, 16] on icon "Close" at bounding box center [1390, 18] width 19 height 14
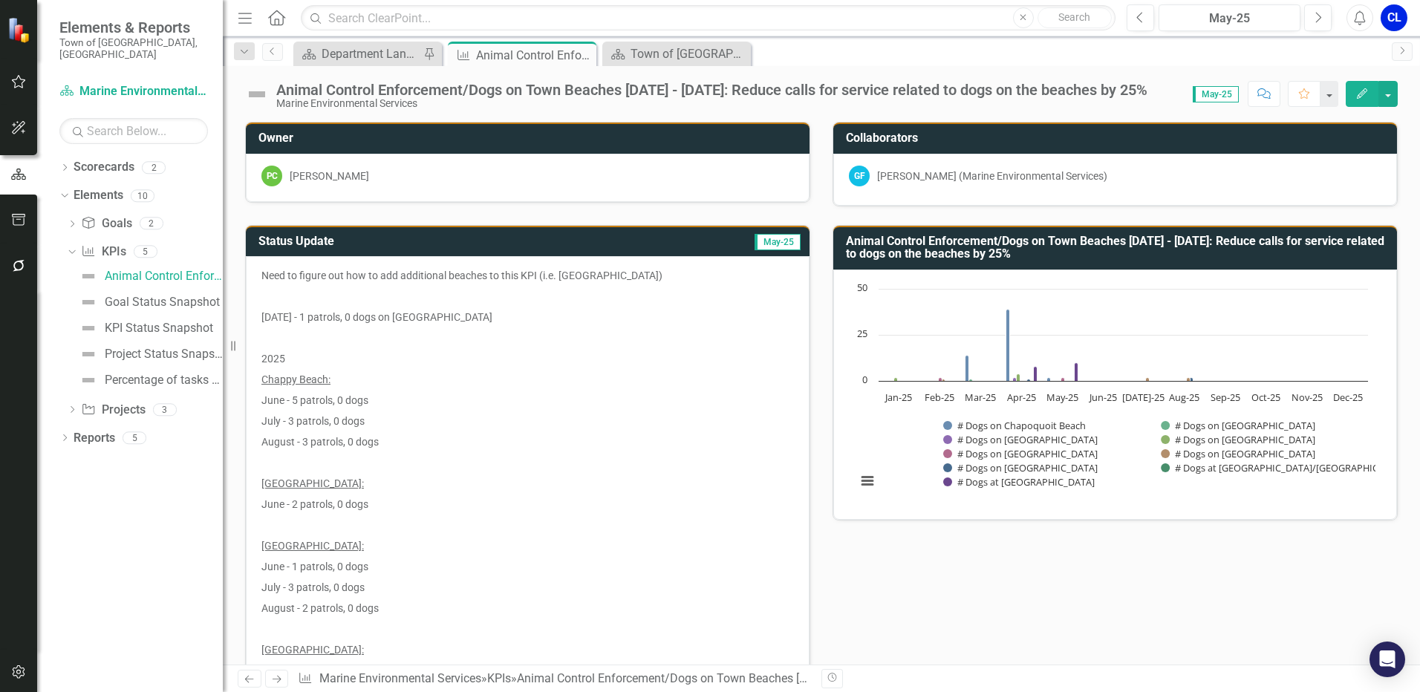
click at [1196, 255] on h3 "Animal Control Enforcement/Dogs on Town Beaches [DATE] - [DATE]: Reduce calls f…" at bounding box center [1118, 248] width 544 height 26
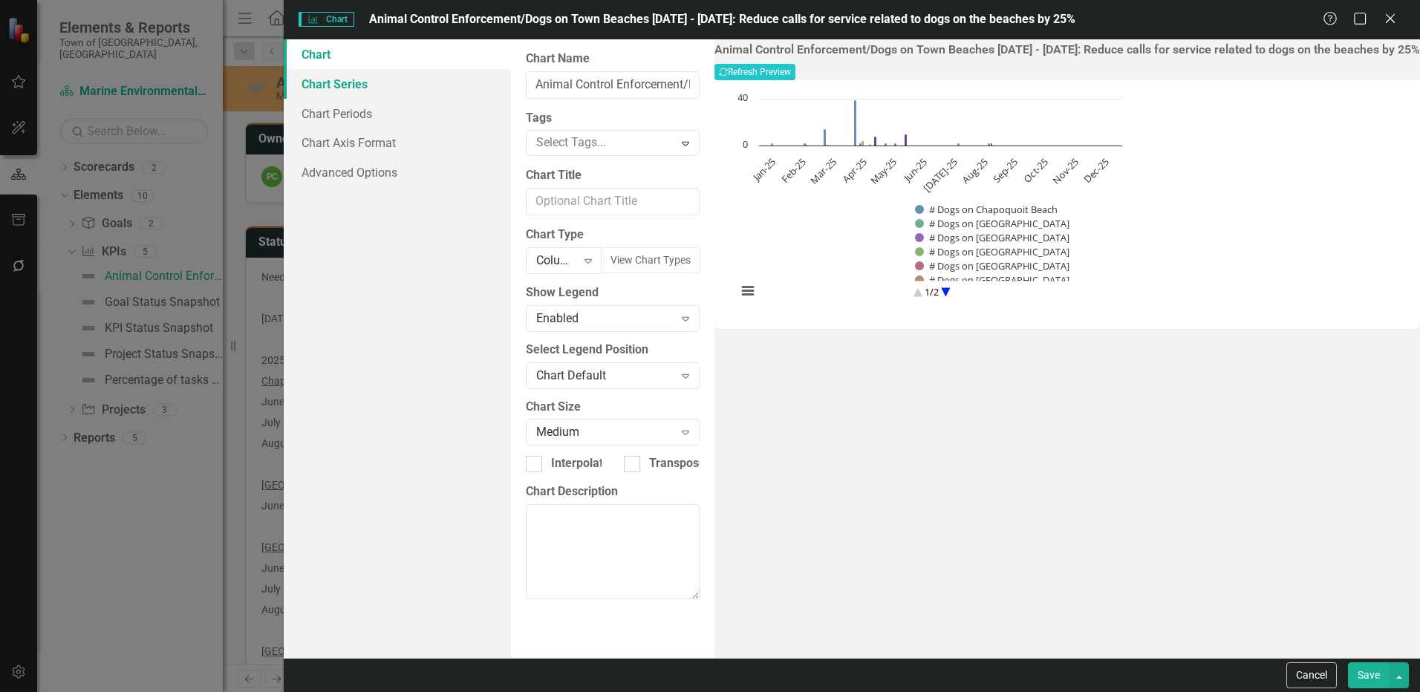
click at [338, 83] on link "Chart Series" at bounding box center [397, 84] width 227 height 30
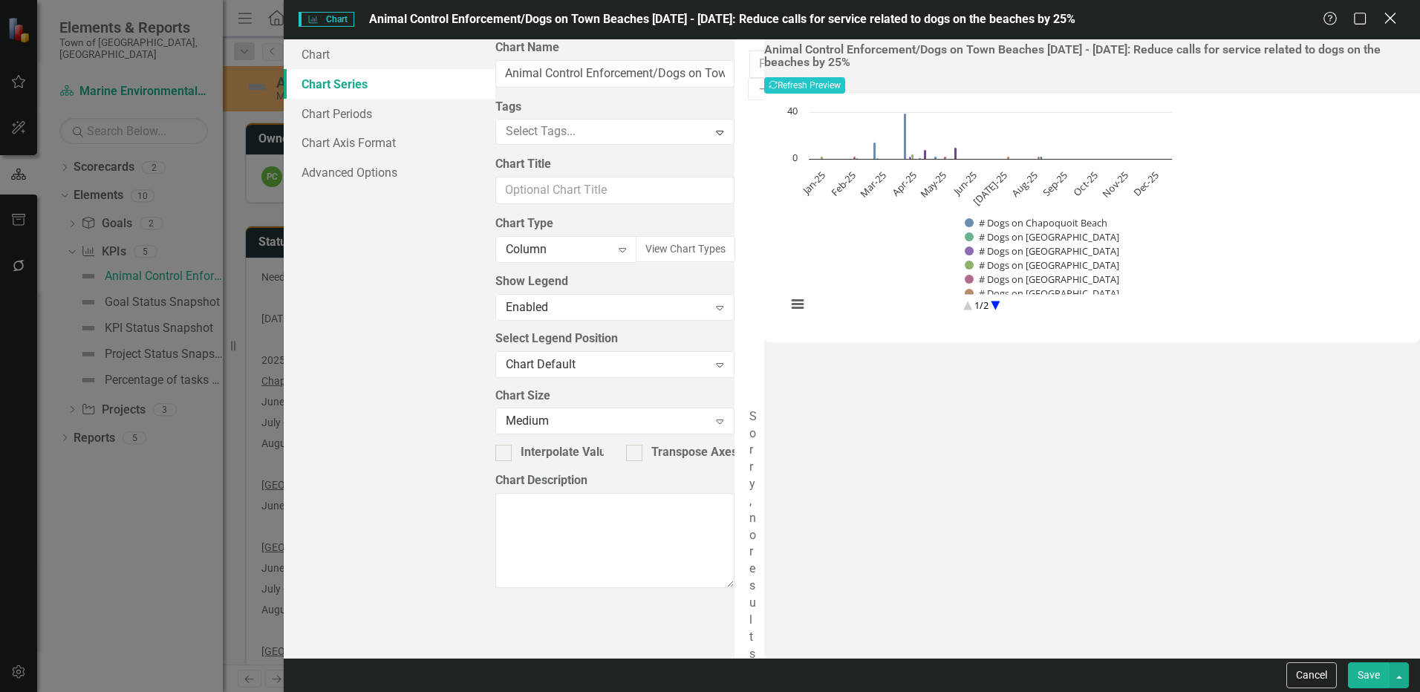
click at [1393, 19] on icon "Close" at bounding box center [1390, 18] width 19 height 14
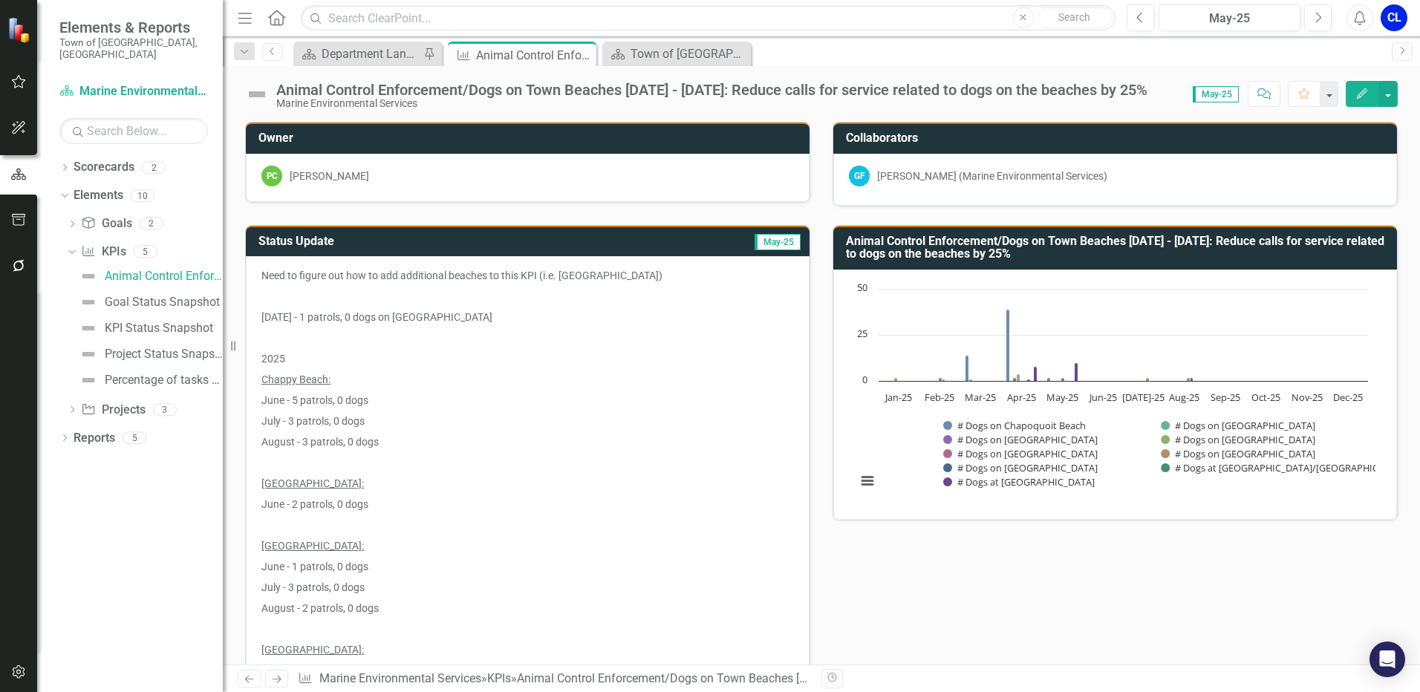
click at [908, 251] on h3 "Animal Control Enforcement/Dogs on Town Beaches [DATE] - [DATE]: Reduce calls f…" at bounding box center [1118, 248] width 544 height 26
drag, startPoint x: 908, startPoint y: 251, endPoint x: 1146, endPoint y: 241, distance: 238.6
click at [1146, 241] on h3 "Animal Control Enforcement/Dogs on Town Beaches [DATE] - [DATE]: Reduce calls f…" at bounding box center [1118, 248] width 544 height 26
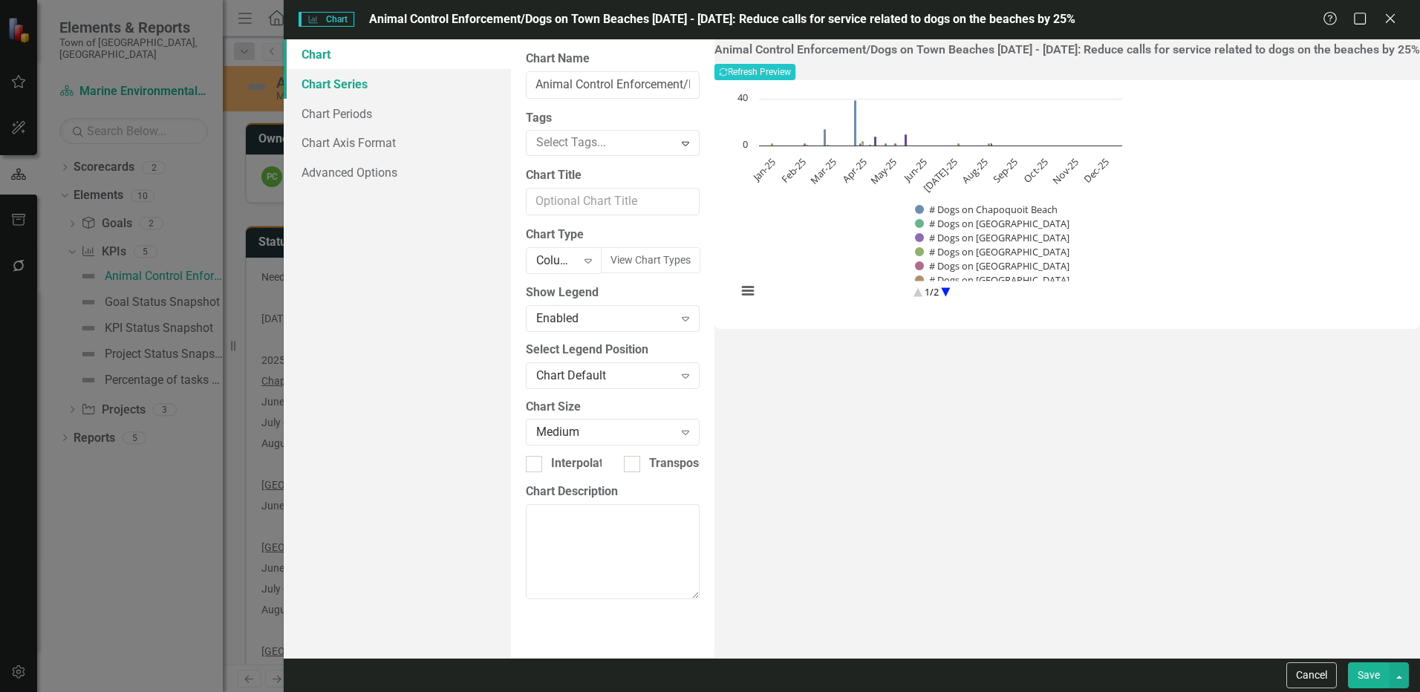
click at [318, 85] on link "Chart Series" at bounding box center [397, 84] width 227 height 30
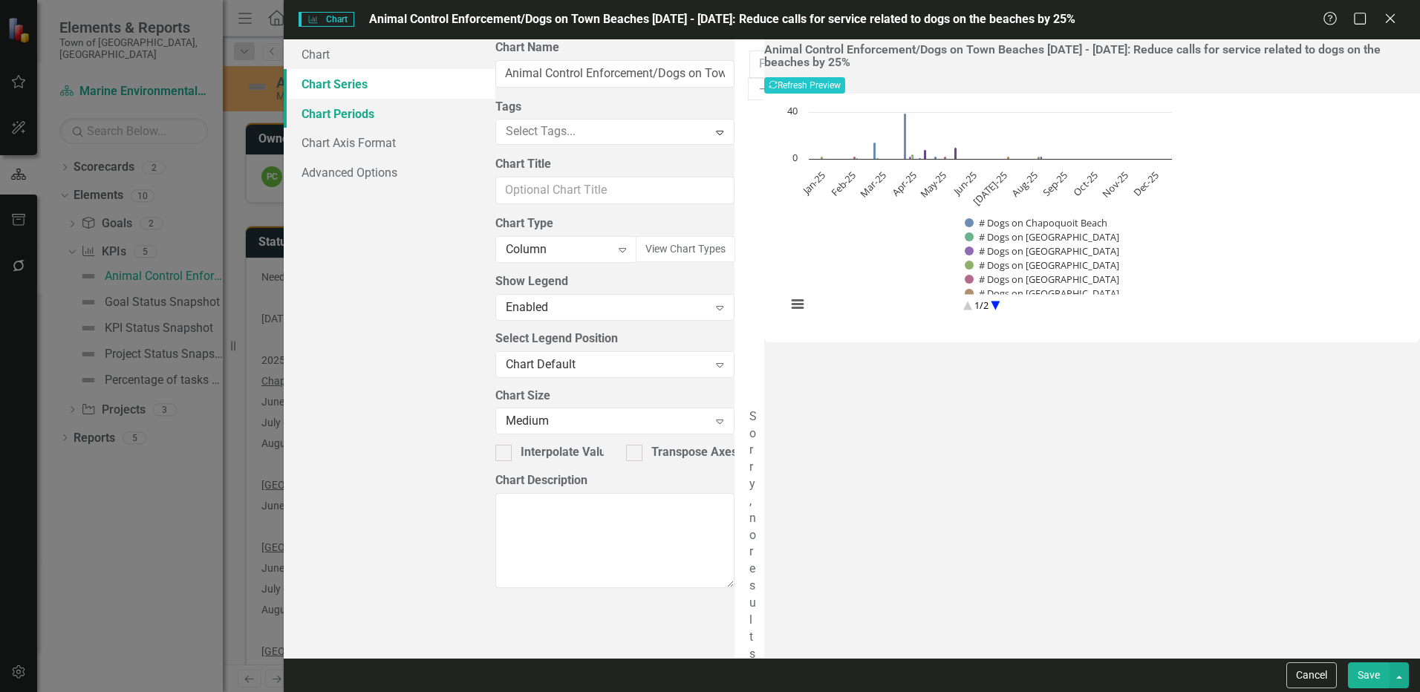
click at [338, 111] on link "Chart Periods" at bounding box center [389, 114] width 211 height 30
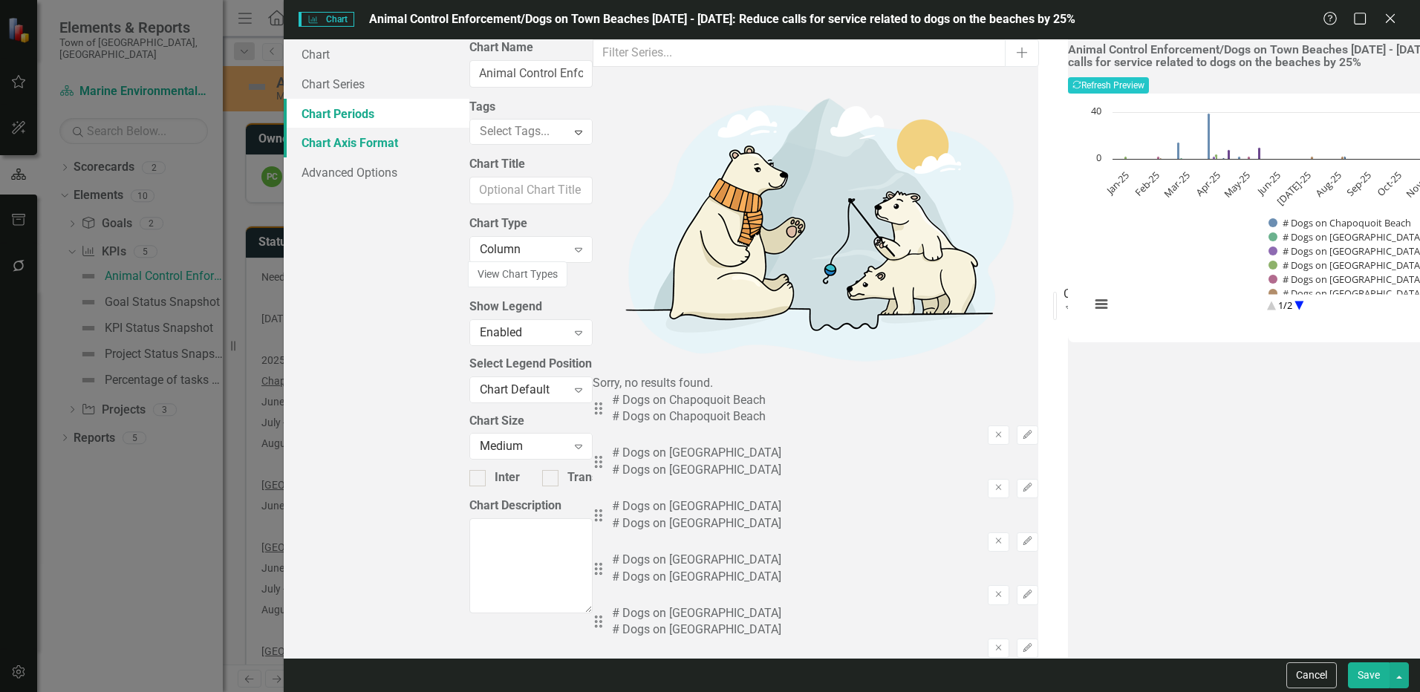
click at [349, 150] on link "Chart Axis Format" at bounding box center [377, 143] width 186 height 30
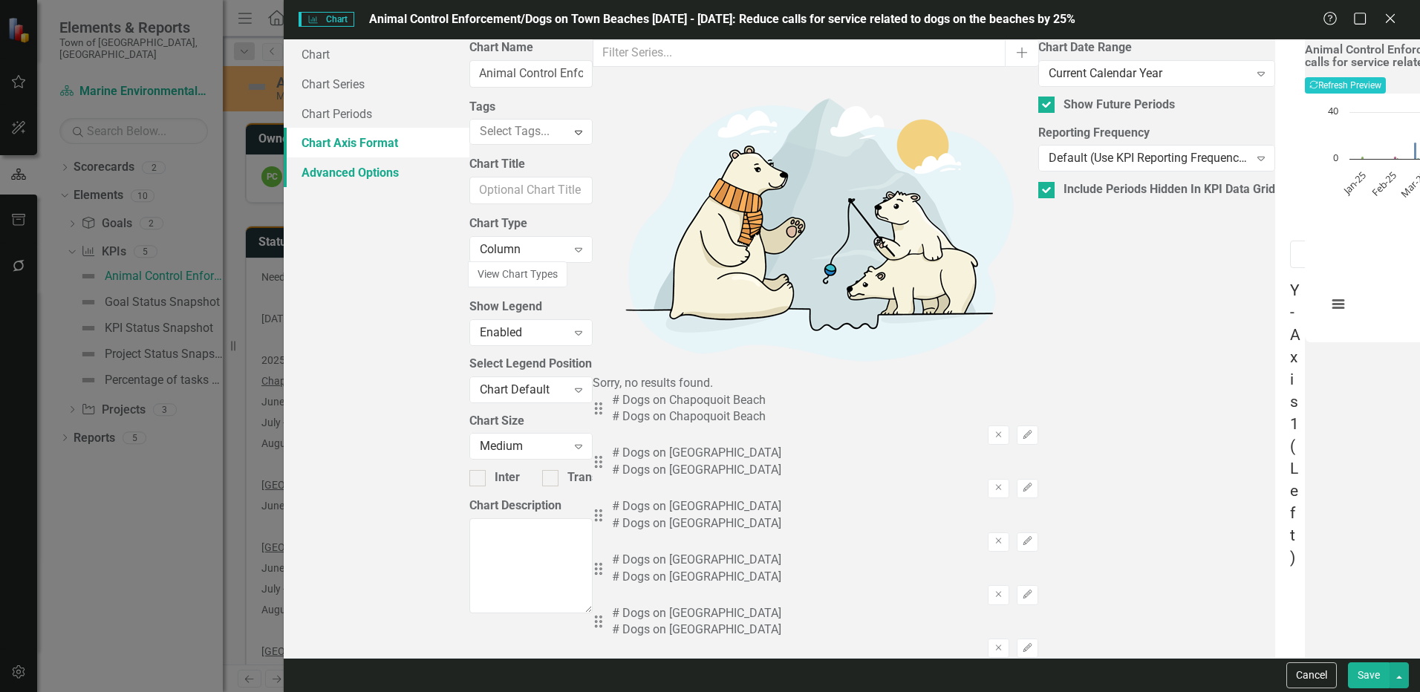
click at [356, 178] on link "Advanced Options" at bounding box center [377, 172] width 186 height 30
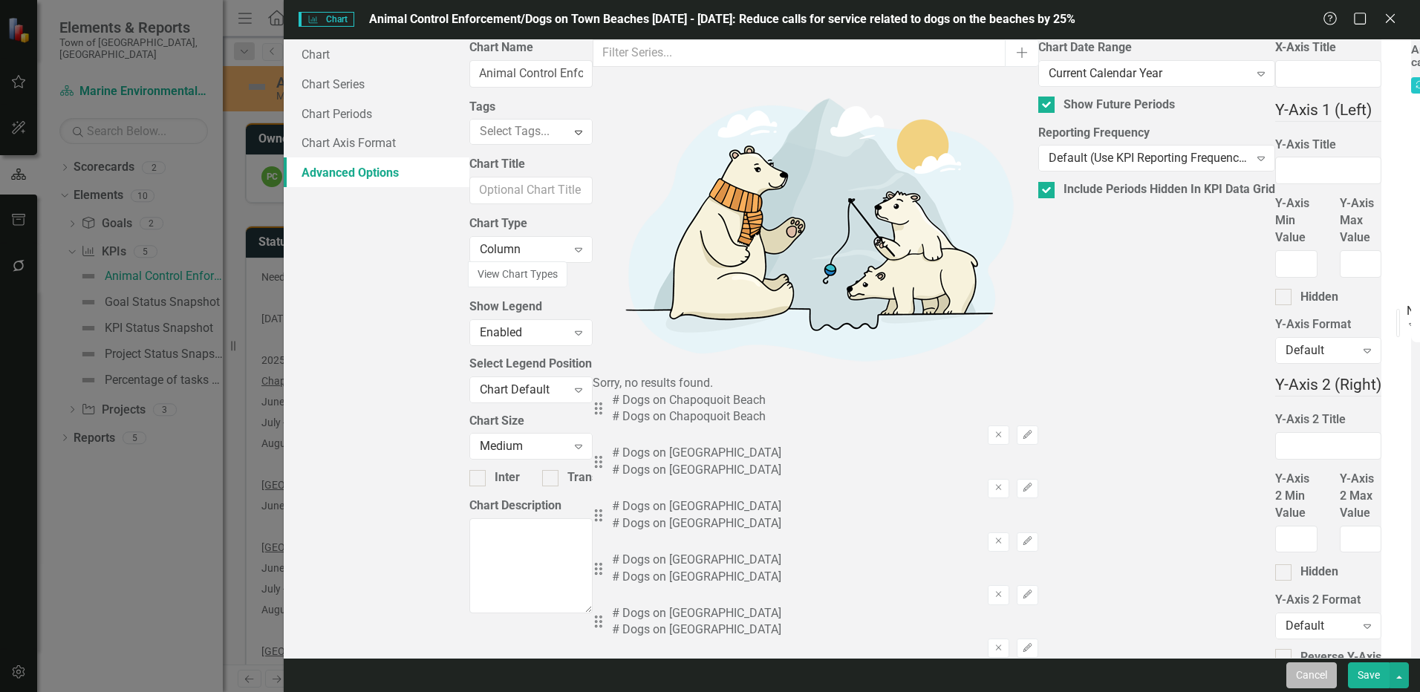
click at [1316, 678] on button "Cancel" at bounding box center [1311, 675] width 51 height 26
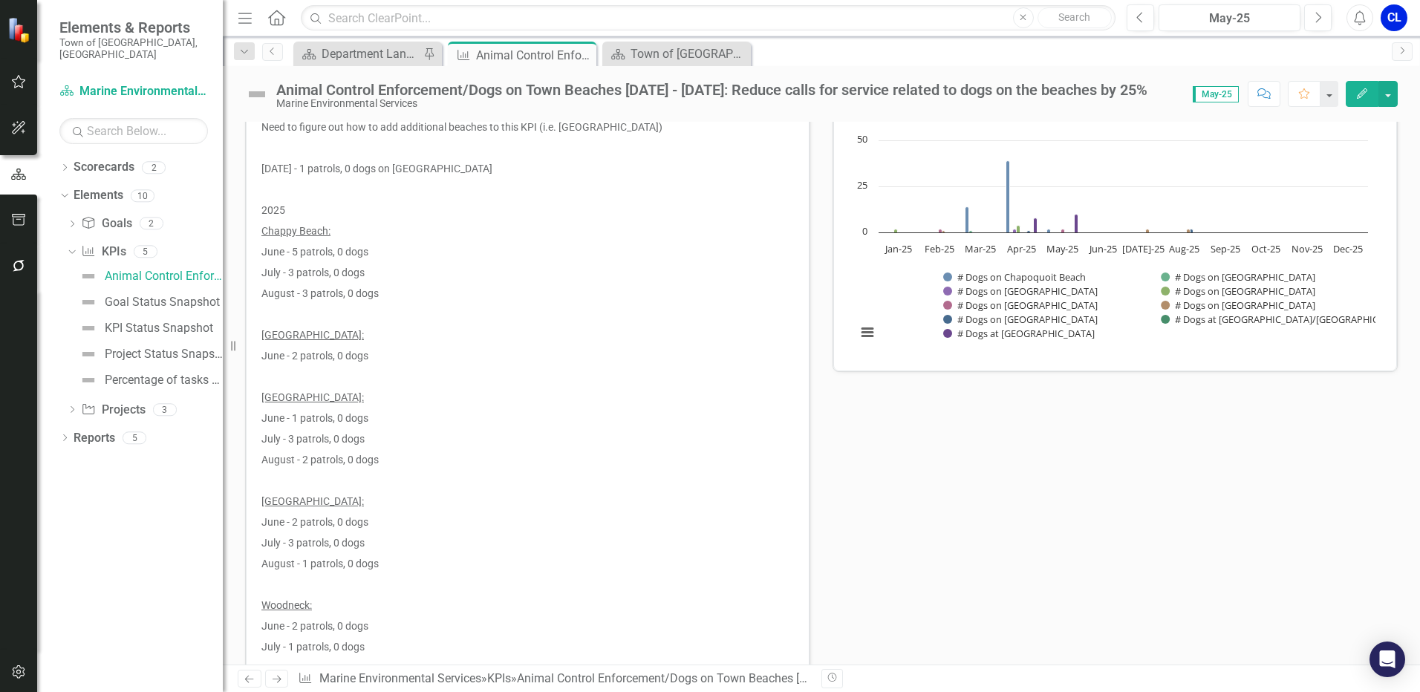
scroll to position [0, 0]
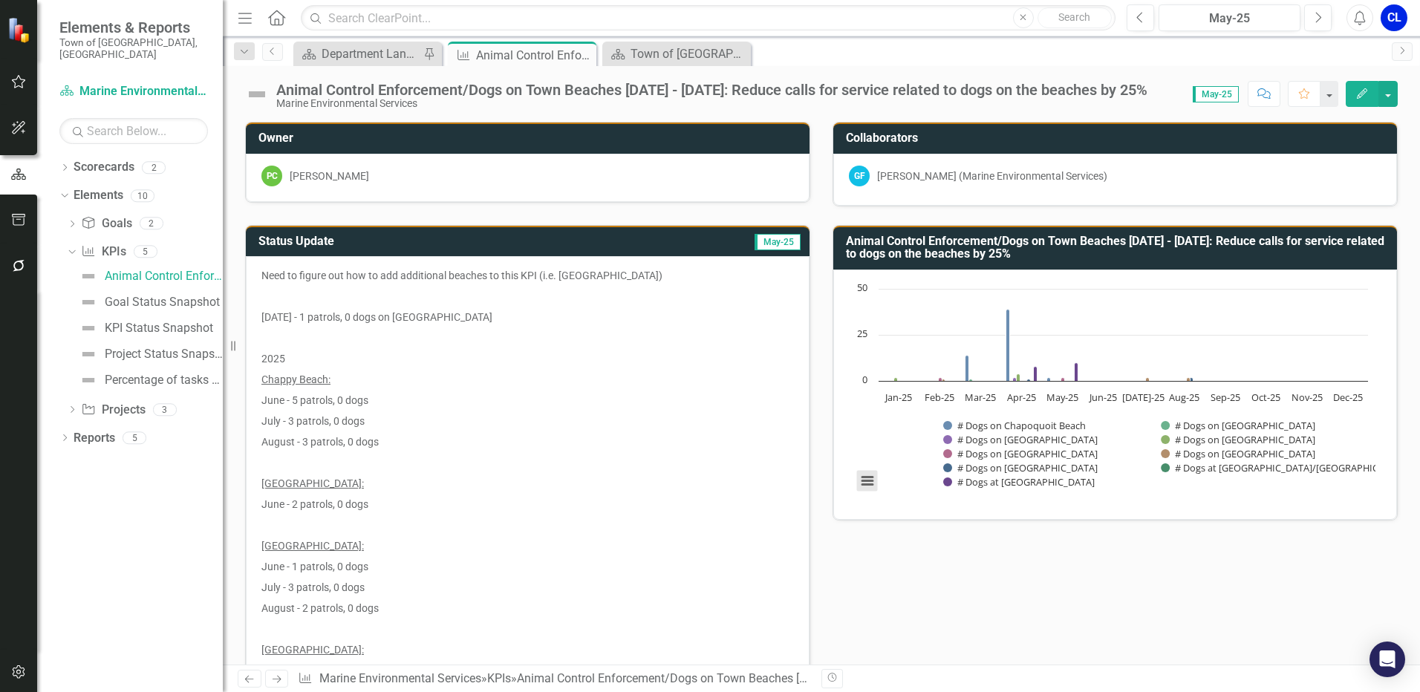
click at [859, 478] on button "View chart menu, Chart" at bounding box center [867, 481] width 21 height 21
click at [1343, 325] on rect "Interactive chart" at bounding box center [1112, 392] width 527 height 223
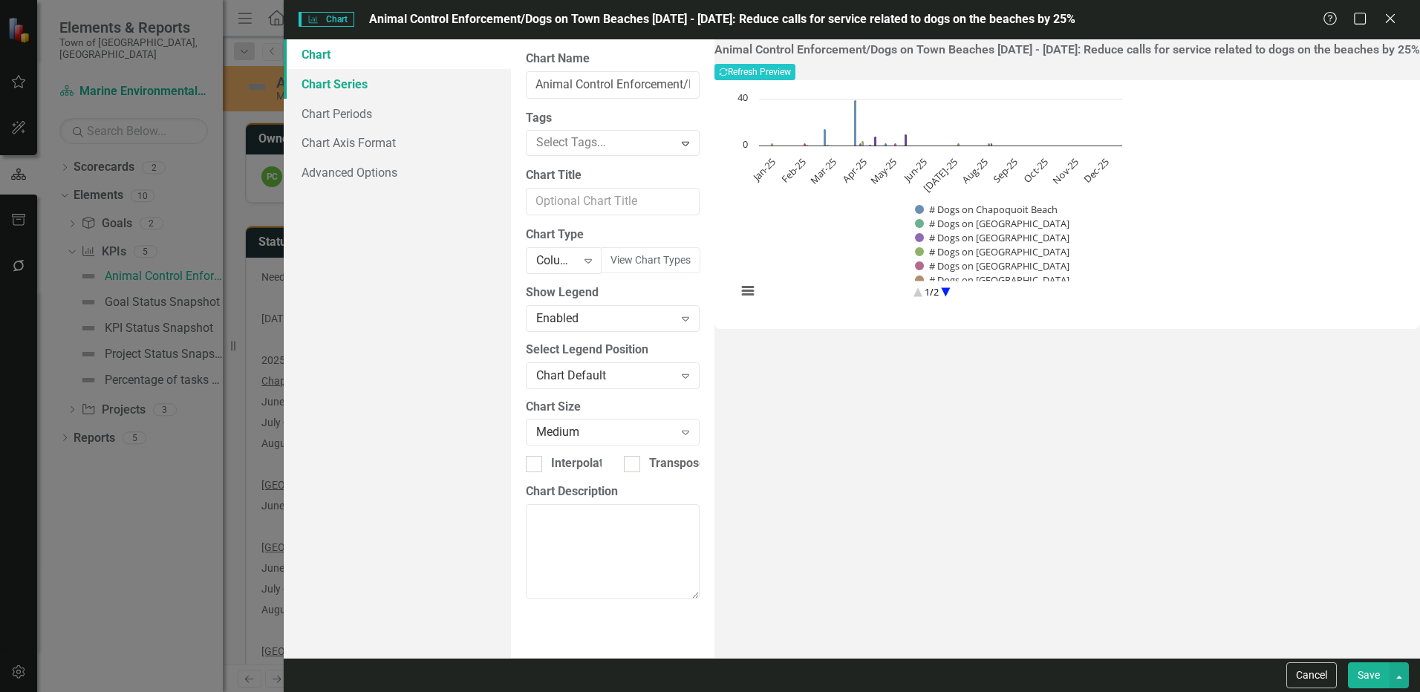
click at [339, 85] on link "Chart Series" at bounding box center [397, 84] width 227 height 30
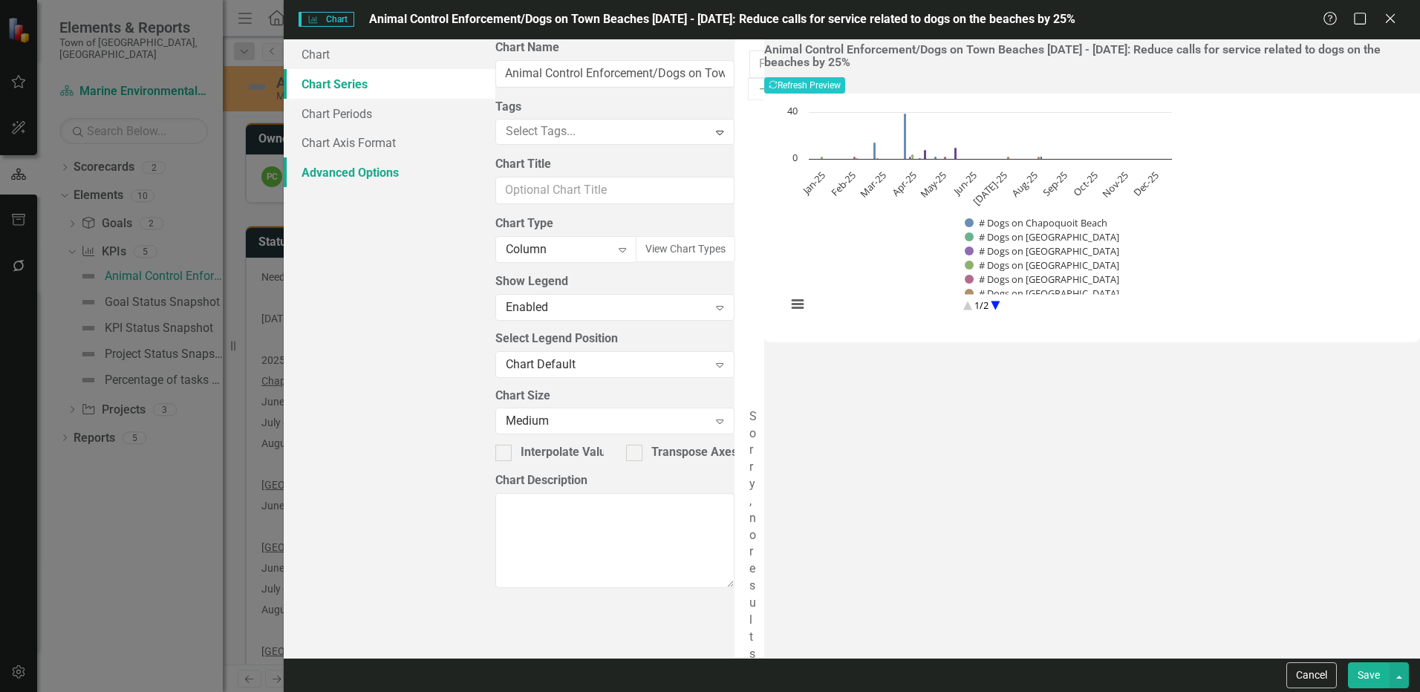
click at [339, 164] on link "Advanced Options" at bounding box center [389, 172] width 211 height 30
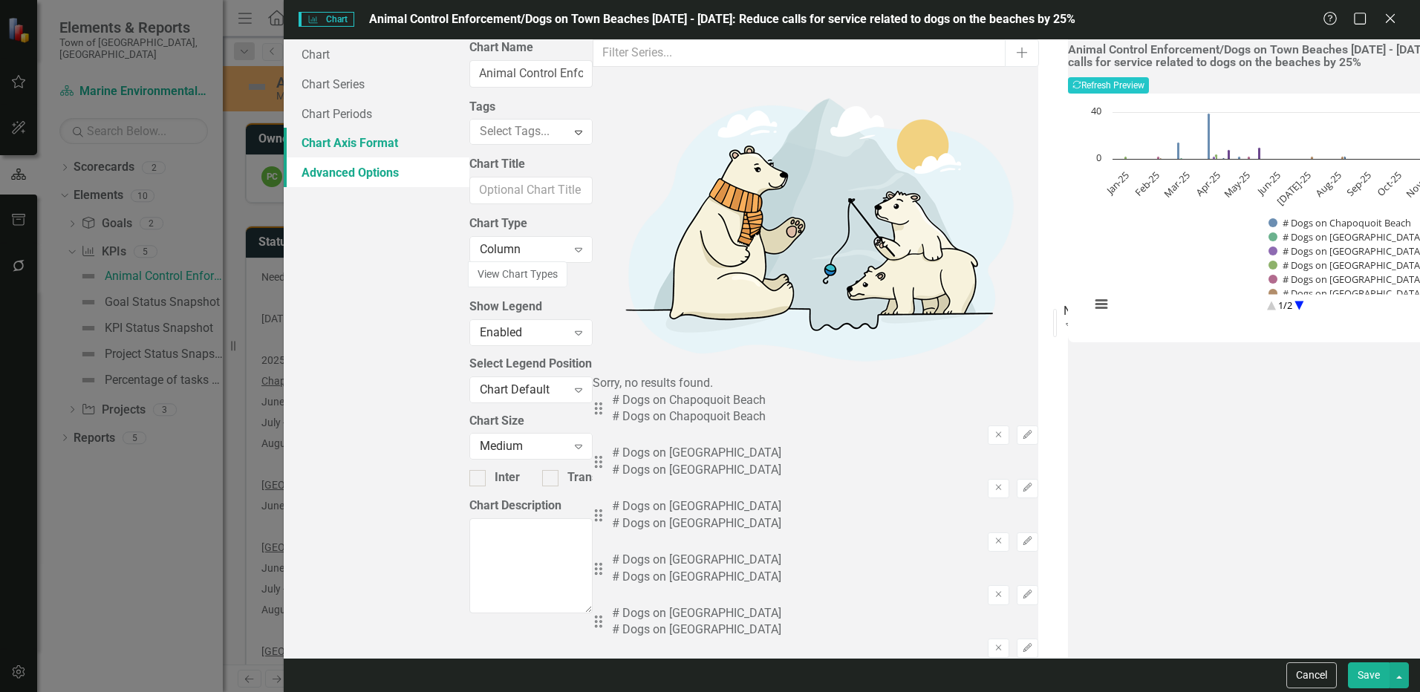
click at [331, 137] on link "Chart Axis Format" at bounding box center [377, 143] width 186 height 30
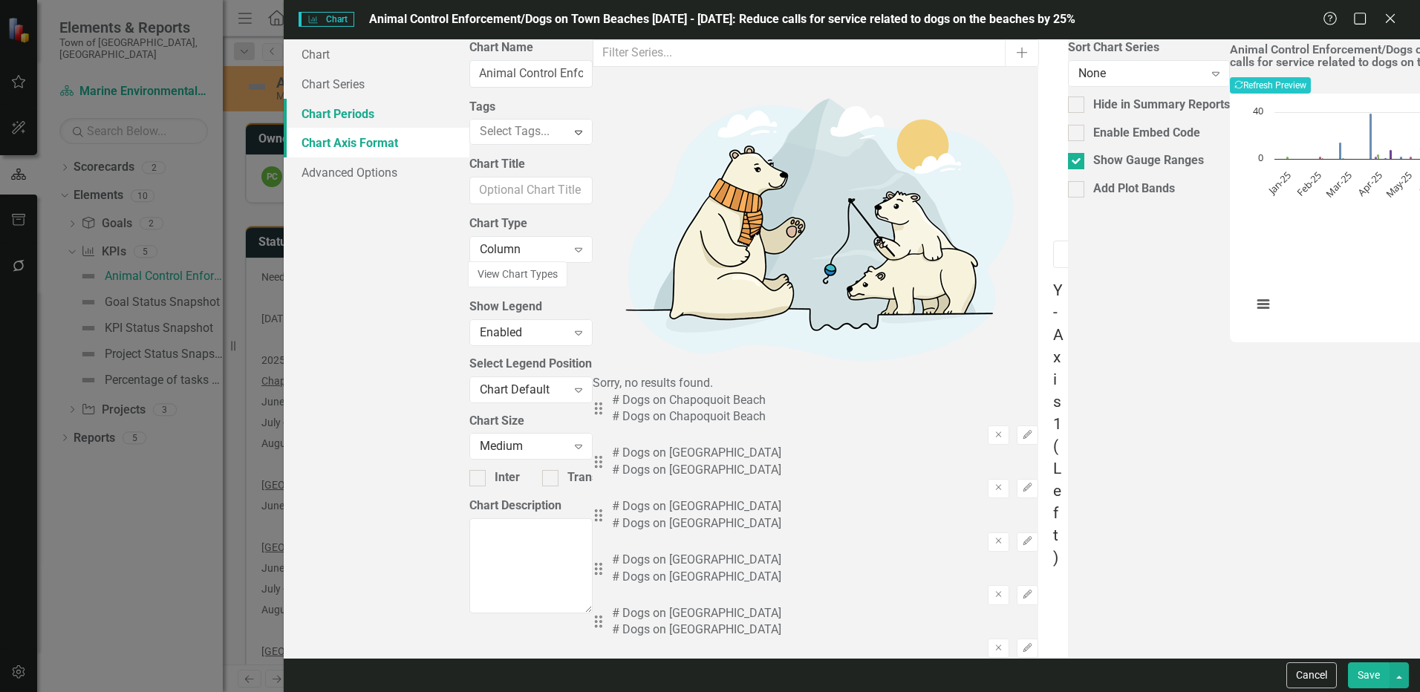
click at [329, 114] on link "Chart Periods" at bounding box center [377, 114] width 186 height 30
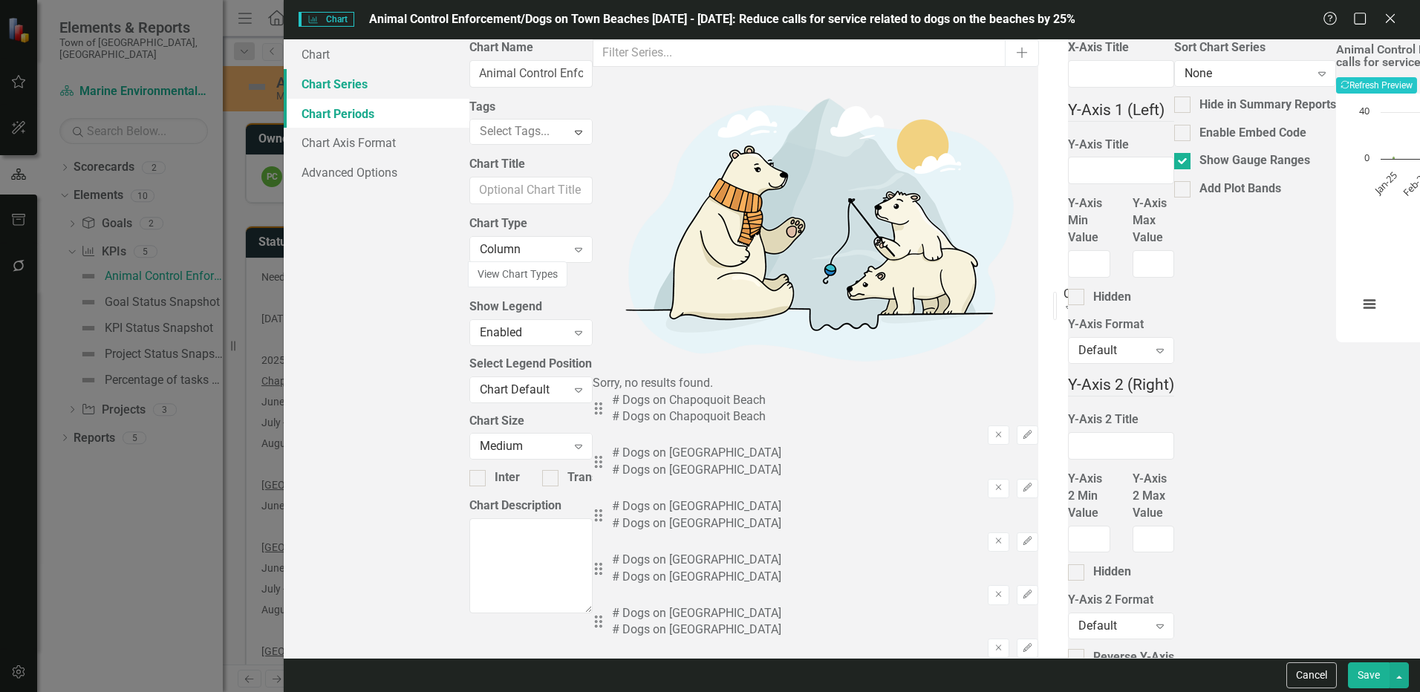
click at [333, 78] on link "Chart Series" at bounding box center [377, 84] width 186 height 30
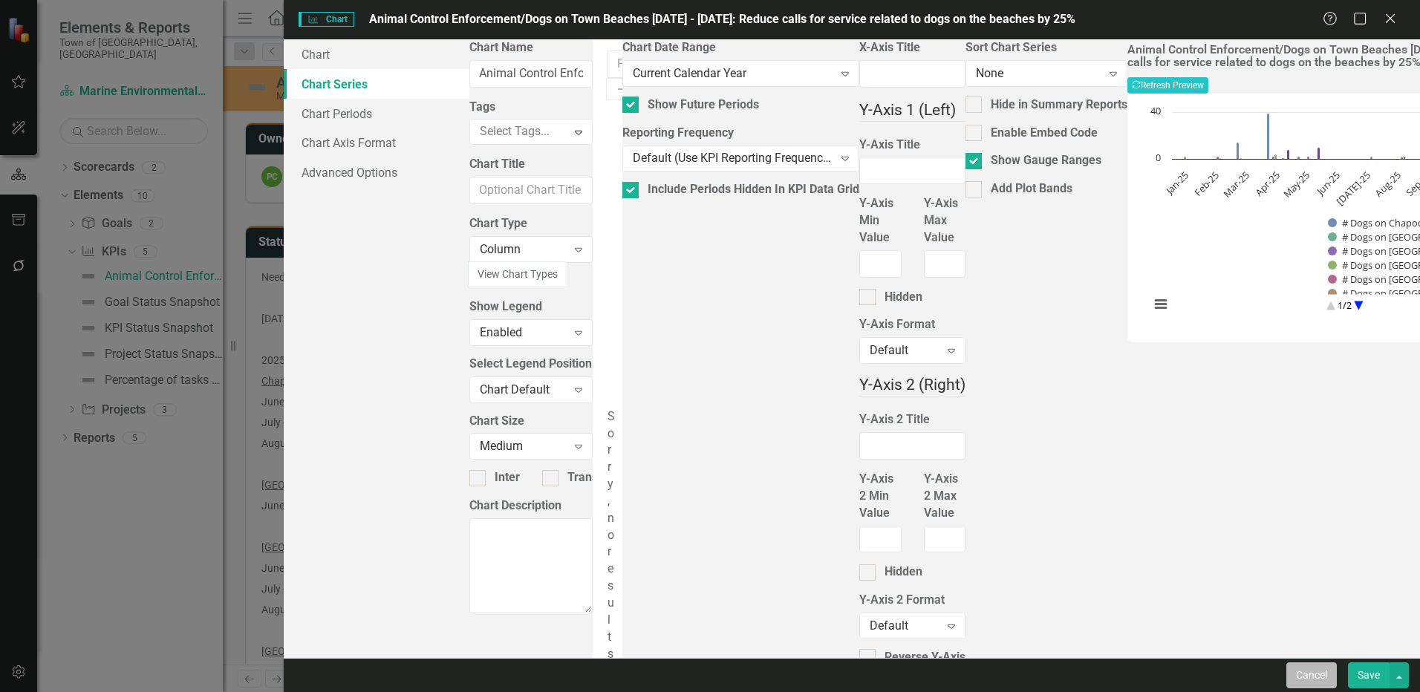
click at [1299, 672] on button "Cancel" at bounding box center [1311, 675] width 51 height 26
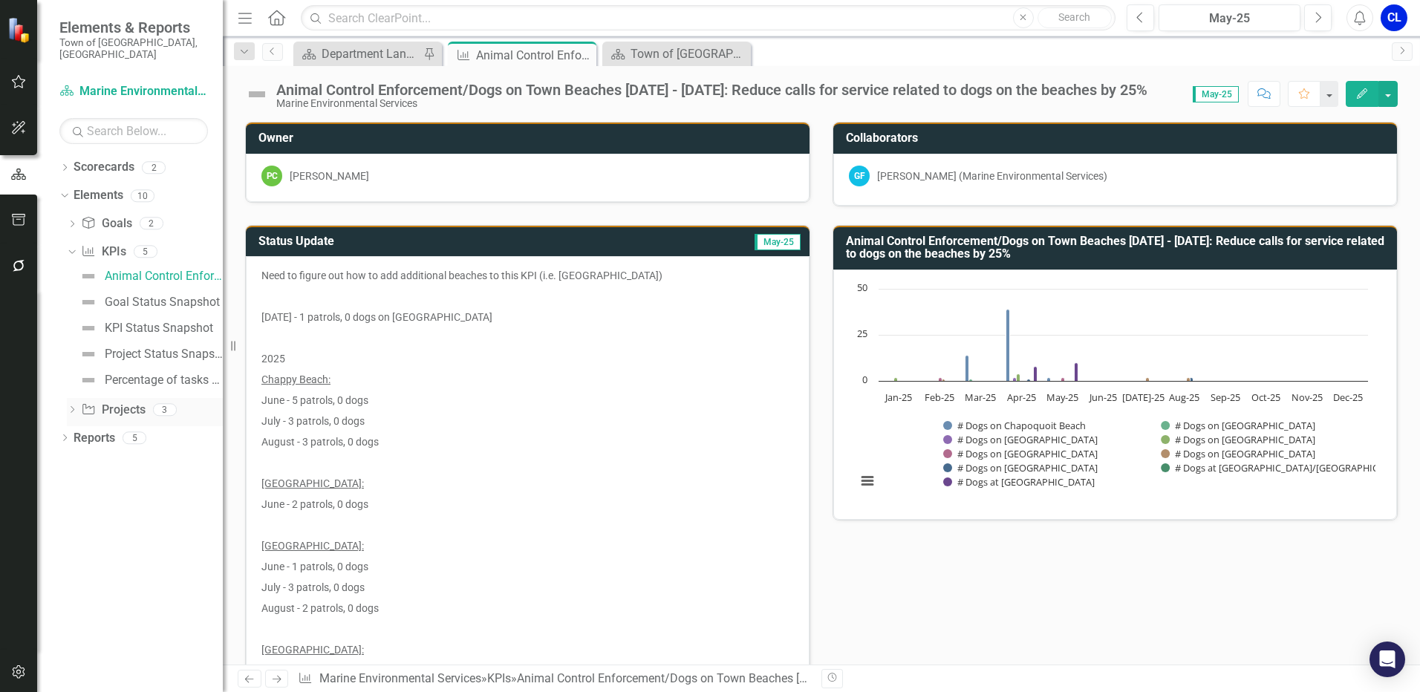
click at [105, 402] on link "Project Projects" at bounding box center [113, 410] width 64 height 17
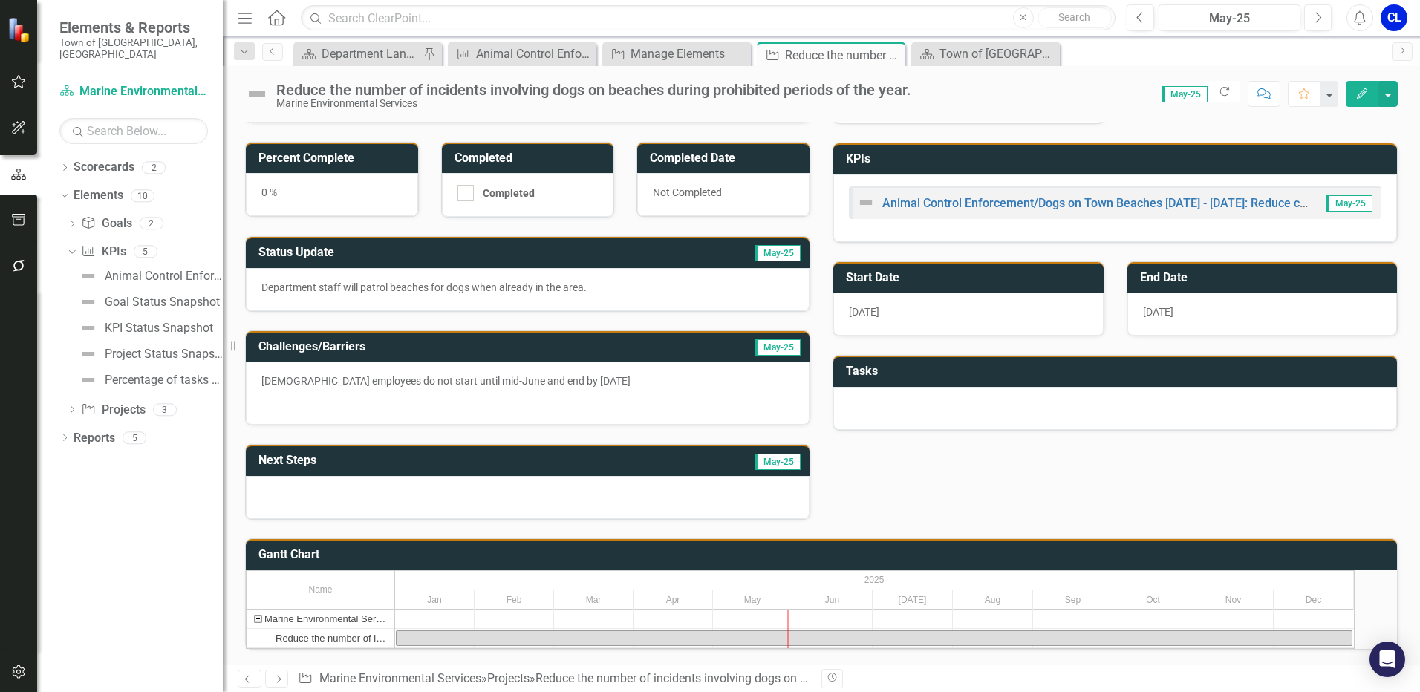
scroll to position [105, 0]
click at [1361, 89] on icon "Edit" at bounding box center [1361, 93] width 13 height 10
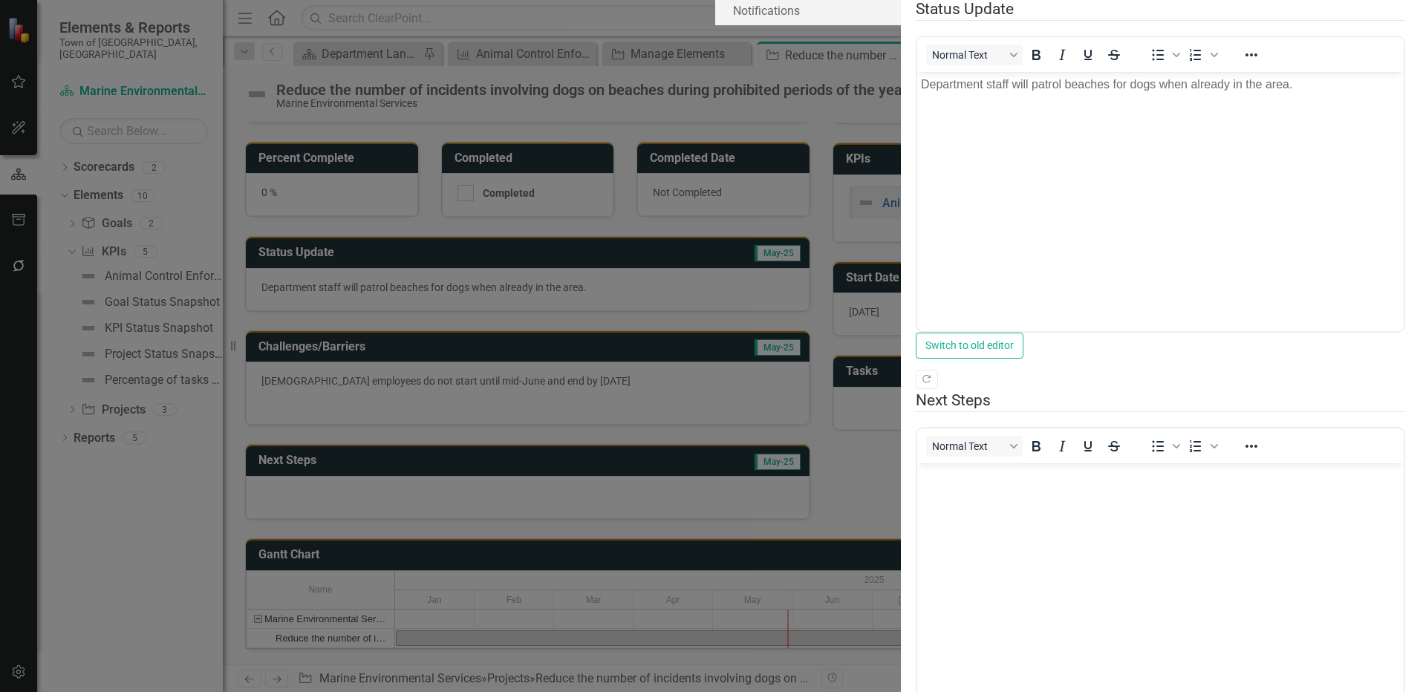
scroll to position [0, 0]
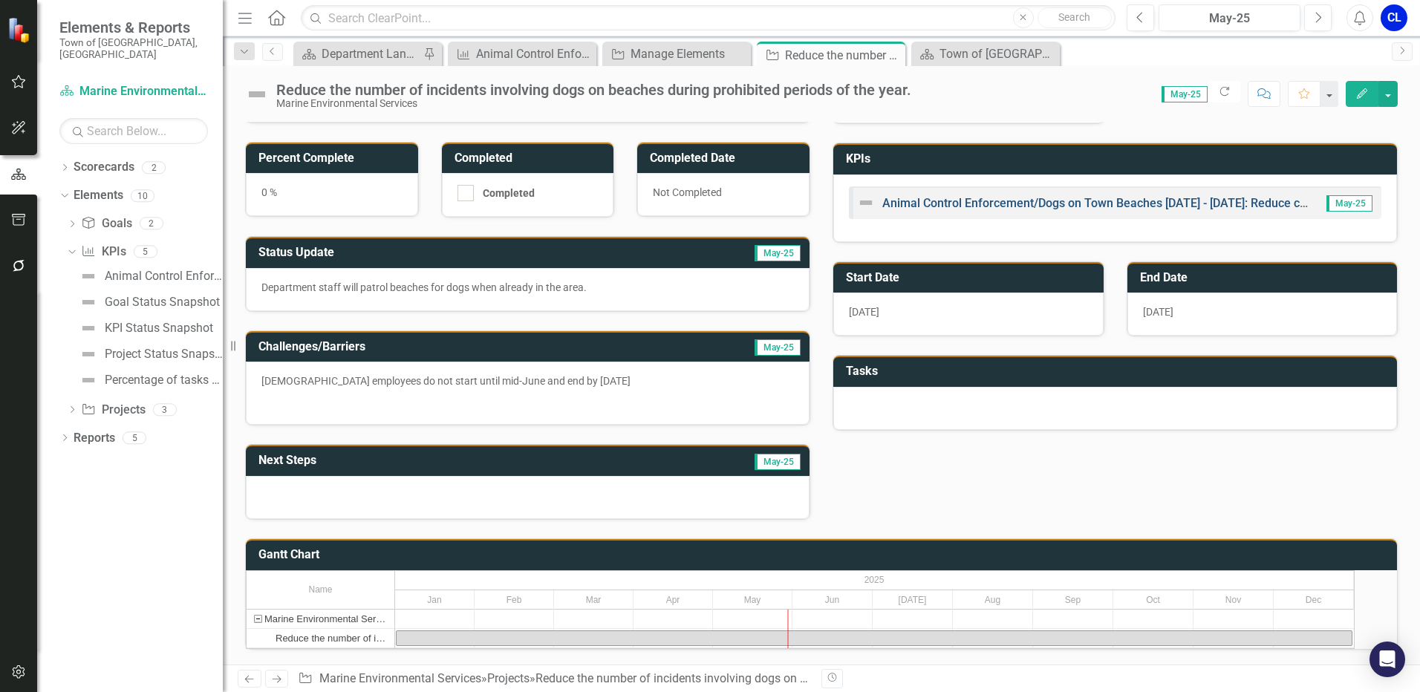
click at [972, 196] on link "Animal Control Enforcement/Dogs on Town Beaches [DATE] - [DATE]: Reduce calls f…" at bounding box center [1234, 203] width 705 height 14
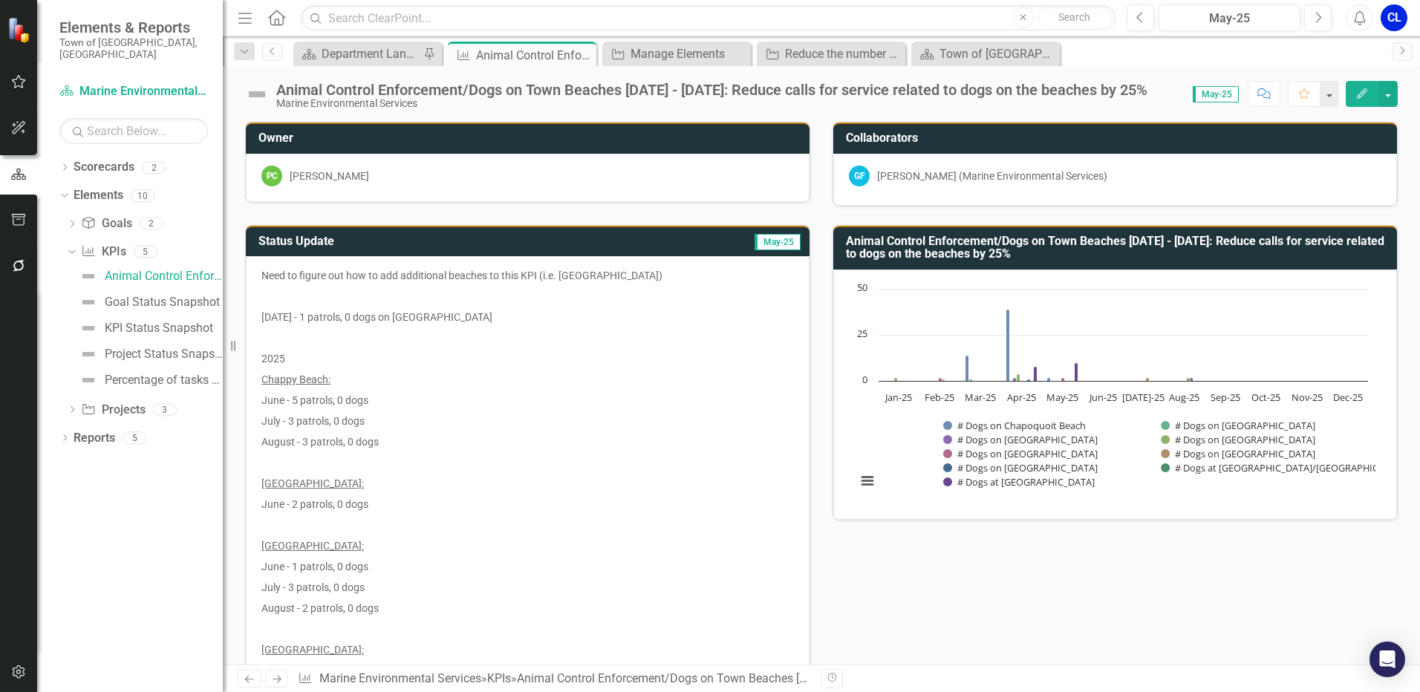
click at [1361, 87] on button "Edit" at bounding box center [1362, 94] width 33 height 26
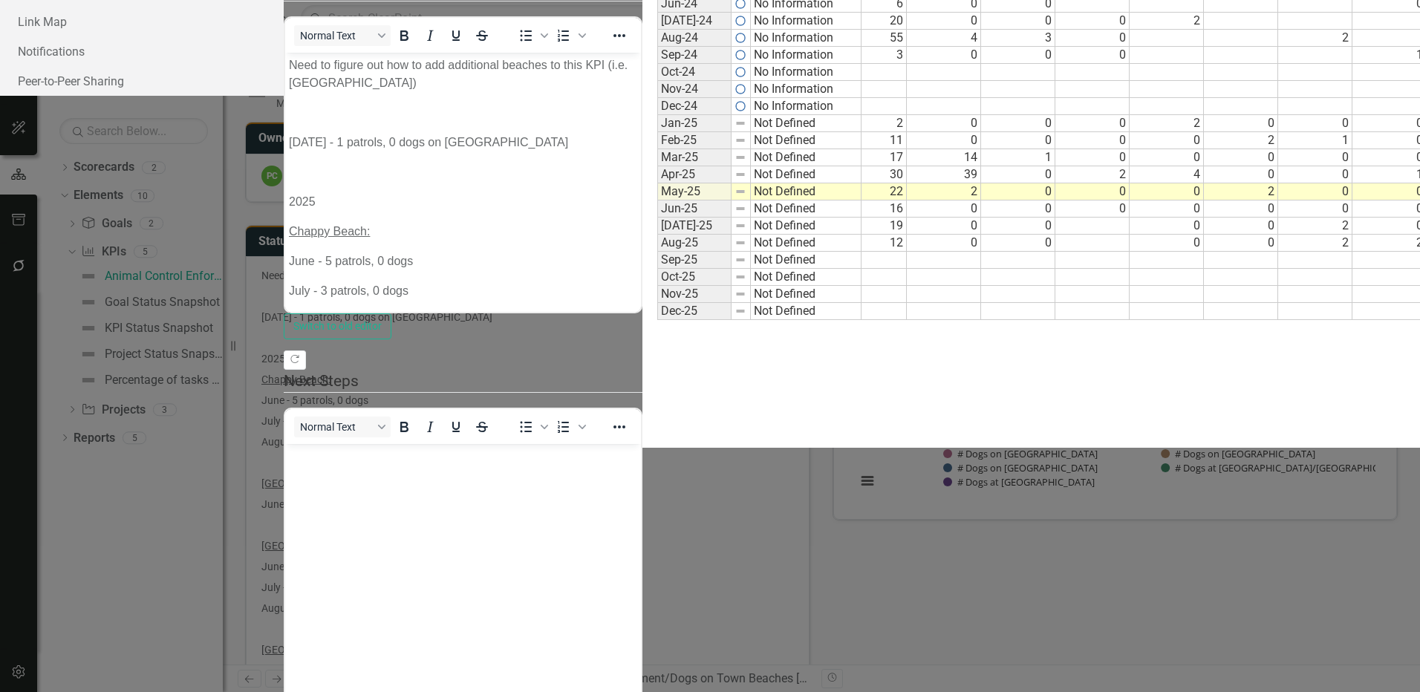
type textarea "0"
click at [628, 320] on div "Period Status # Monthly Patrols # Dogs on Chapoquoit Beach # Dogs on Black Beac…" at bounding box center [628, 80] width 0 height 480
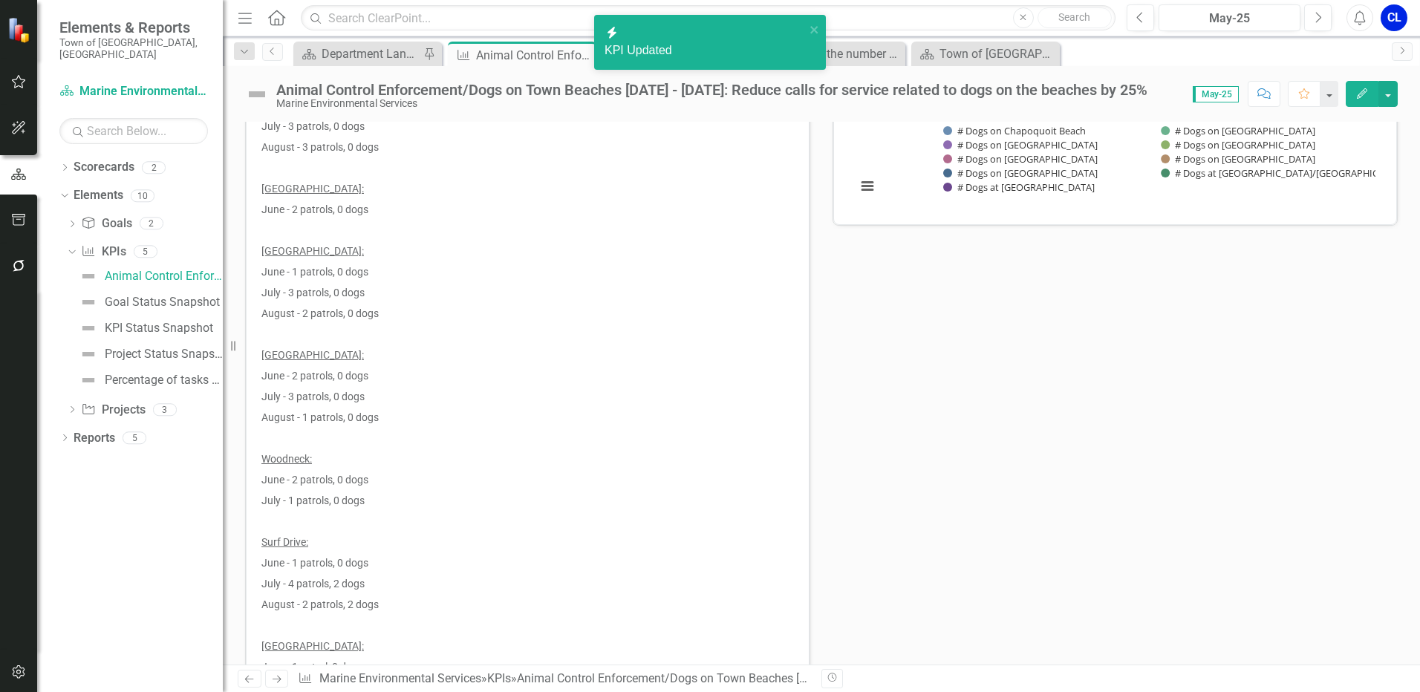
scroll to position [297, 0]
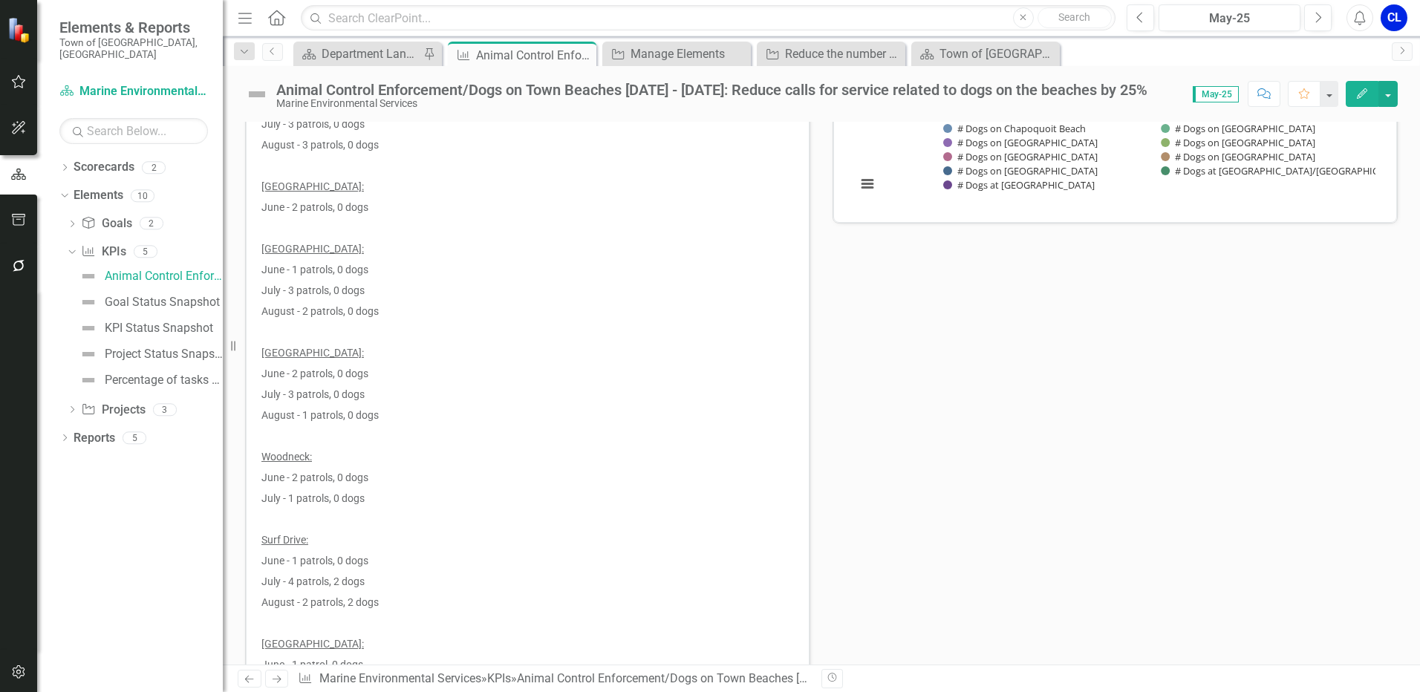
click at [1355, 86] on button "Edit" at bounding box center [1362, 94] width 33 height 26
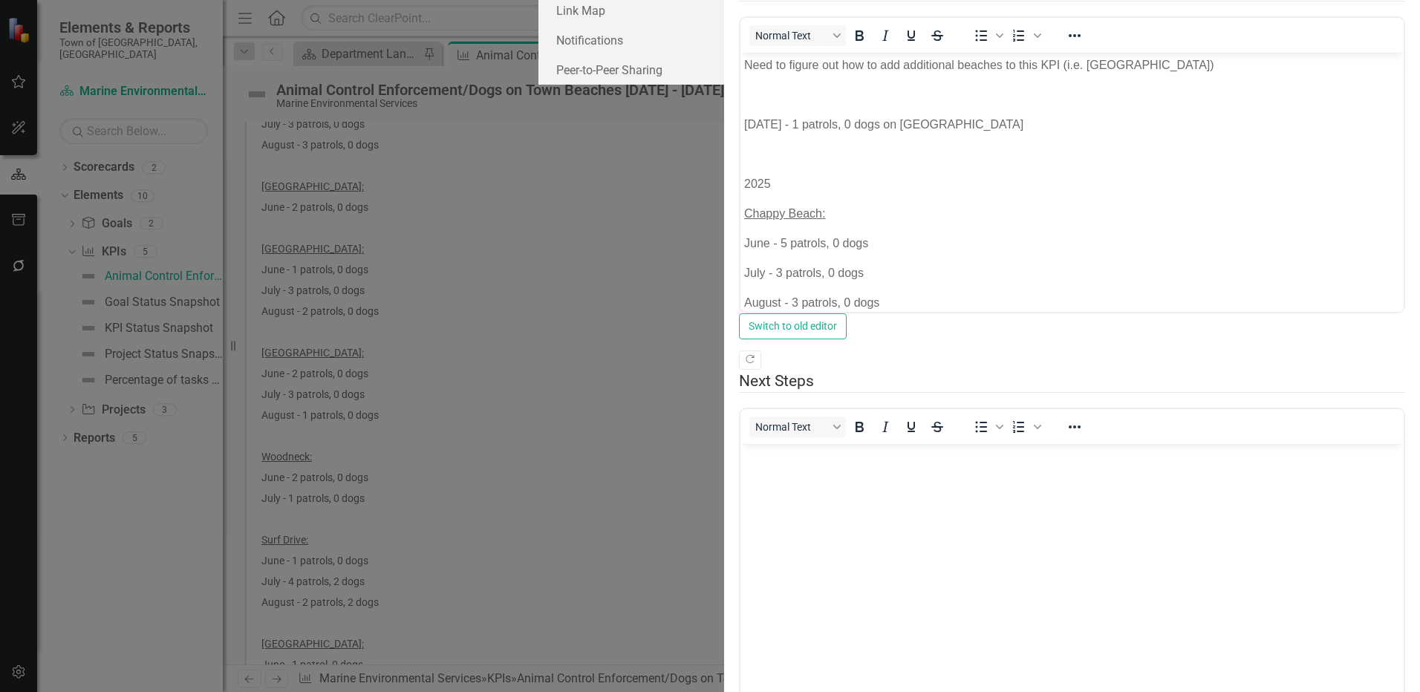
scroll to position [0, 0]
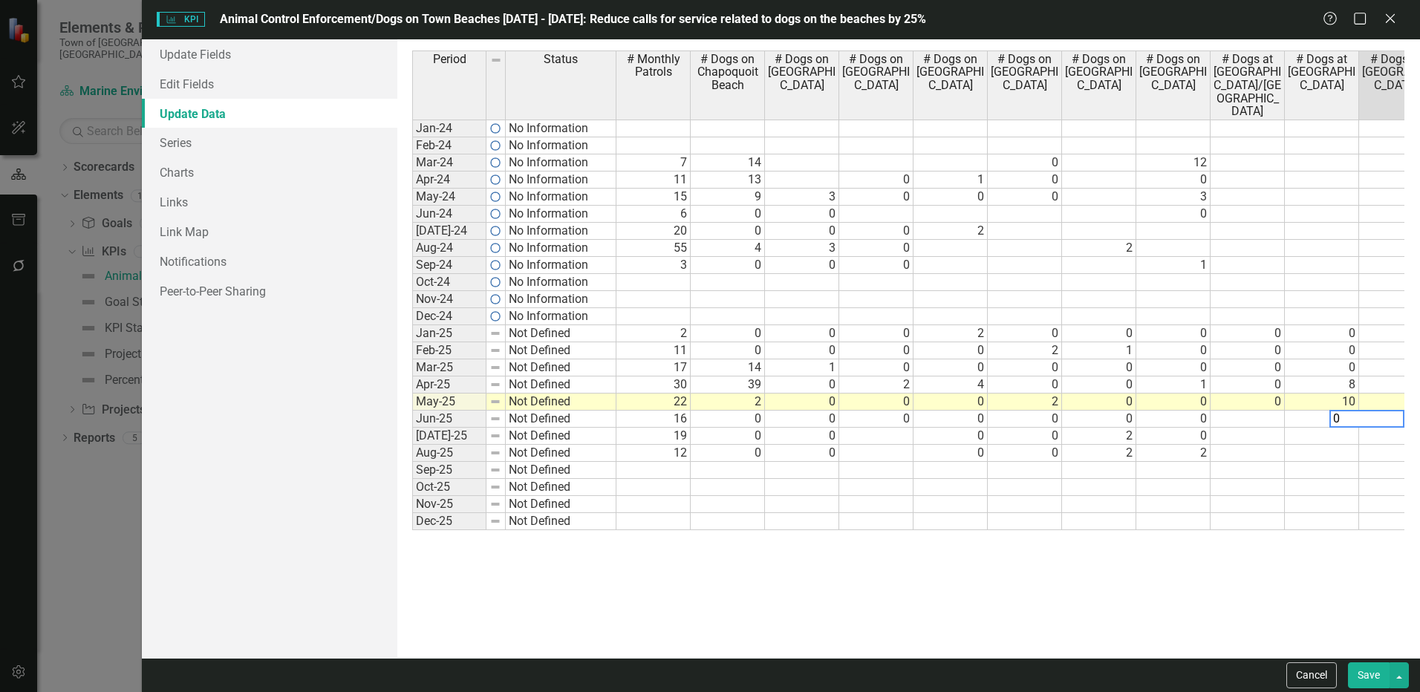
scroll to position [0, 29]
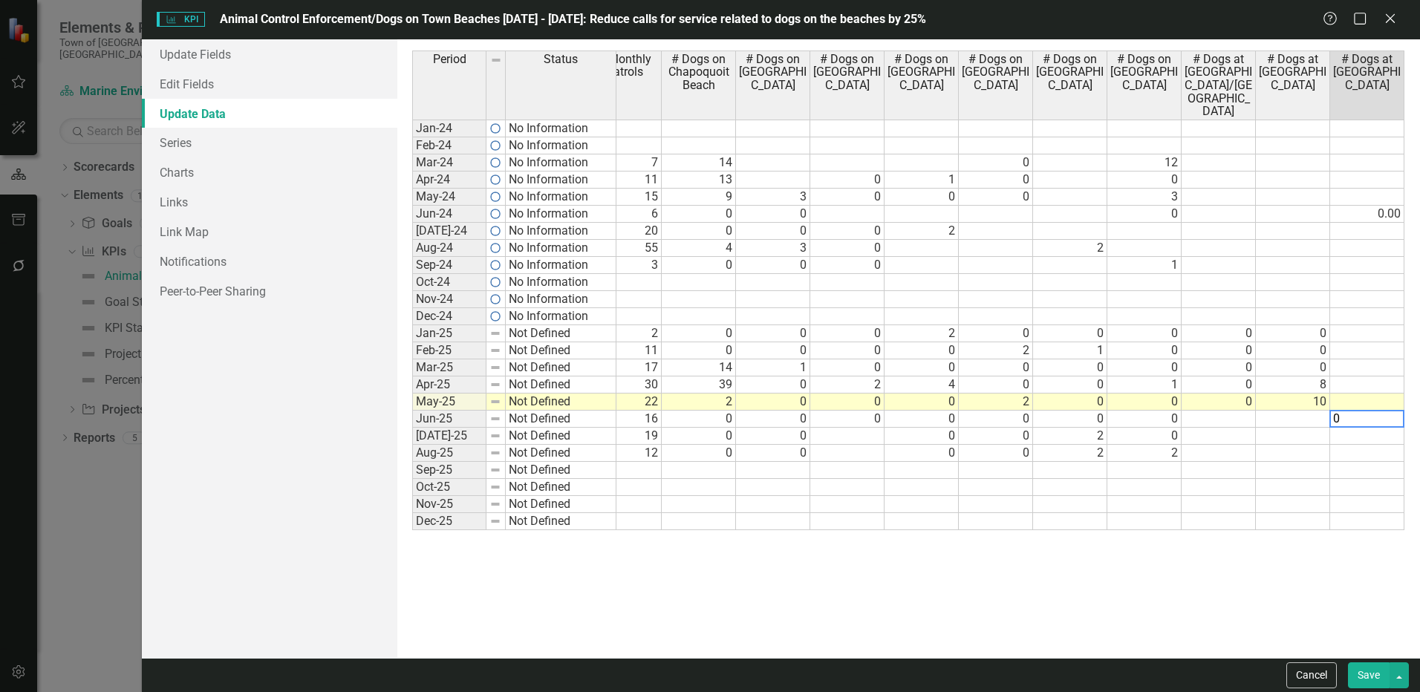
type textarea "0"
click at [1365, 435] on td at bounding box center [1367, 436] width 74 height 17
type textarea "0"
click at [1261, 520] on td at bounding box center [1293, 521] width 74 height 17
click at [1381, 97] on th "# Dogs at [GEOGRAPHIC_DATA]" at bounding box center [1367, 85] width 74 height 69
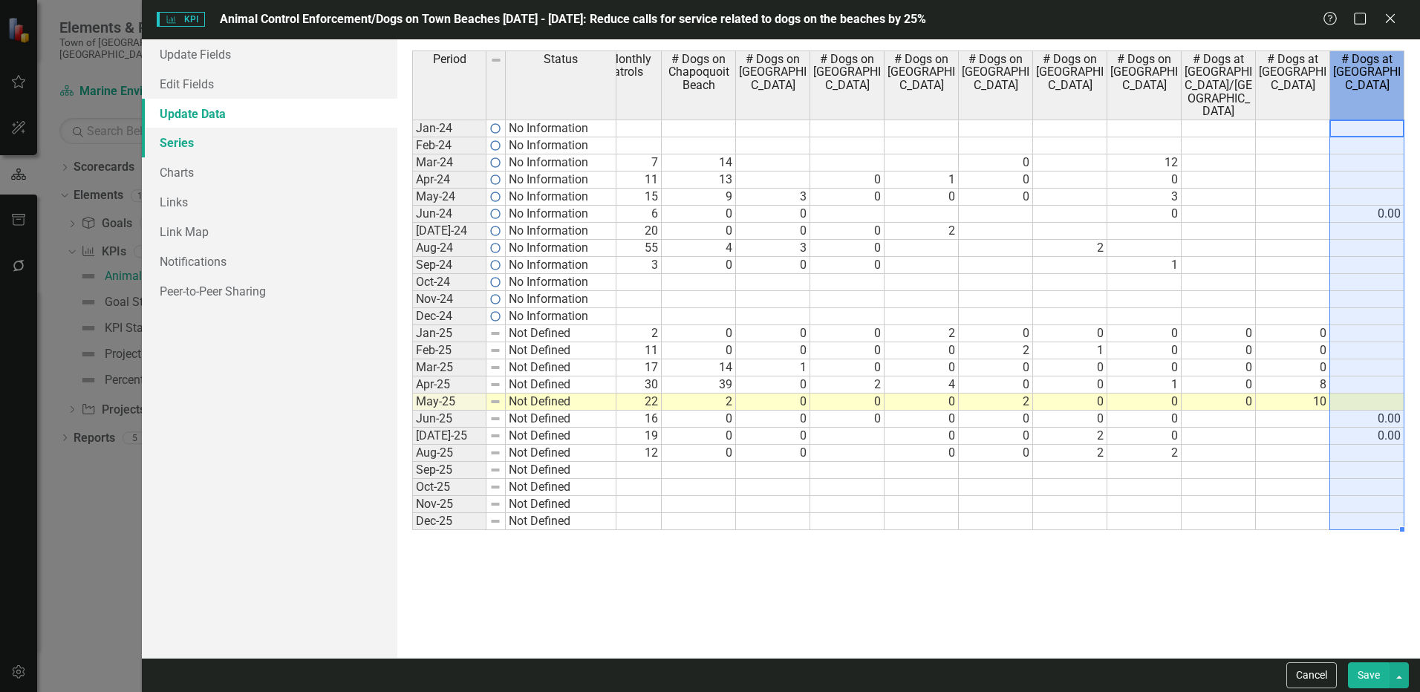
click at [181, 134] on link "Series" at bounding box center [269, 143] width 255 height 30
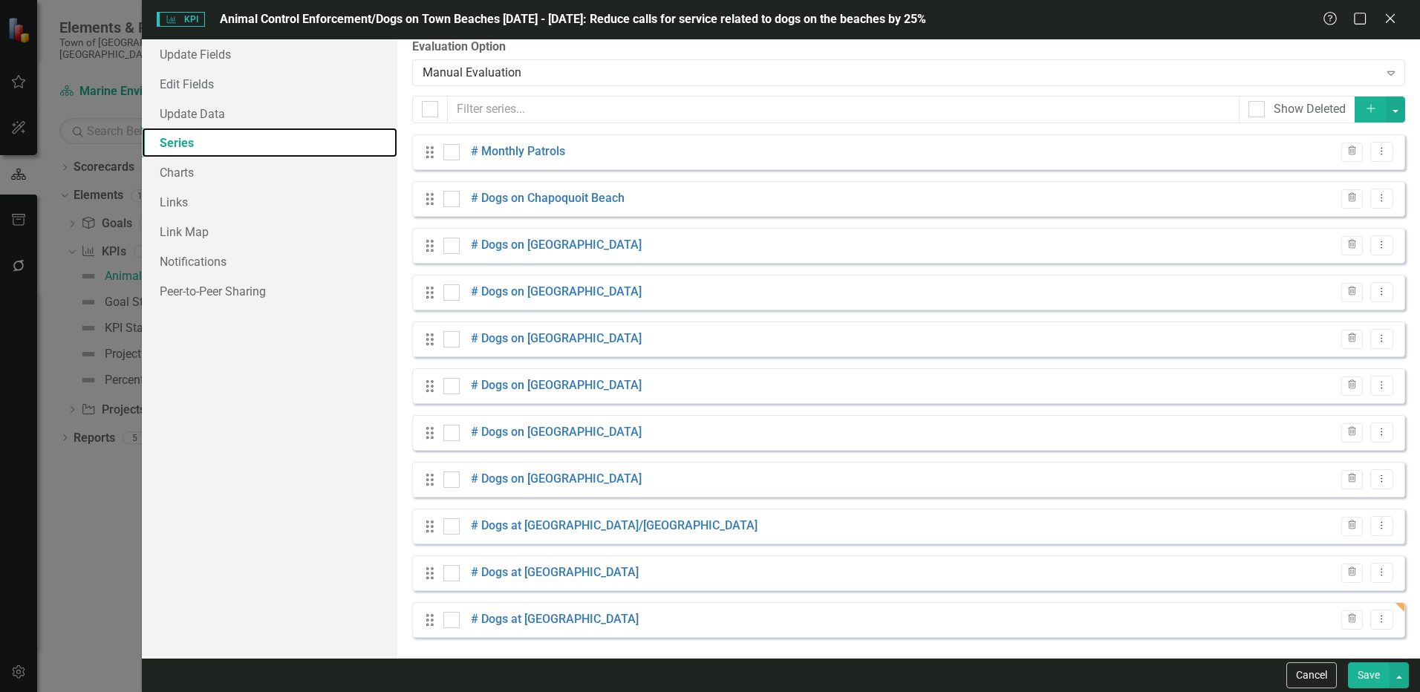
scroll to position [14, 0]
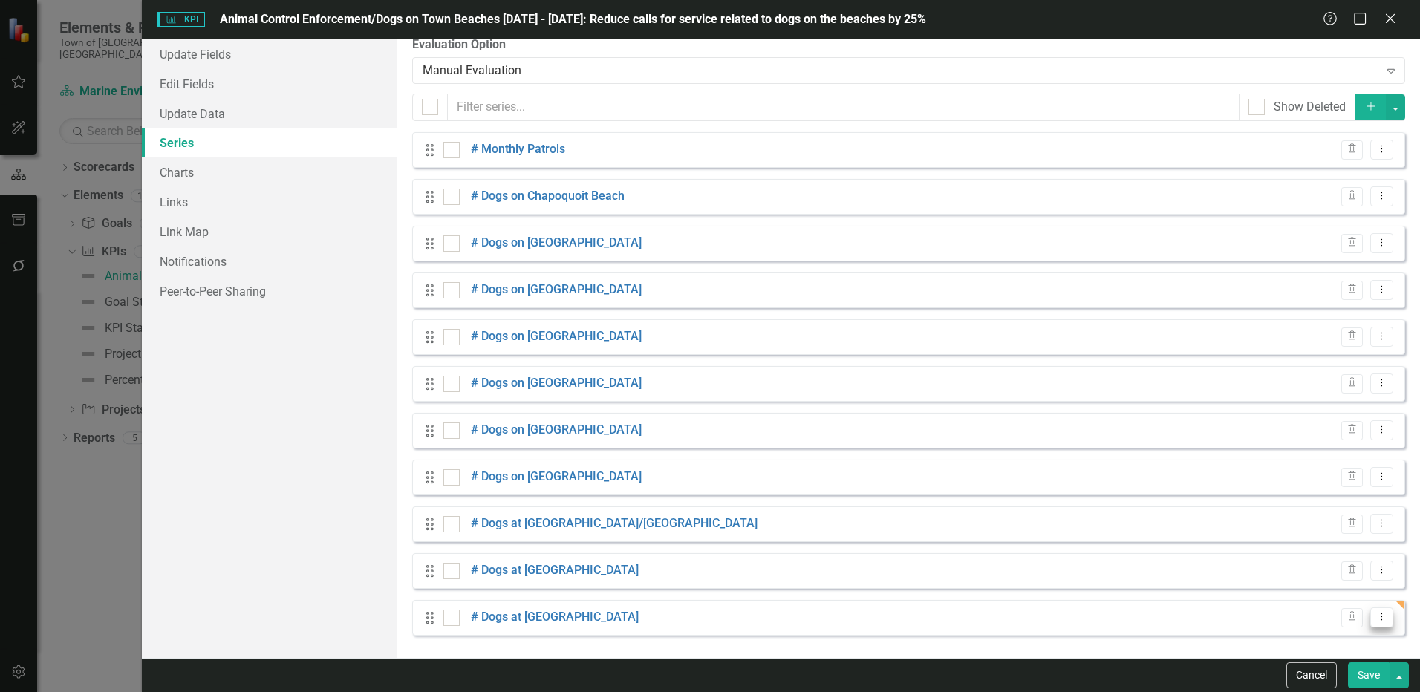
click at [1375, 613] on icon "Dropdown Menu" at bounding box center [1381, 617] width 13 height 10
click at [1333, 544] on link "Edit Edit Measure Series" at bounding box center [1297, 537] width 169 height 27
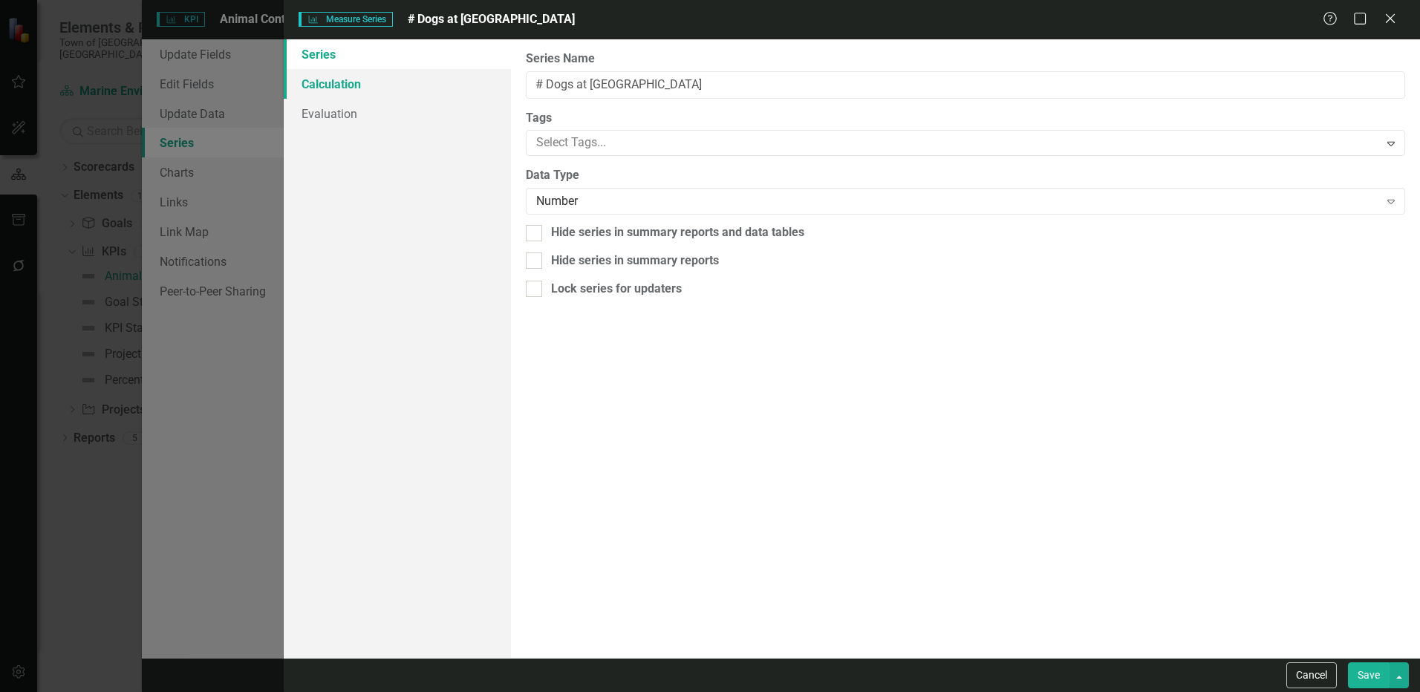
click at [334, 77] on link "Calculation" at bounding box center [397, 84] width 227 height 30
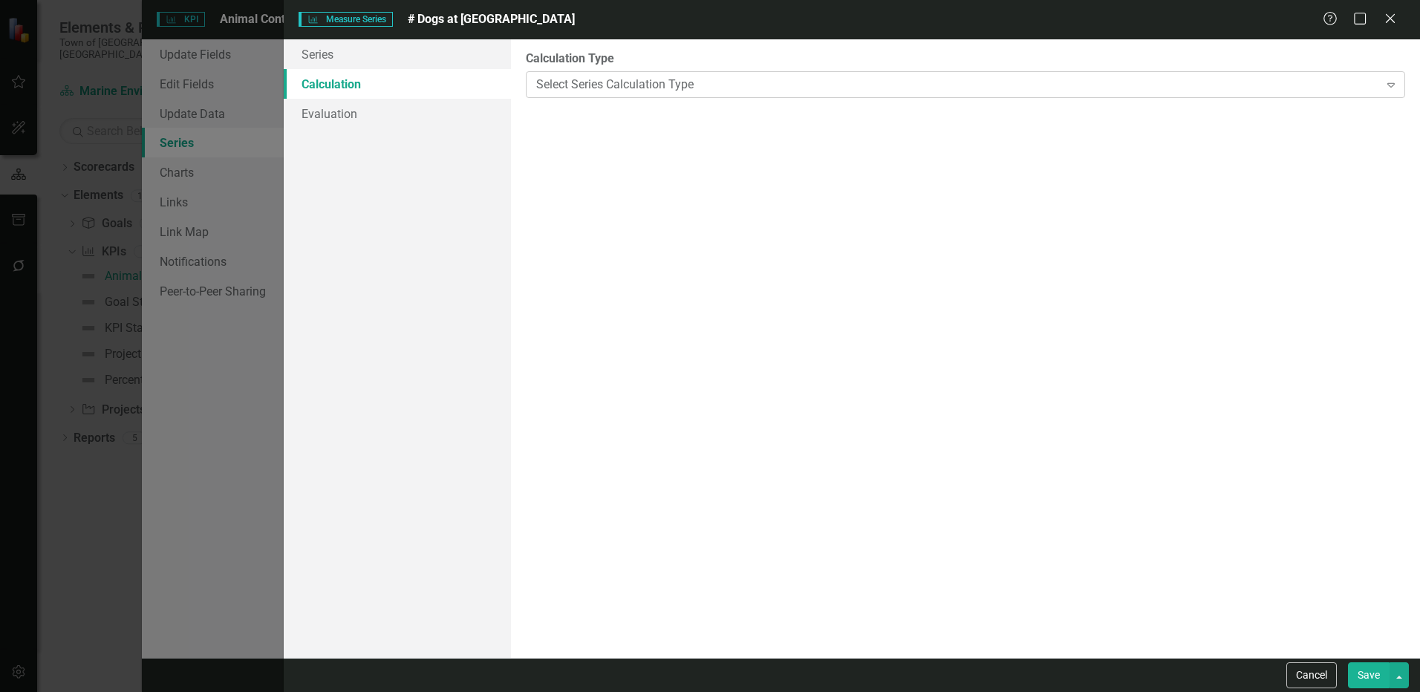
click at [694, 85] on div "Select Series Calculation Type" at bounding box center [957, 84] width 842 height 17
click at [321, 107] on link "Evaluation" at bounding box center [397, 114] width 227 height 30
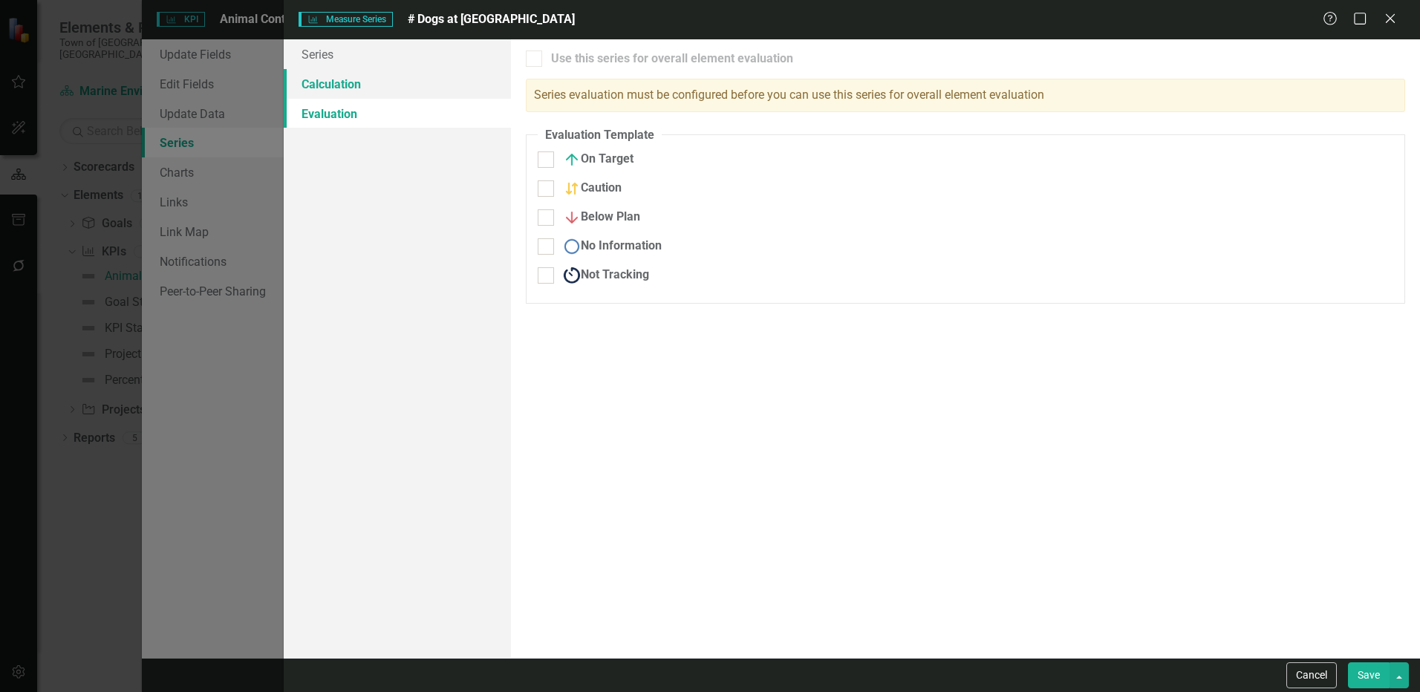
click at [322, 83] on link "Calculation" at bounding box center [397, 84] width 227 height 30
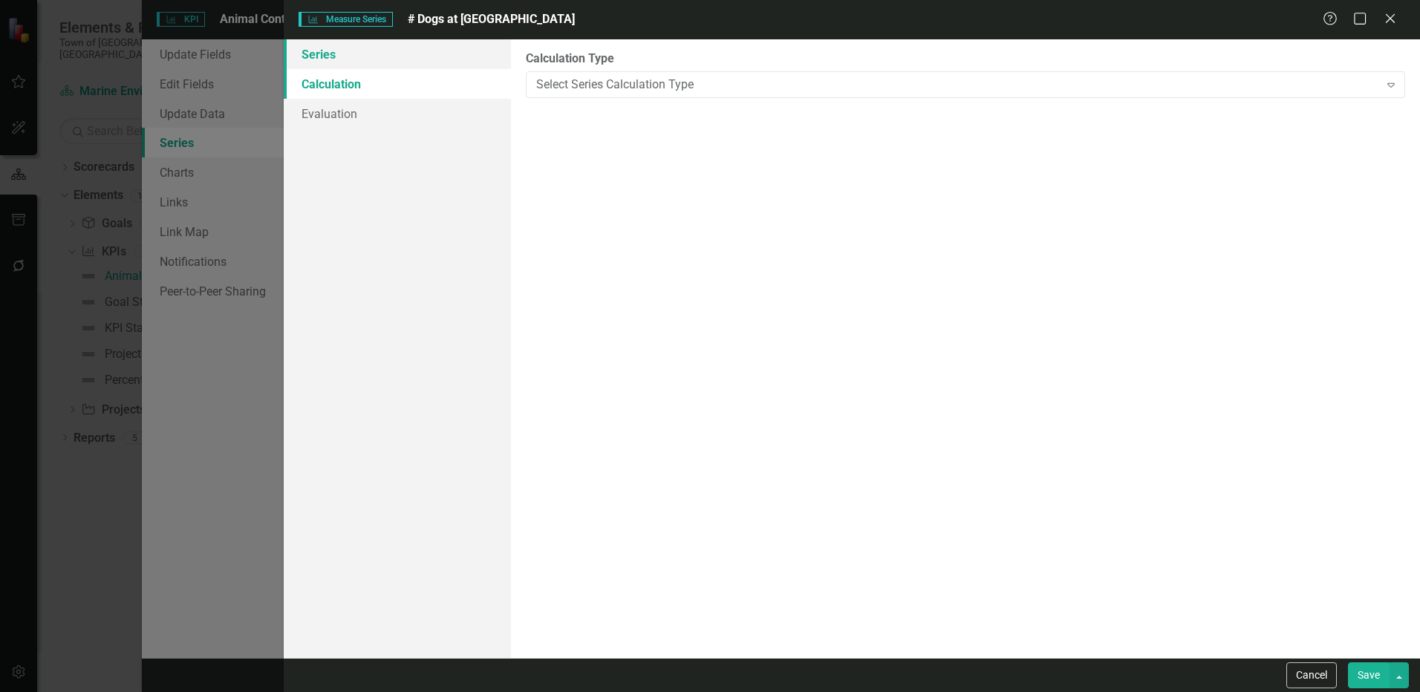
click at [324, 64] on link "Series" at bounding box center [397, 54] width 227 height 30
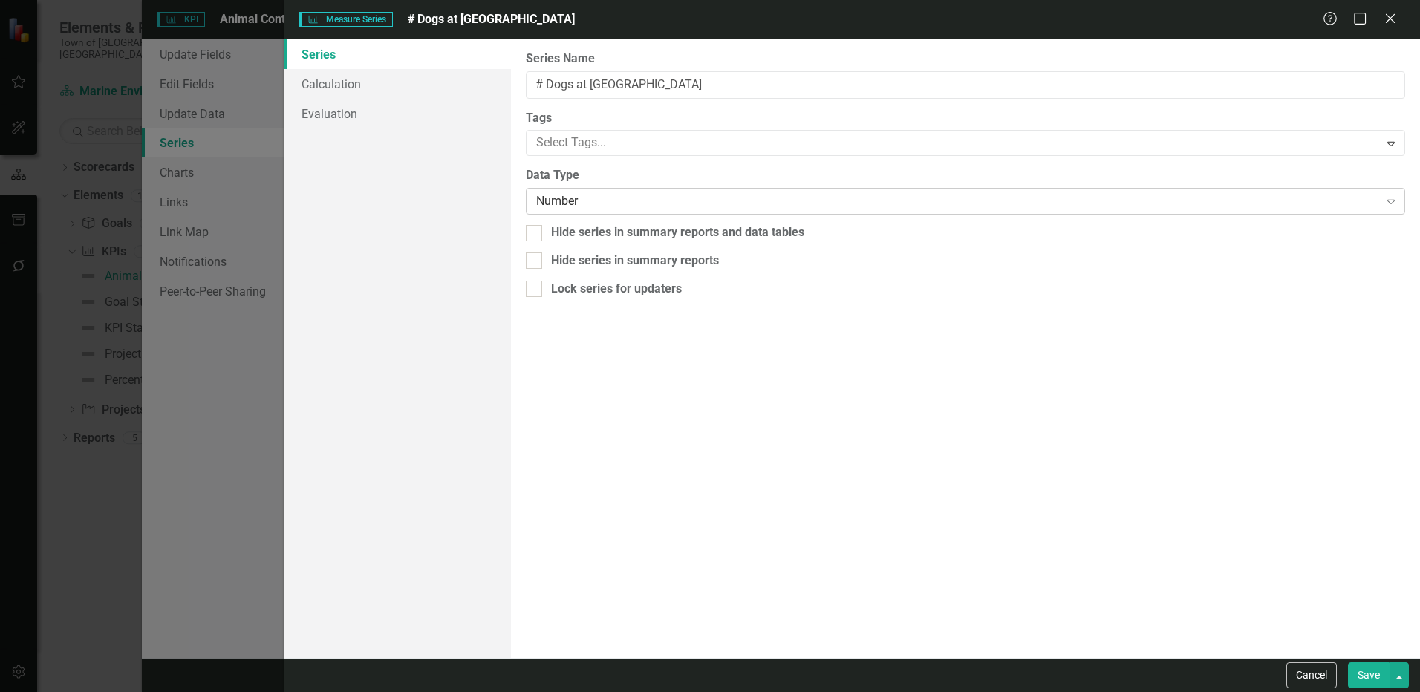
click at [570, 208] on div "Number" at bounding box center [957, 201] width 842 height 17
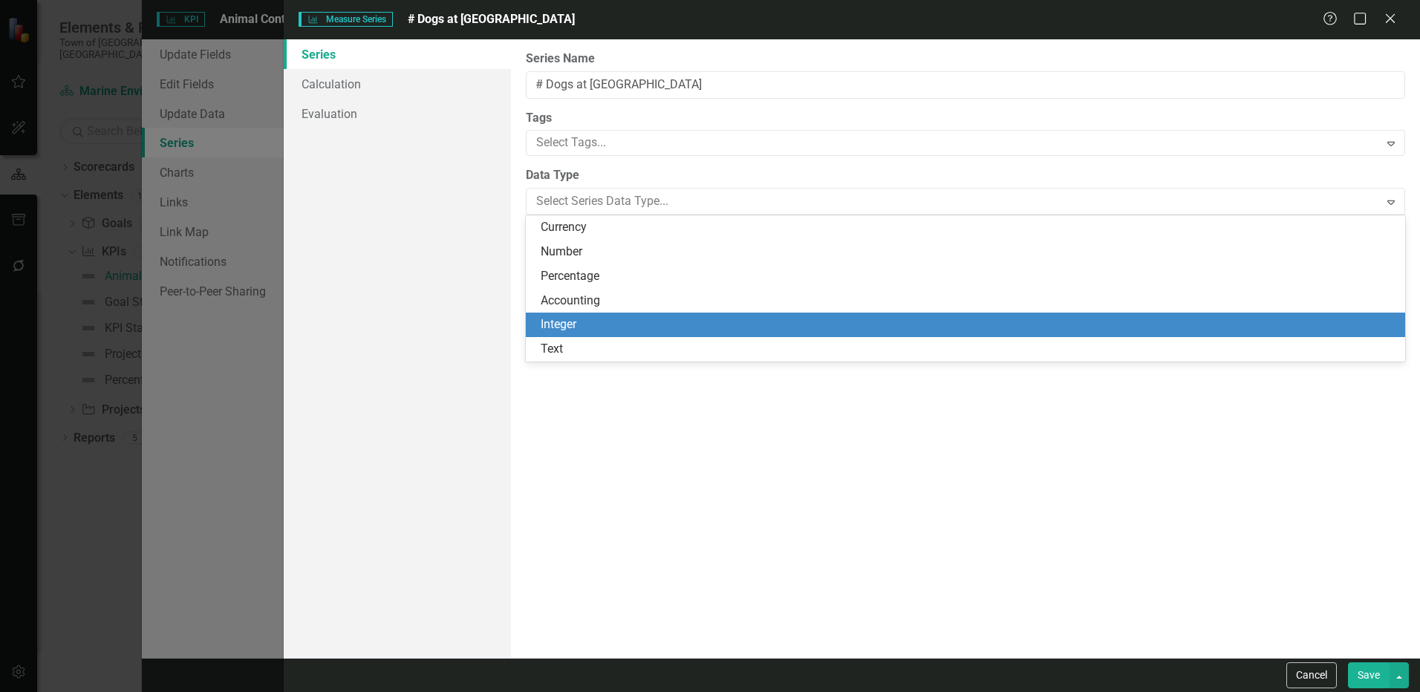
click at [573, 326] on div "Integer" at bounding box center [969, 324] width 856 height 17
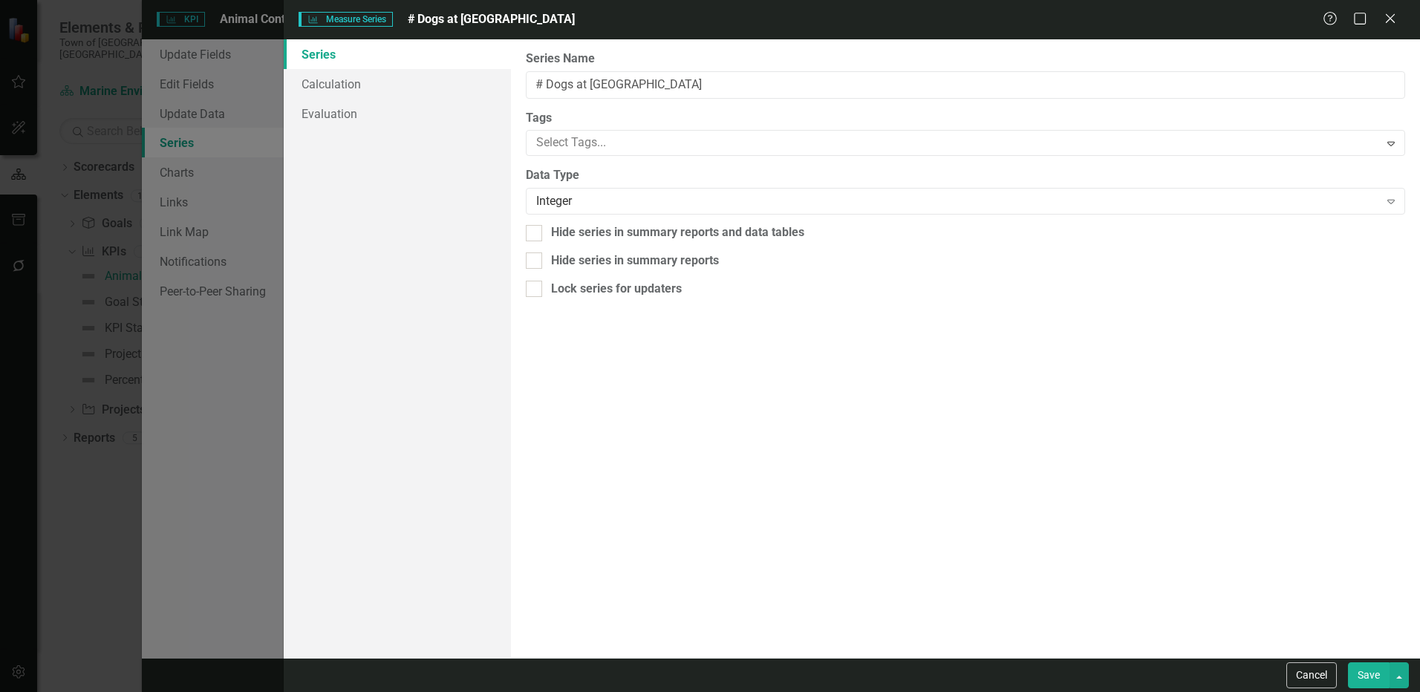
click at [1363, 674] on button "Save" at bounding box center [1369, 675] width 42 height 26
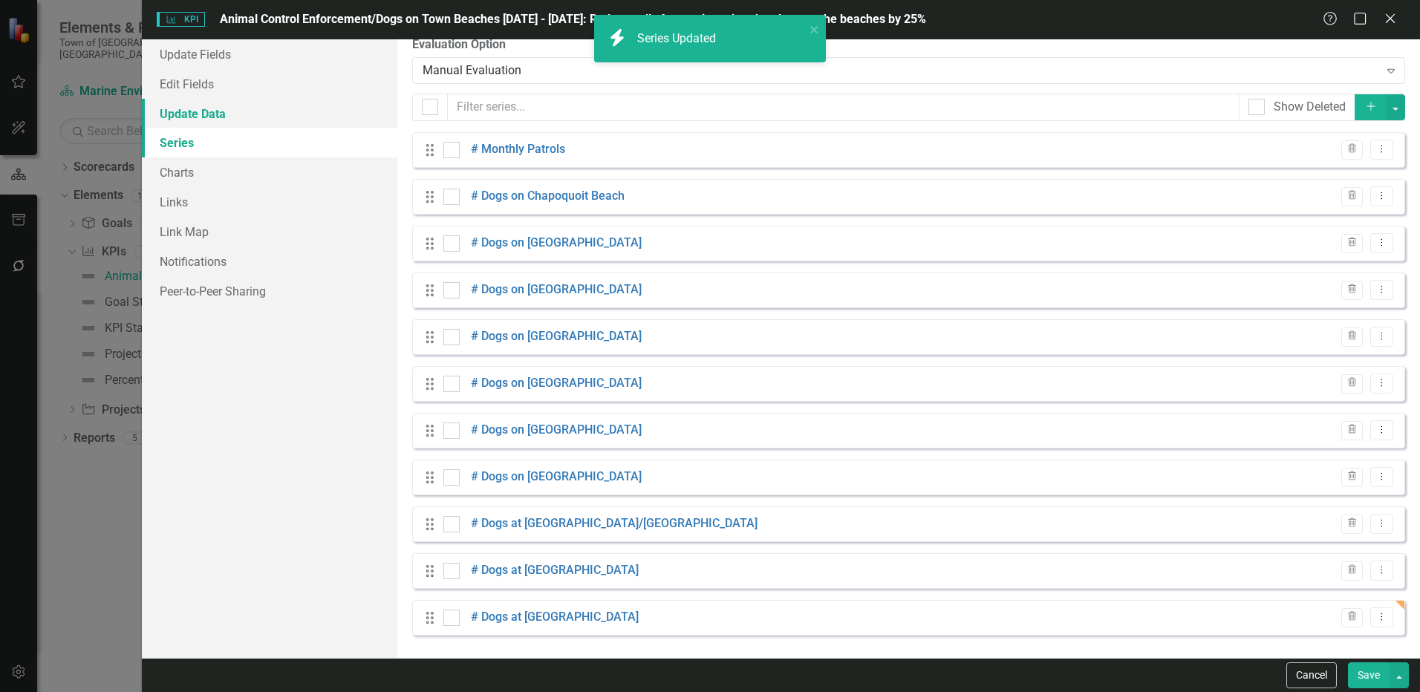
click at [239, 109] on link "Update Data" at bounding box center [269, 114] width 255 height 30
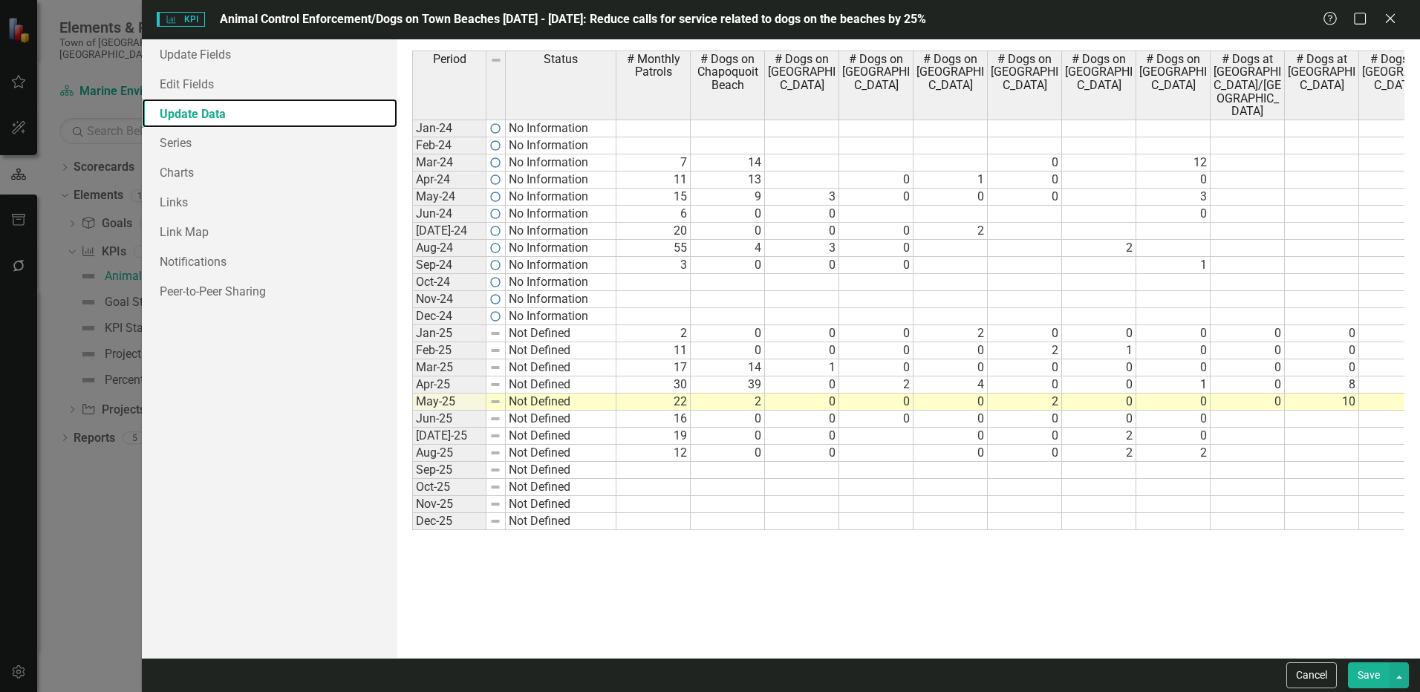
scroll to position [0, 29]
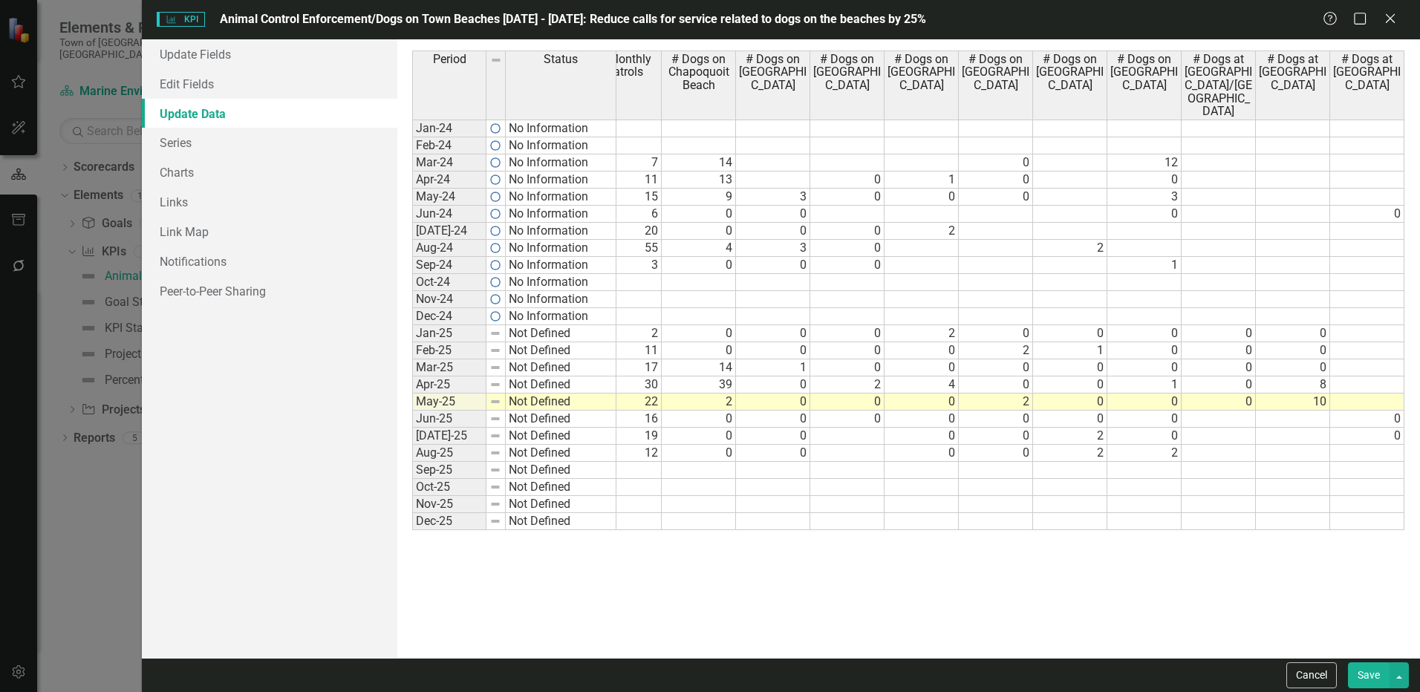
click at [1366, 677] on button "Save" at bounding box center [1369, 675] width 42 height 26
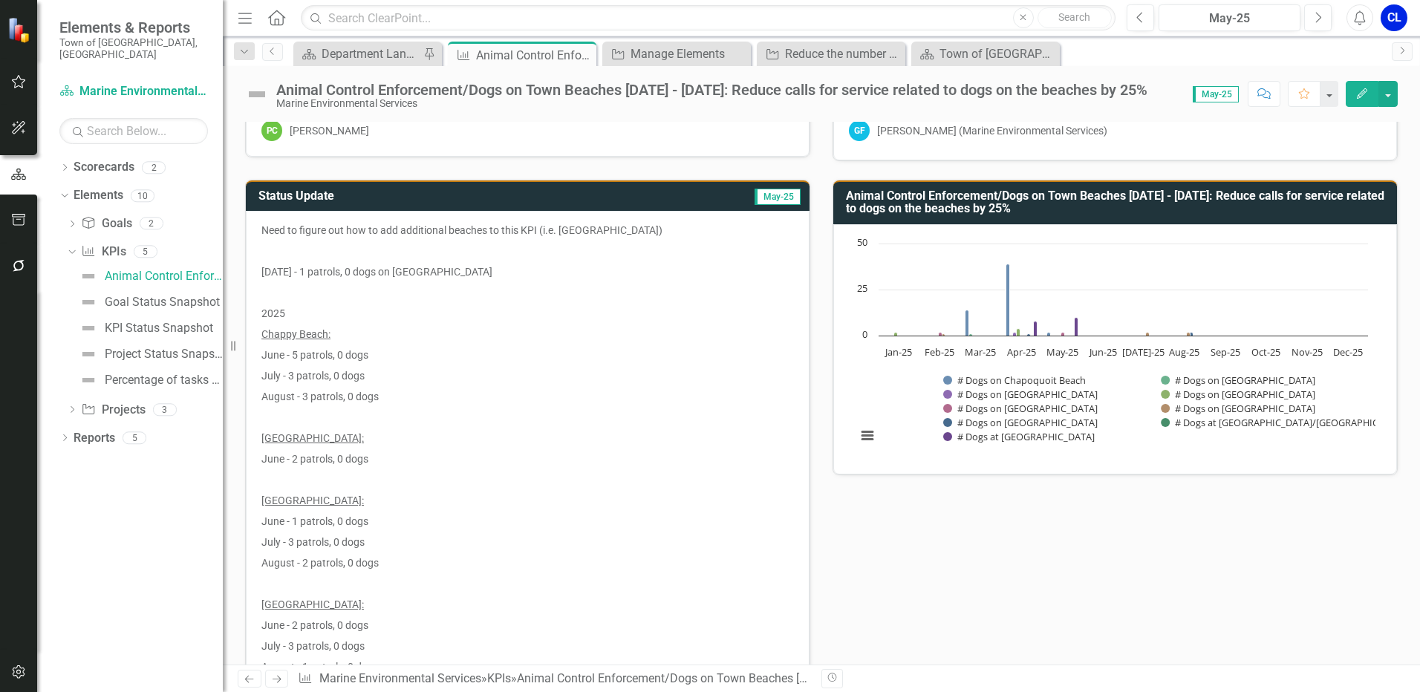
scroll to position [0, 0]
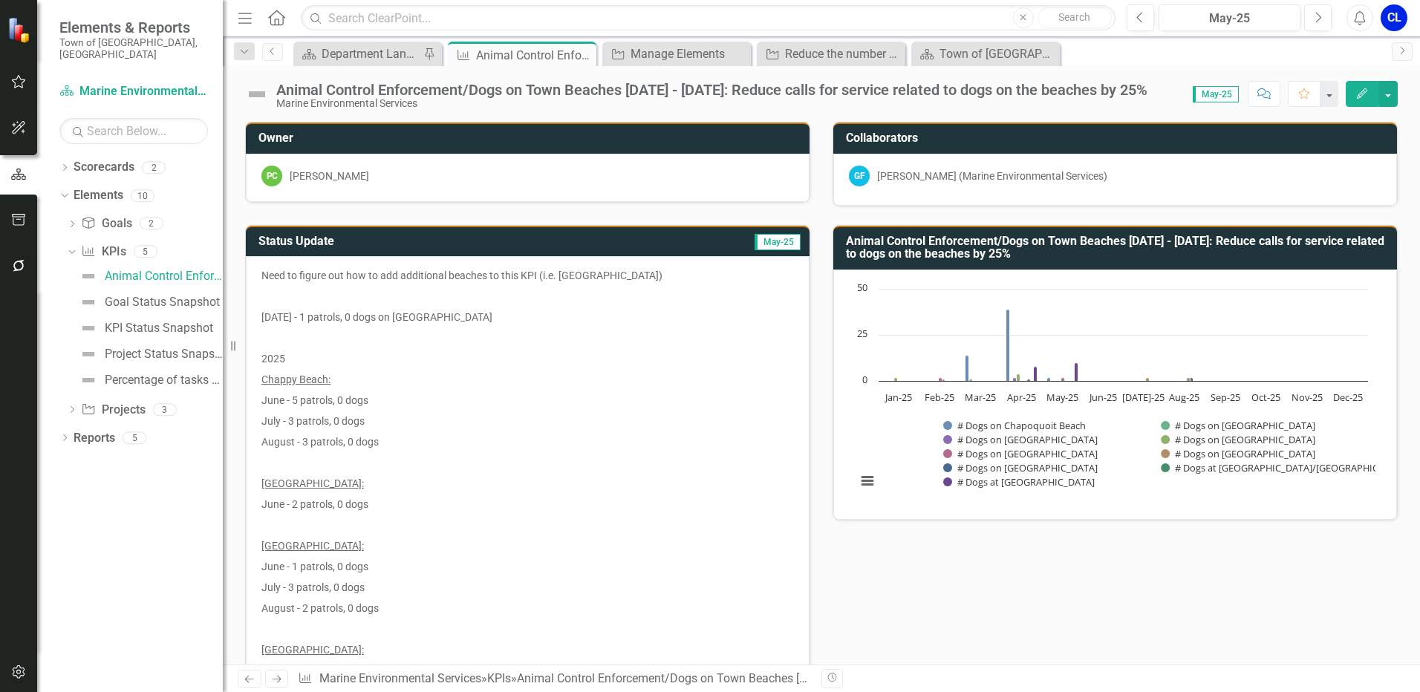
click at [460, 304] on p at bounding box center [527, 296] width 532 height 21
click at [400, 319] on p "[DATE] - 1 patrols, 0 dogs on [GEOGRAPHIC_DATA]" at bounding box center [527, 317] width 532 height 21
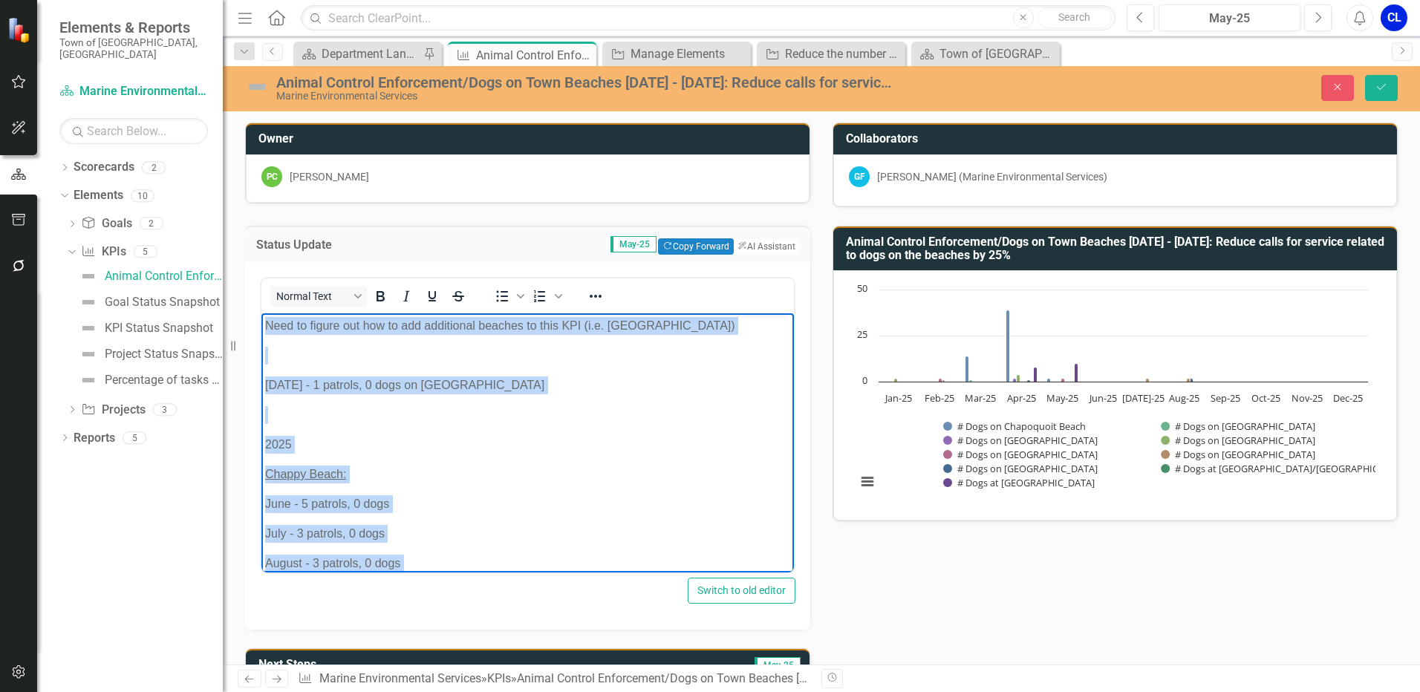
drag, startPoint x: 435, startPoint y: 544, endPoint x: 200, endPoint y: 13, distance: 580.2
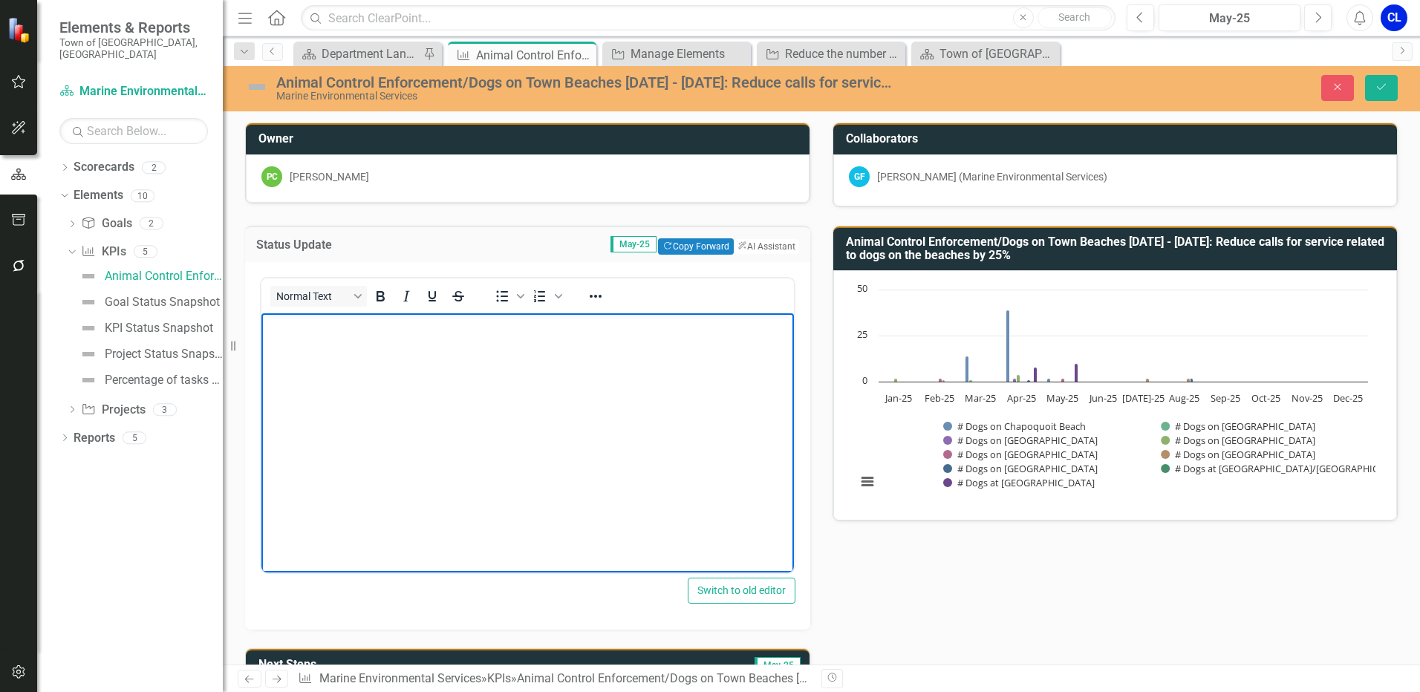
click at [889, 604] on div "Status Update May-25 Copy Forward Copy Forward ClearPoint AI AI Assistant Norma…" at bounding box center [821, 681] width 1175 height 948
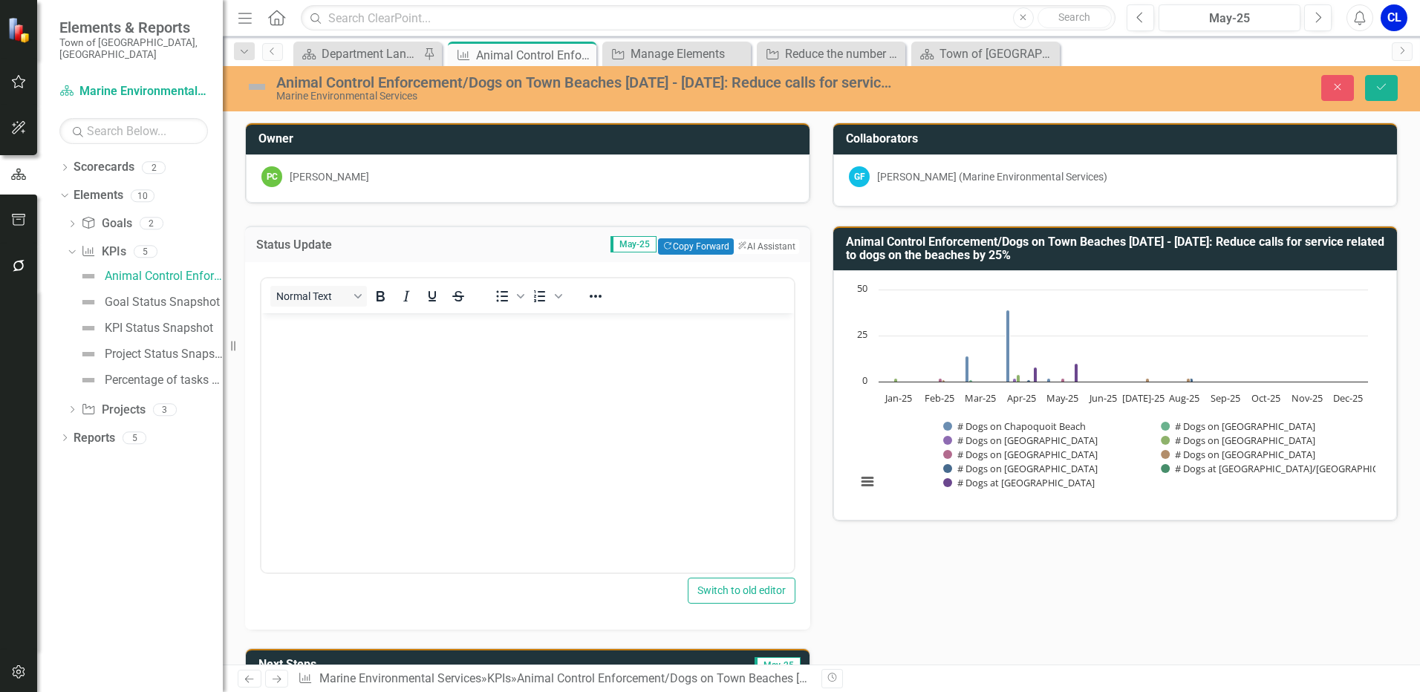
click at [540, 399] on body "Rich Text Area. Press ALT-0 for help." at bounding box center [527, 424] width 532 height 223
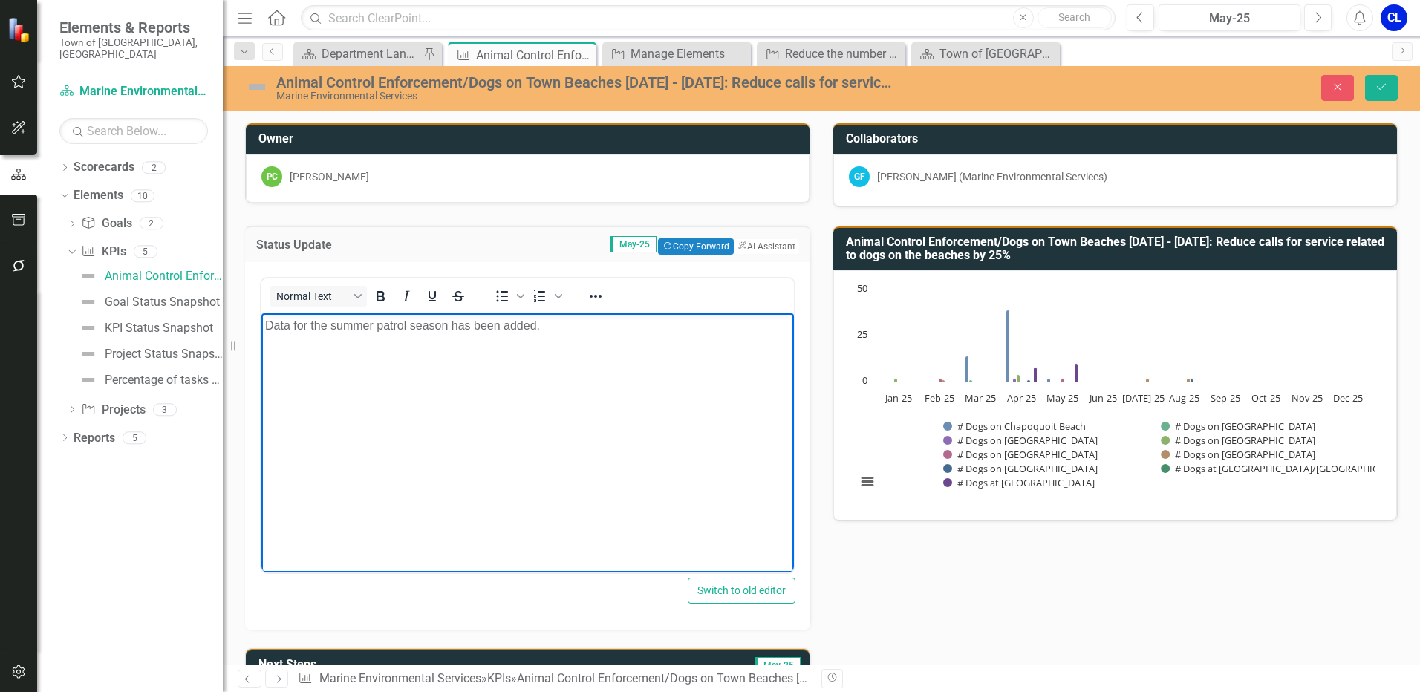
click at [446, 322] on p "Data for the summer patrol season has been added." at bounding box center [527, 325] width 525 height 18
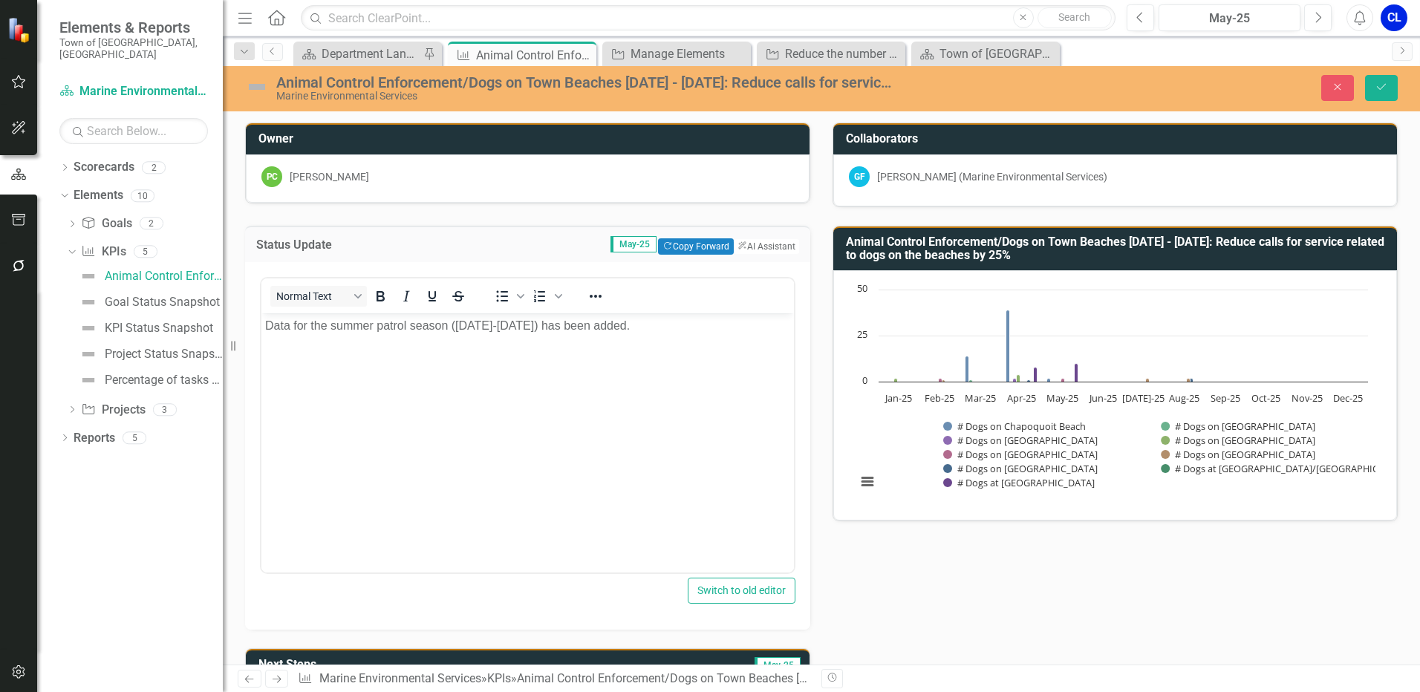
click at [884, 593] on div "Status Update May-25 Copy Forward Copy Forward ClearPoint AI AI Assistant Norma…" at bounding box center [821, 681] width 1175 height 948
click at [1381, 94] on button "Save" at bounding box center [1381, 88] width 33 height 26
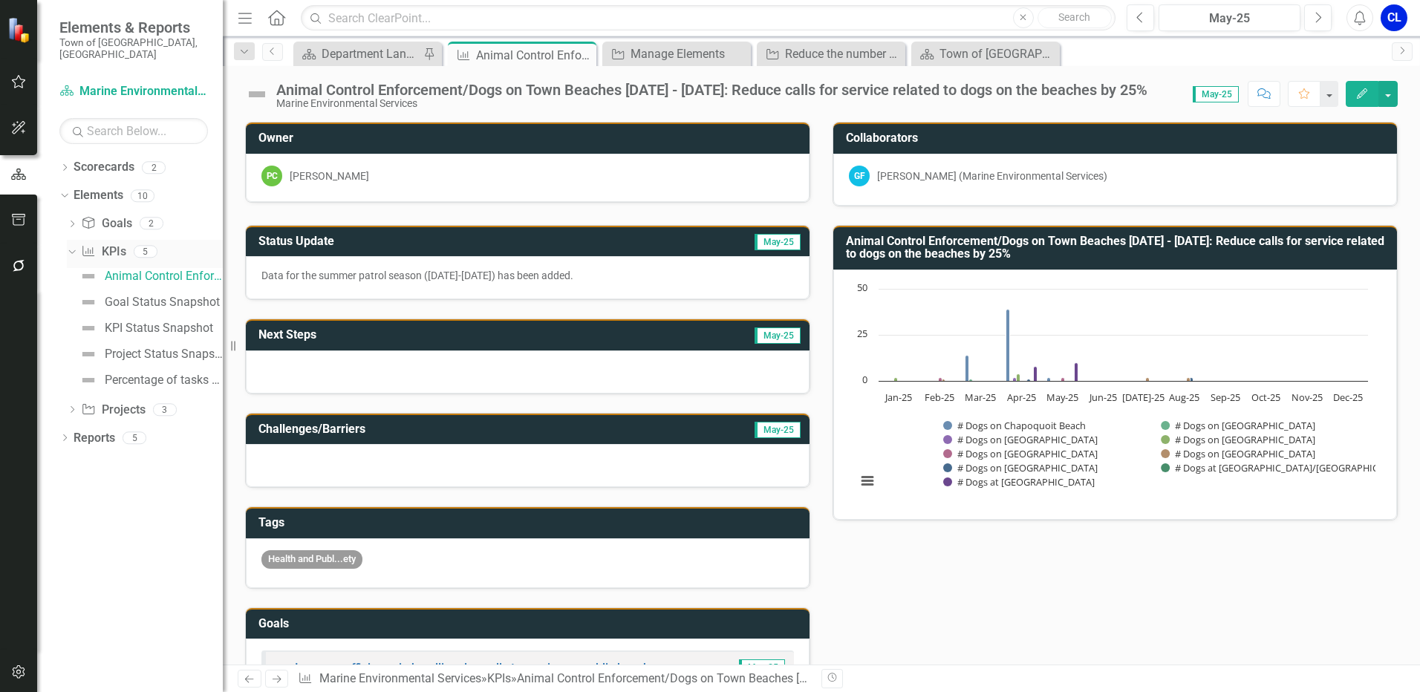
click at [76, 246] on div "Dropdown" at bounding box center [69, 251] width 13 height 10
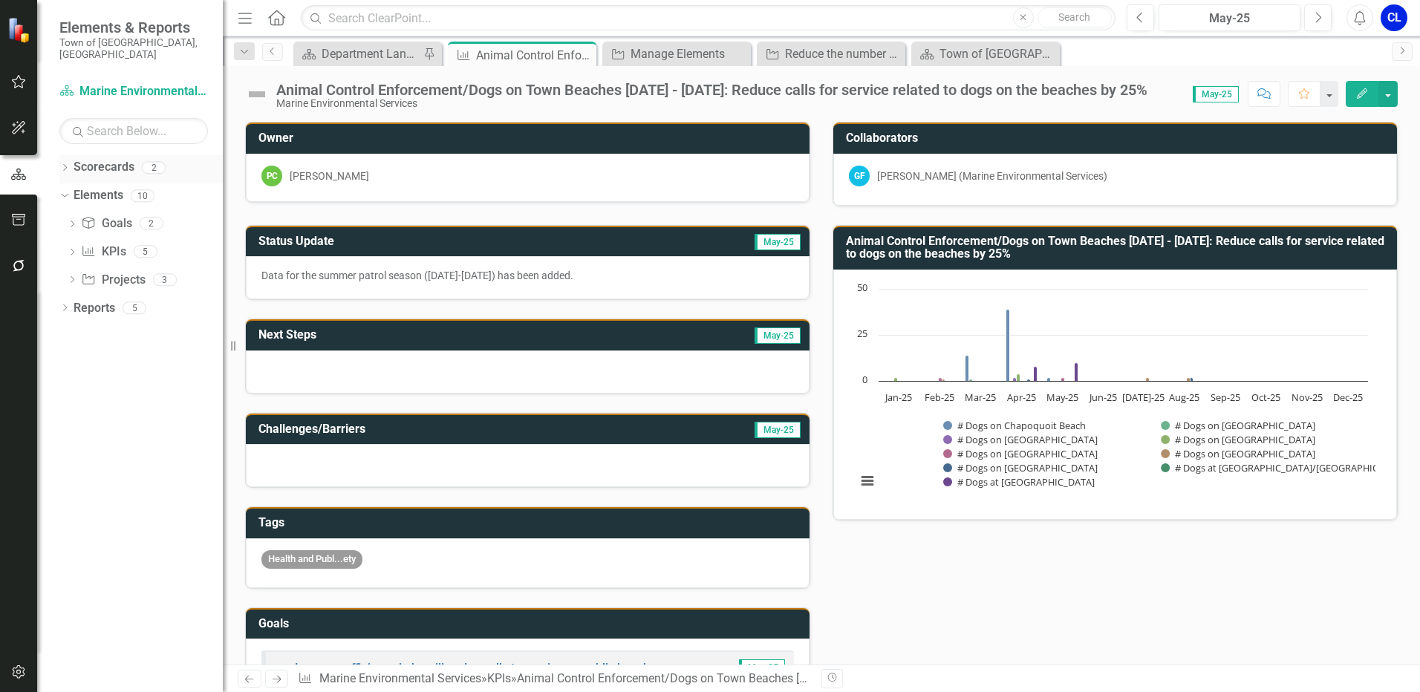
click at [70, 165] on icon "Dropdown" at bounding box center [64, 169] width 10 height 8
click at [83, 215] on link "Elements" at bounding box center [99, 223] width 50 height 17
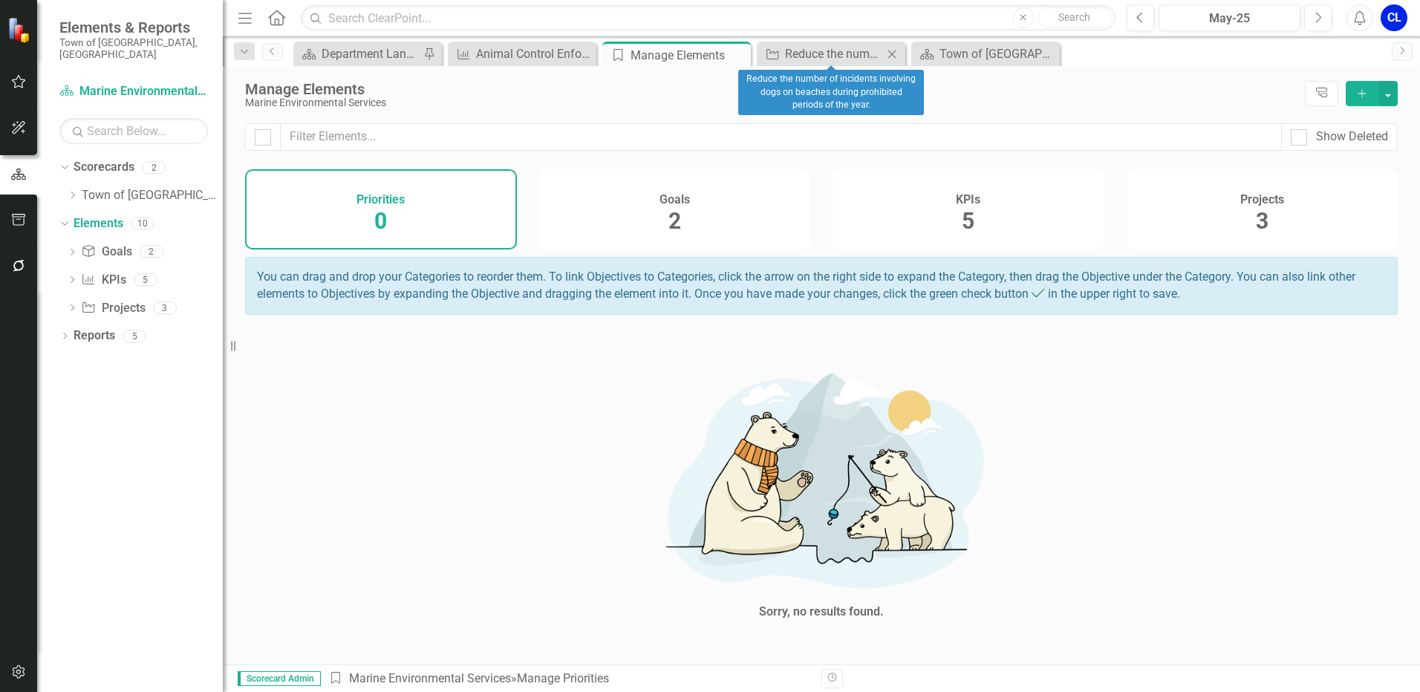
click at [890, 53] on icon "Close" at bounding box center [891, 54] width 15 height 12
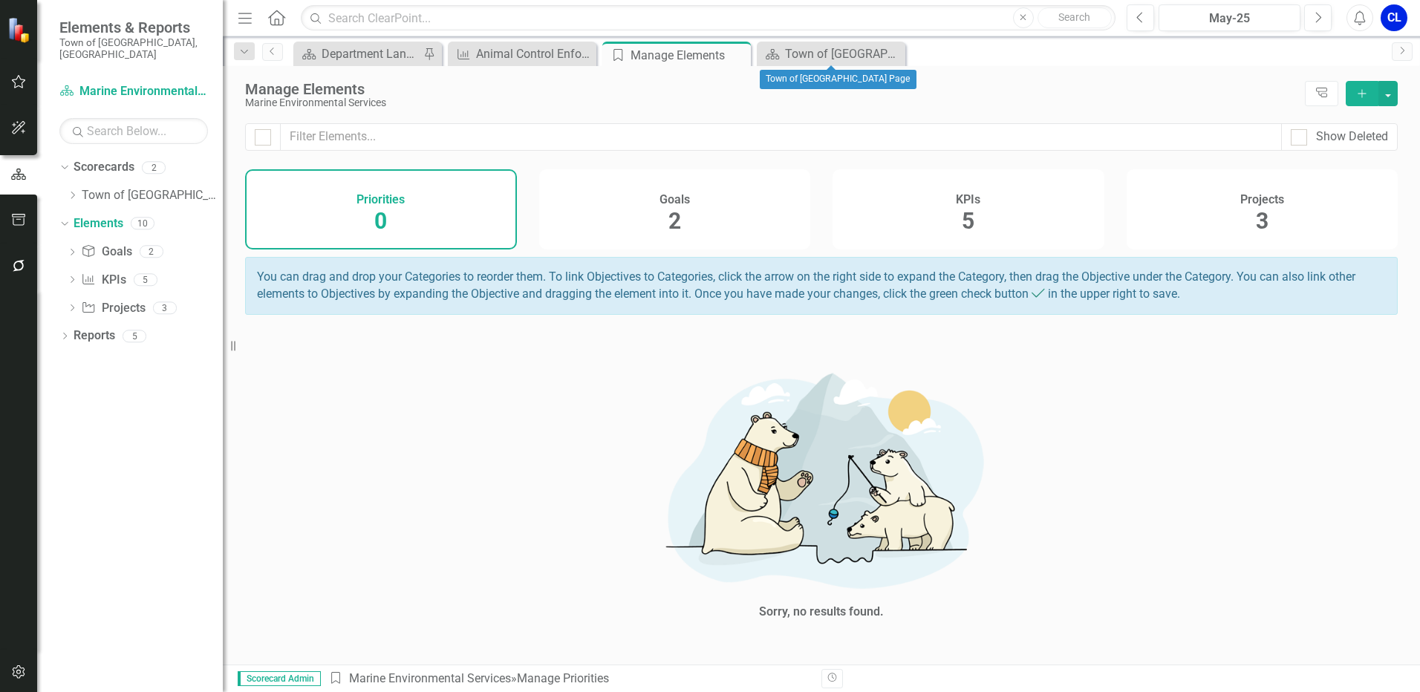
click at [0, 0] on icon "Close" at bounding box center [0, 0] width 0 height 0
click at [742, 55] on icon "Close" at bounding box center [736, 55] width 15 height 12
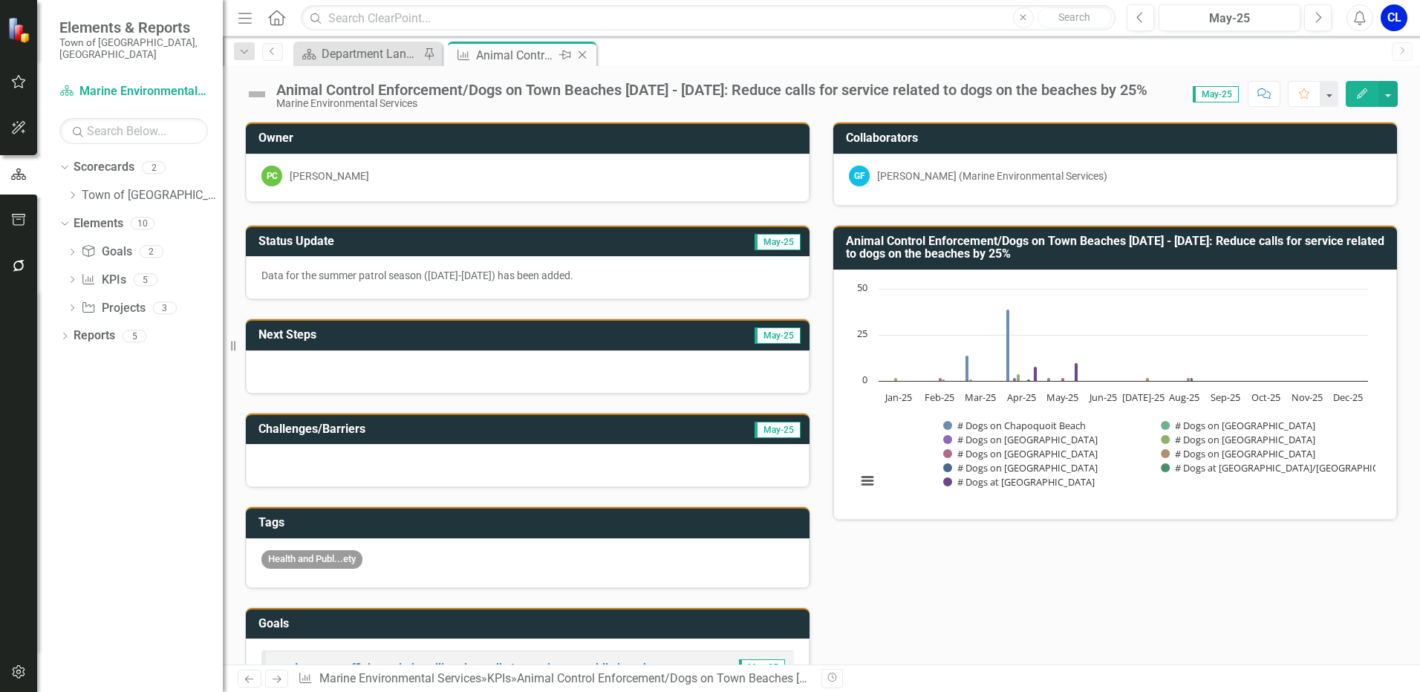
click at [584, 53] on icon "Close" at bounding box center [582, 55] width 15 height 12
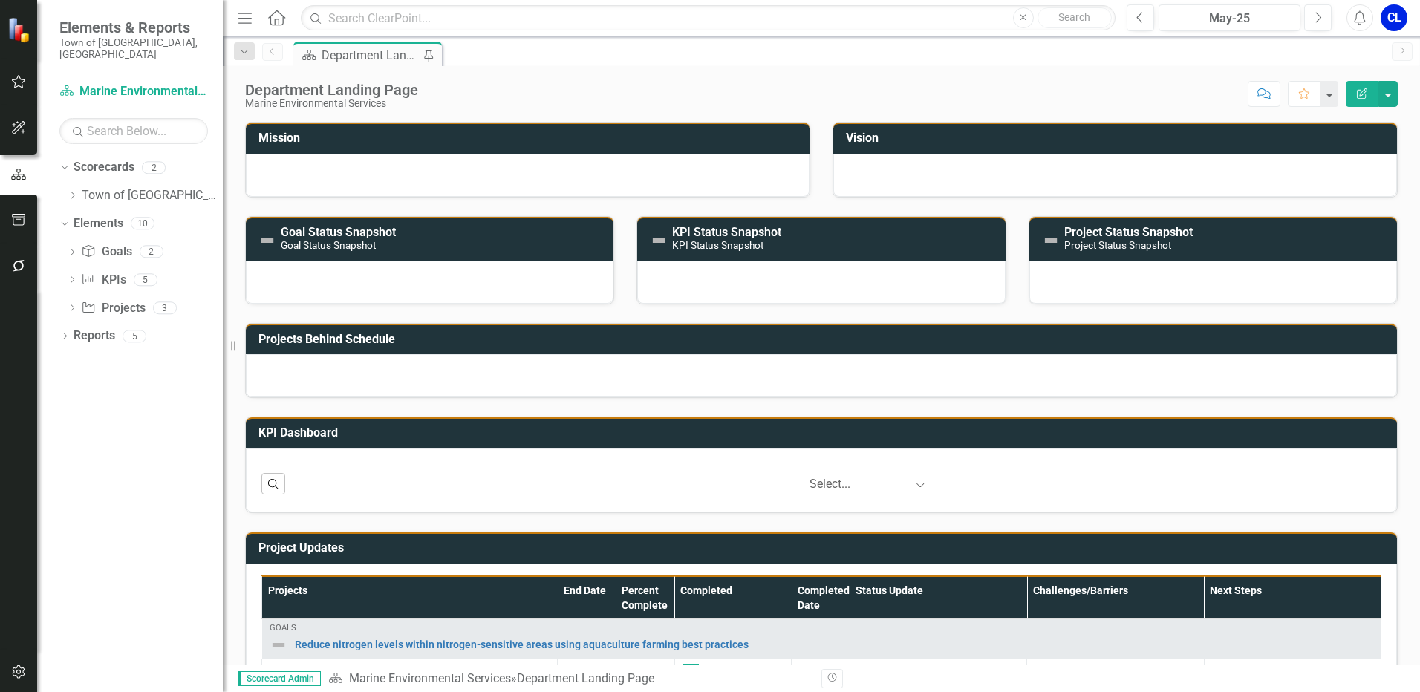
click at [378, 56] on div "Department Landing Page" at bounding box center [371, 55] width 98 height 19
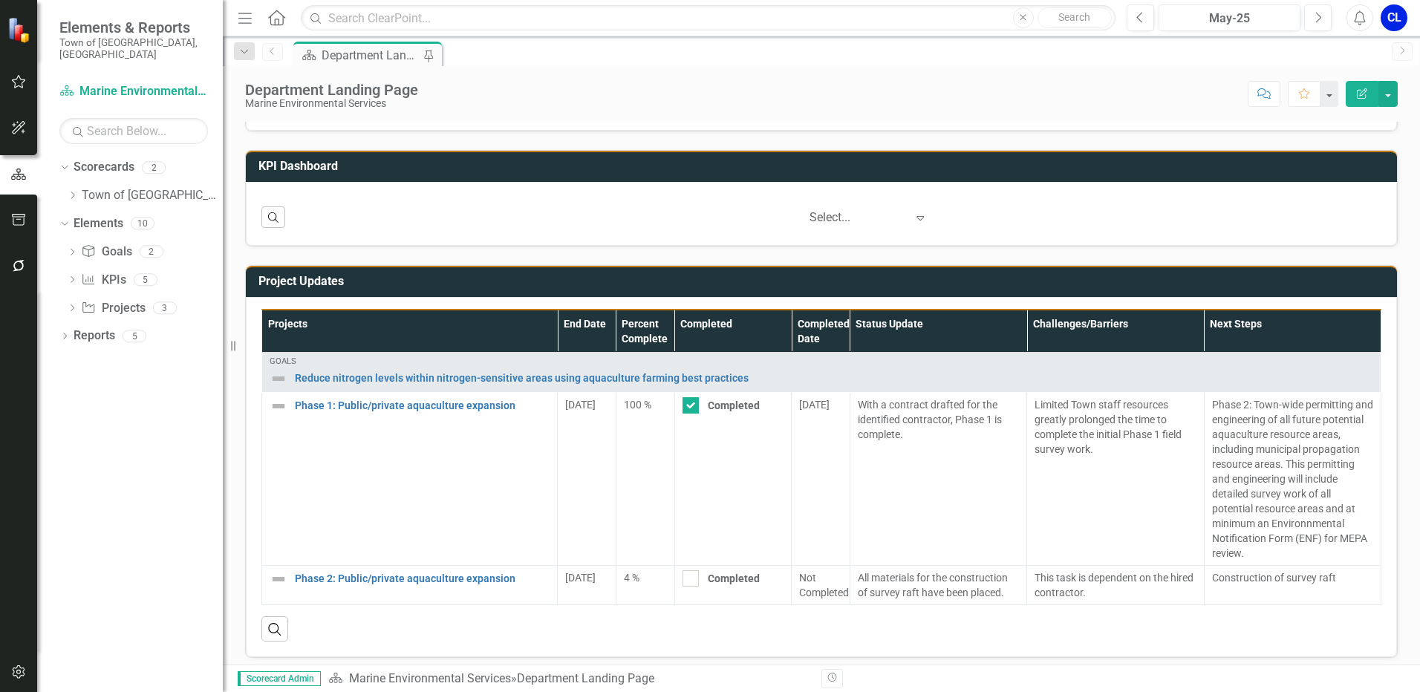
scroll to position [482, 0]
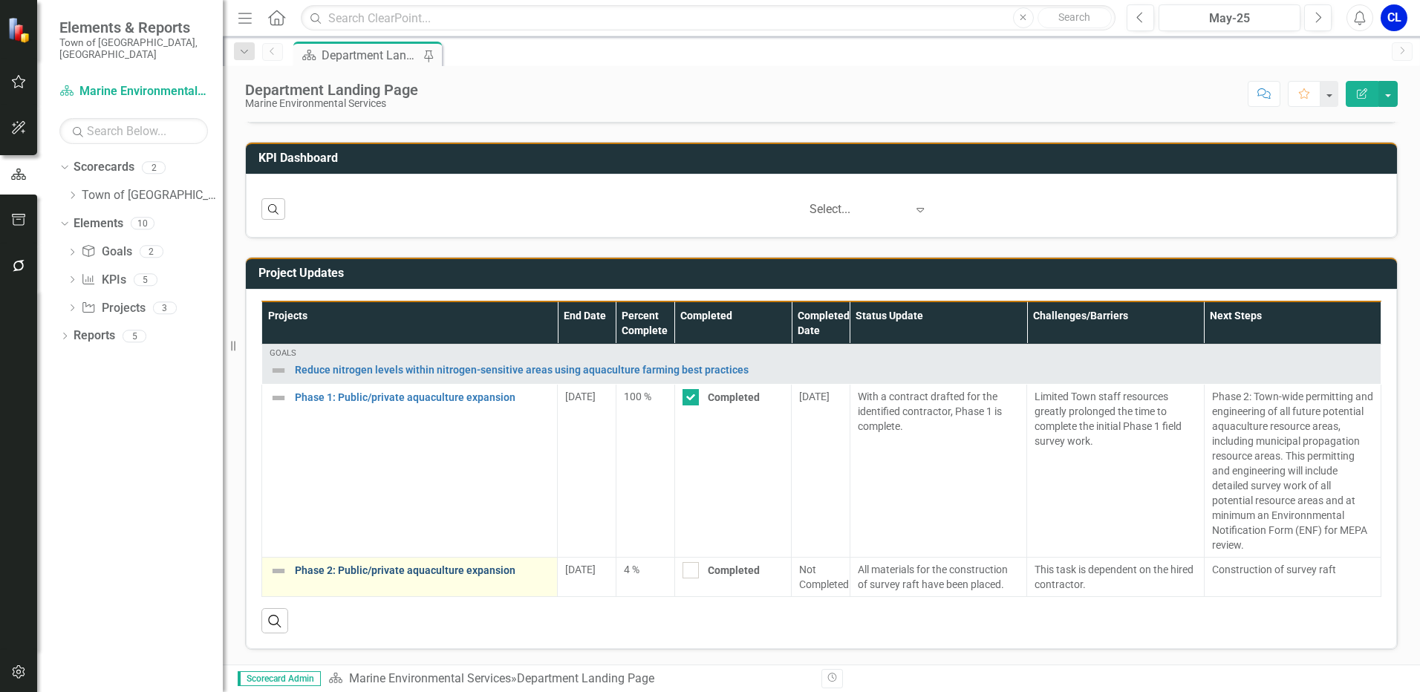
click at [403, 570] on link "Phase 2: Public/private aquaculture expansion" at bounding box center [422, 570] width 255 height 11
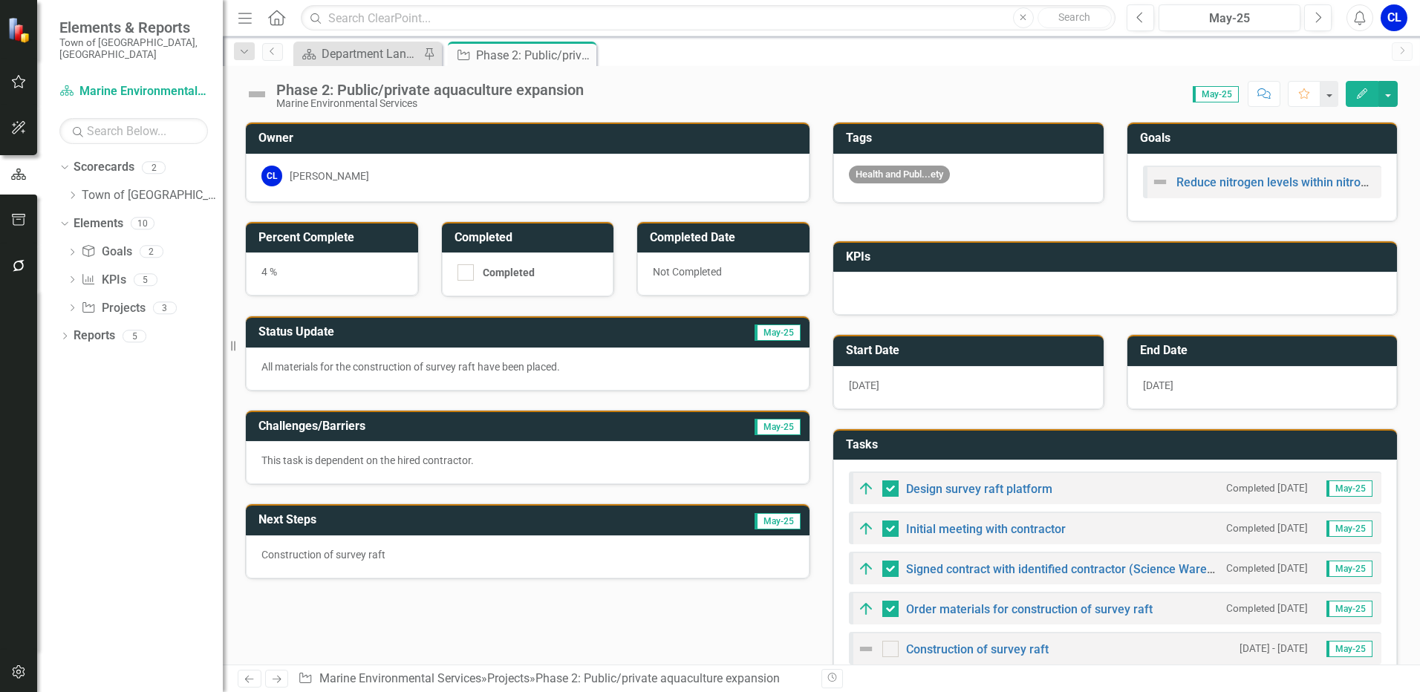
click at [404, 555] on p "Construction of survey raft" at bounding box center [527, 554] width 532 height 15
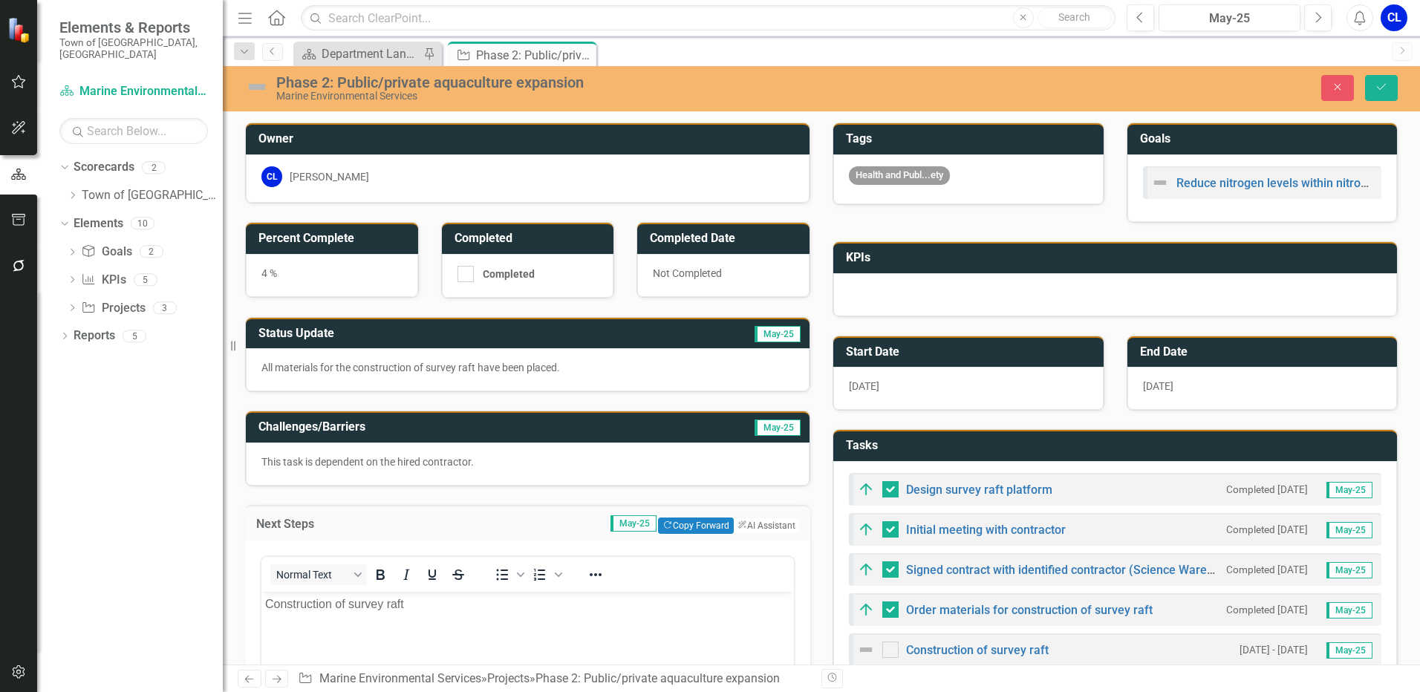
click at [448, 607] on p "Construction of survey raft" at bounding box center [527, 605] width 525 height 18
drag, startPoint x: 283, startPoint y: 635, endPoint x: 276, endPoint y: 630, distance: 9.1
click at [276, 630] on p "COnstruction is anticipted to" at bounding box center [527, 634] width 525 height 18
click at [439, 636] on p "Construction is anticipated to" at bounding box center [527, 634] width 525 height 18
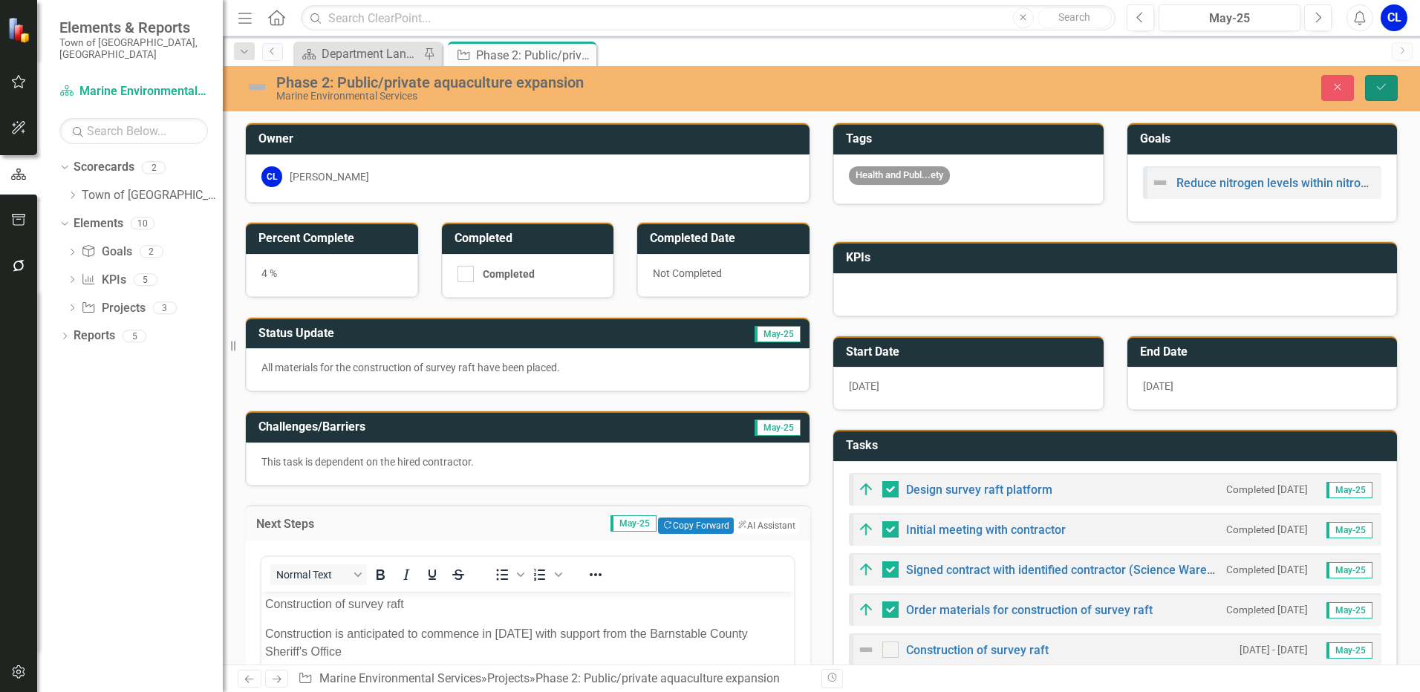
click at [1384, 82] on icon "Save" at bounding box center [1381, 87] width 13 height 10
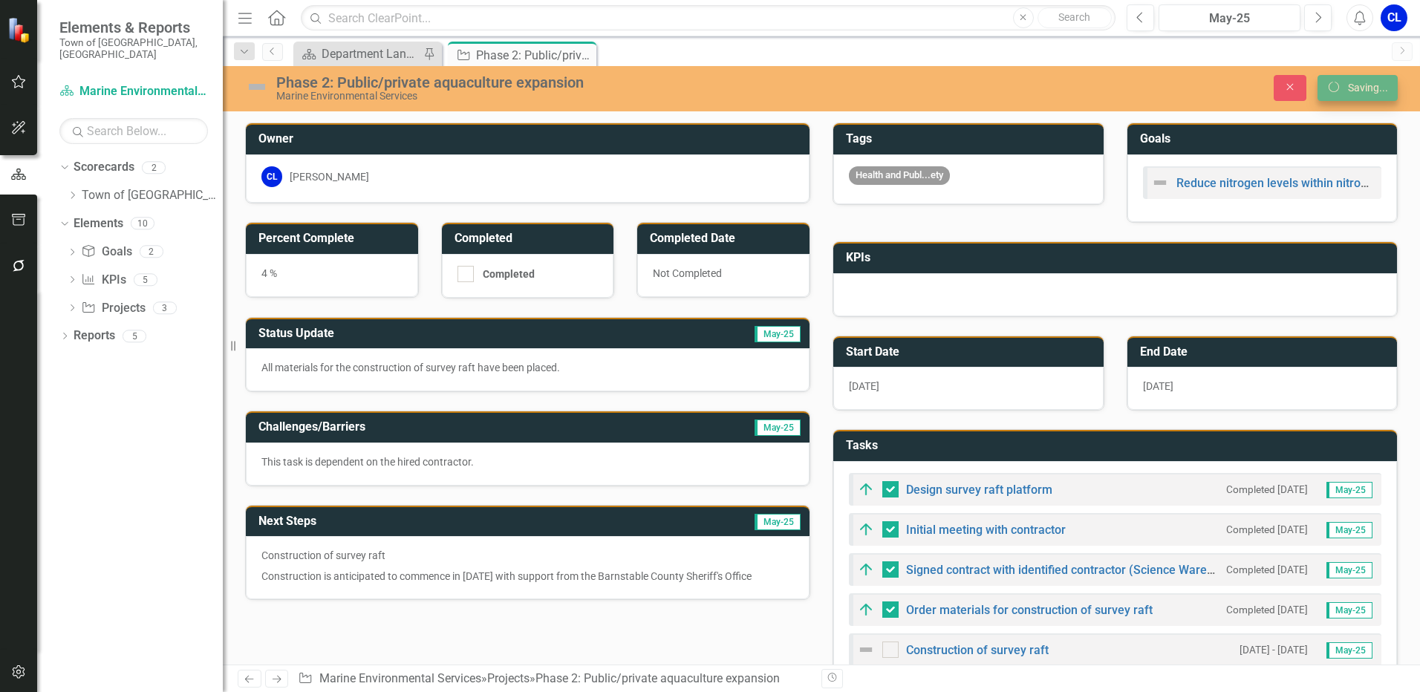
checkbox input "false"
checkbox input "true"
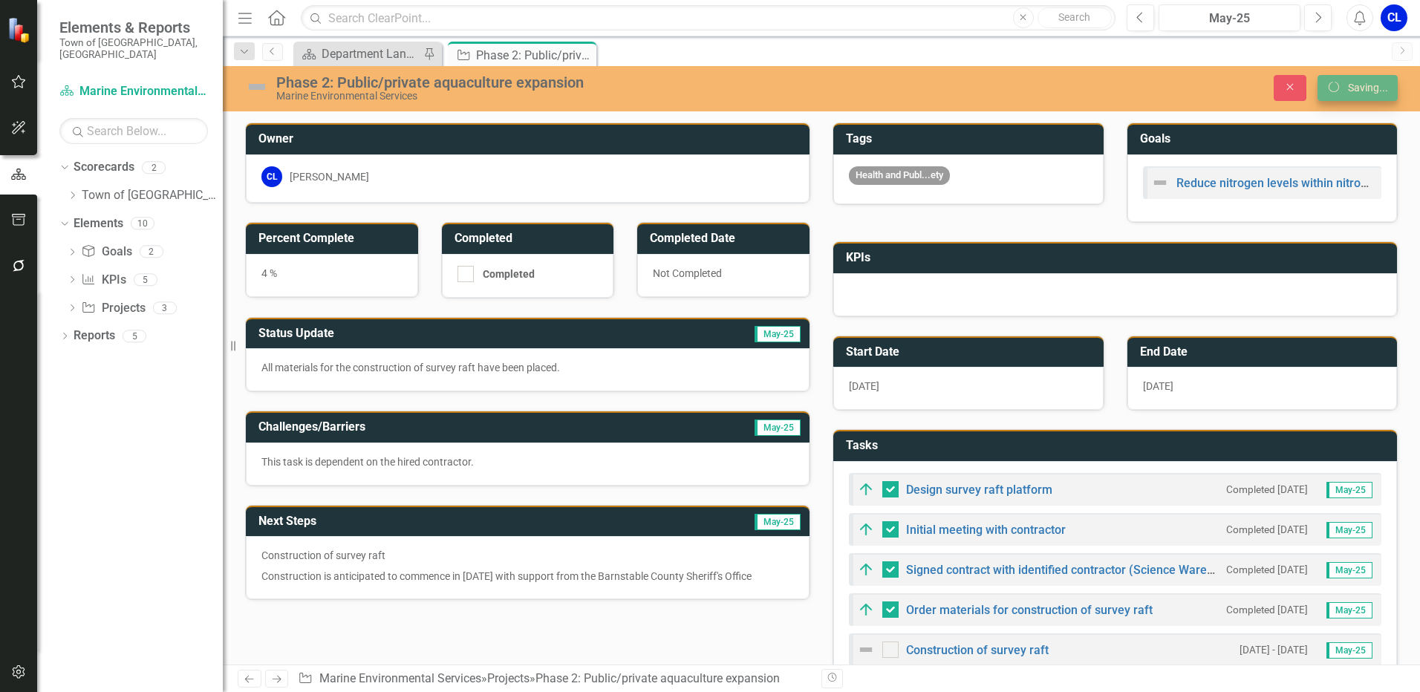
checkbox input "true"
checkbox input "false"
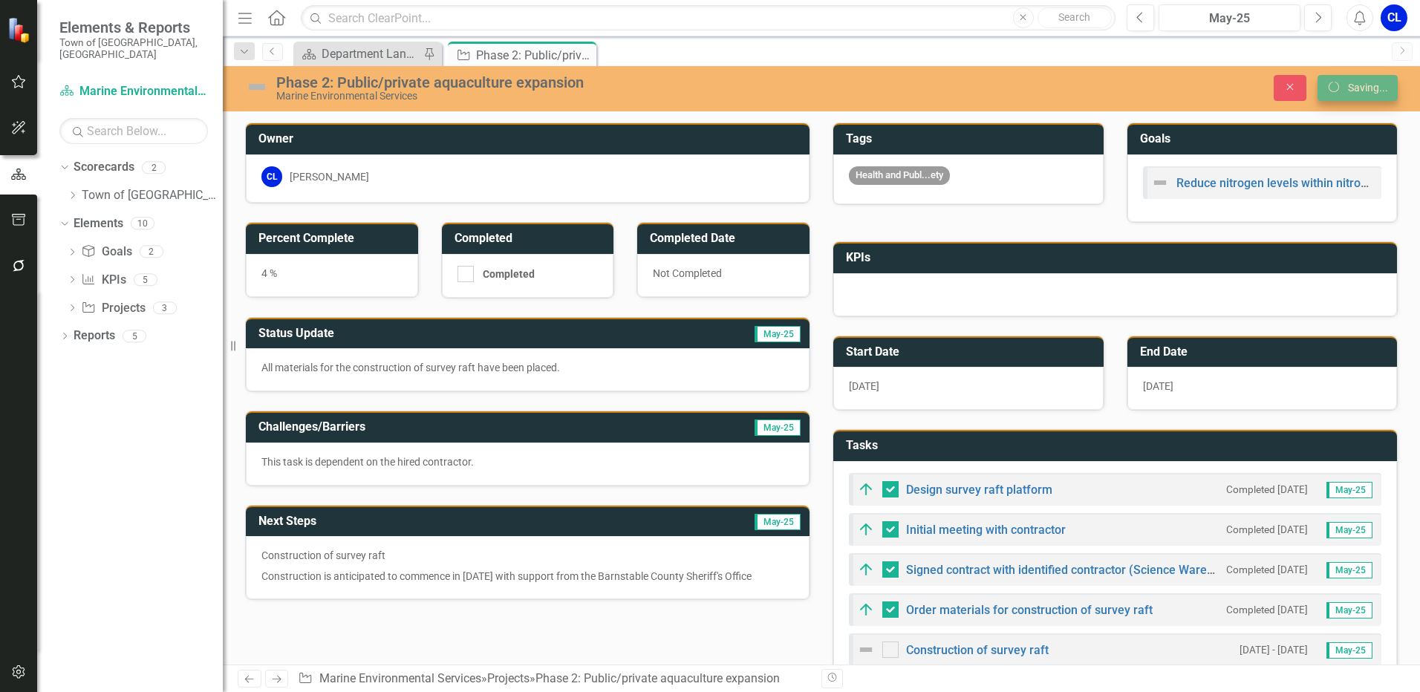
checkbox input "false"
checkbox input "true"
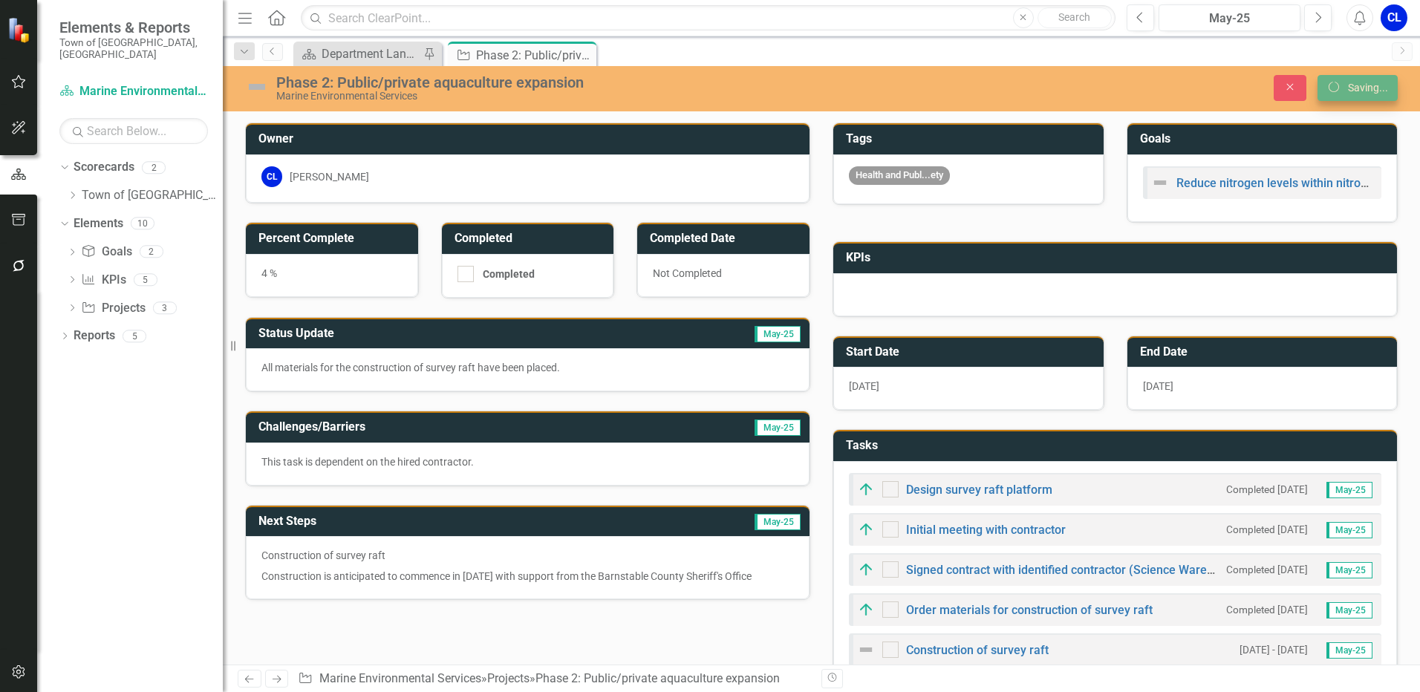
checkbox input "true"
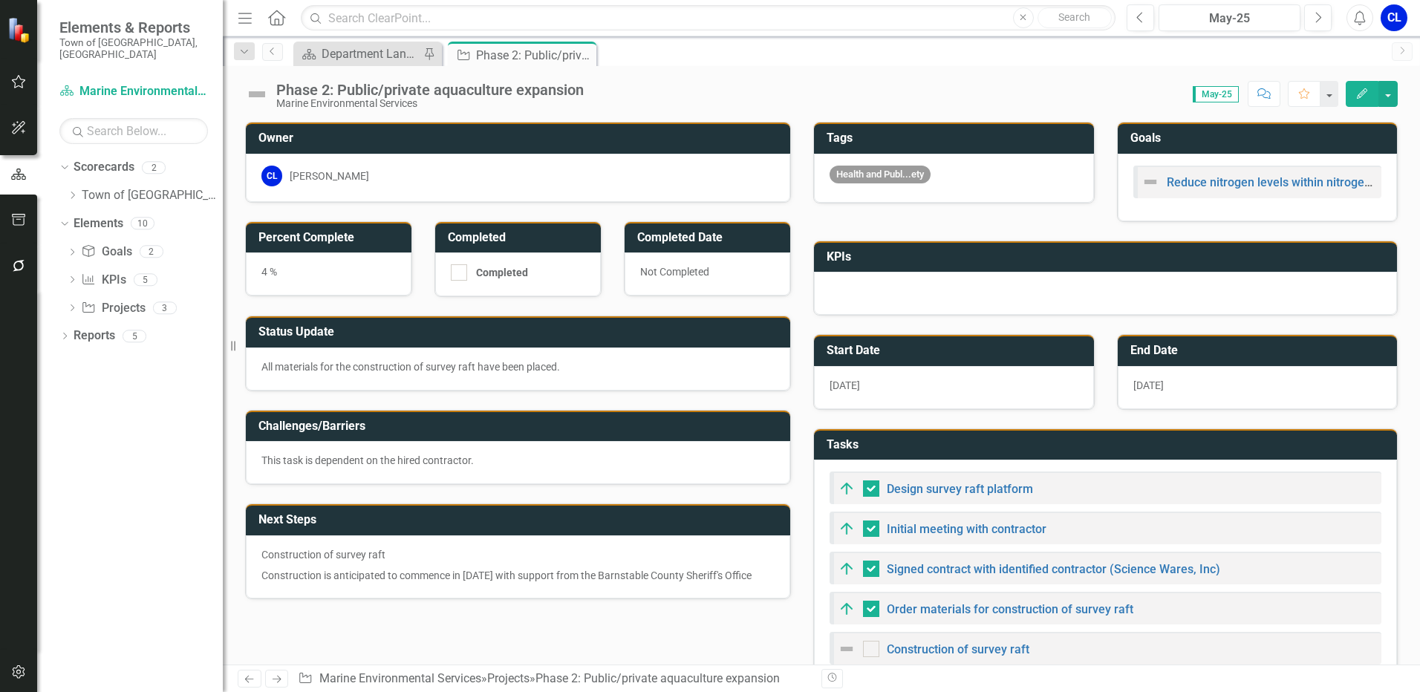
checkbox input "false"
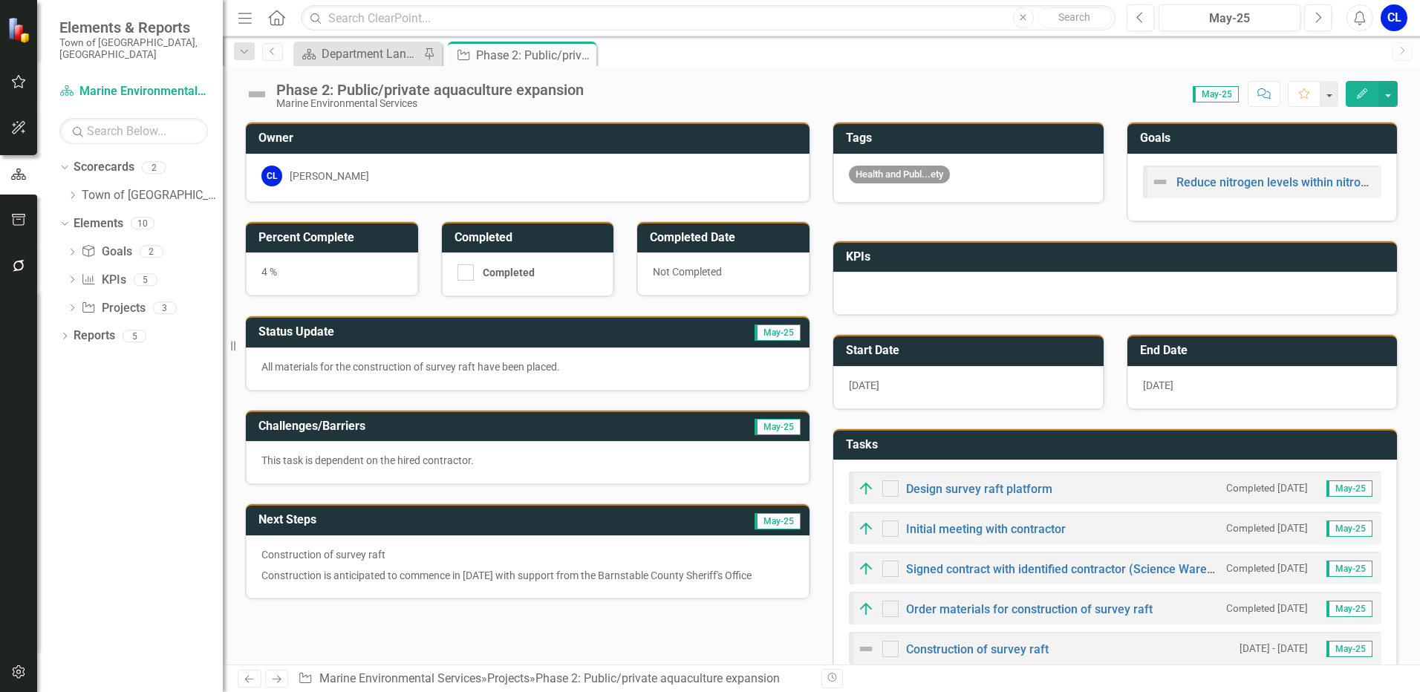
checkbox input "true"
click at [390, 53] on div "Department Landing Page" at bounding box center [371, 54] width 98 height 19
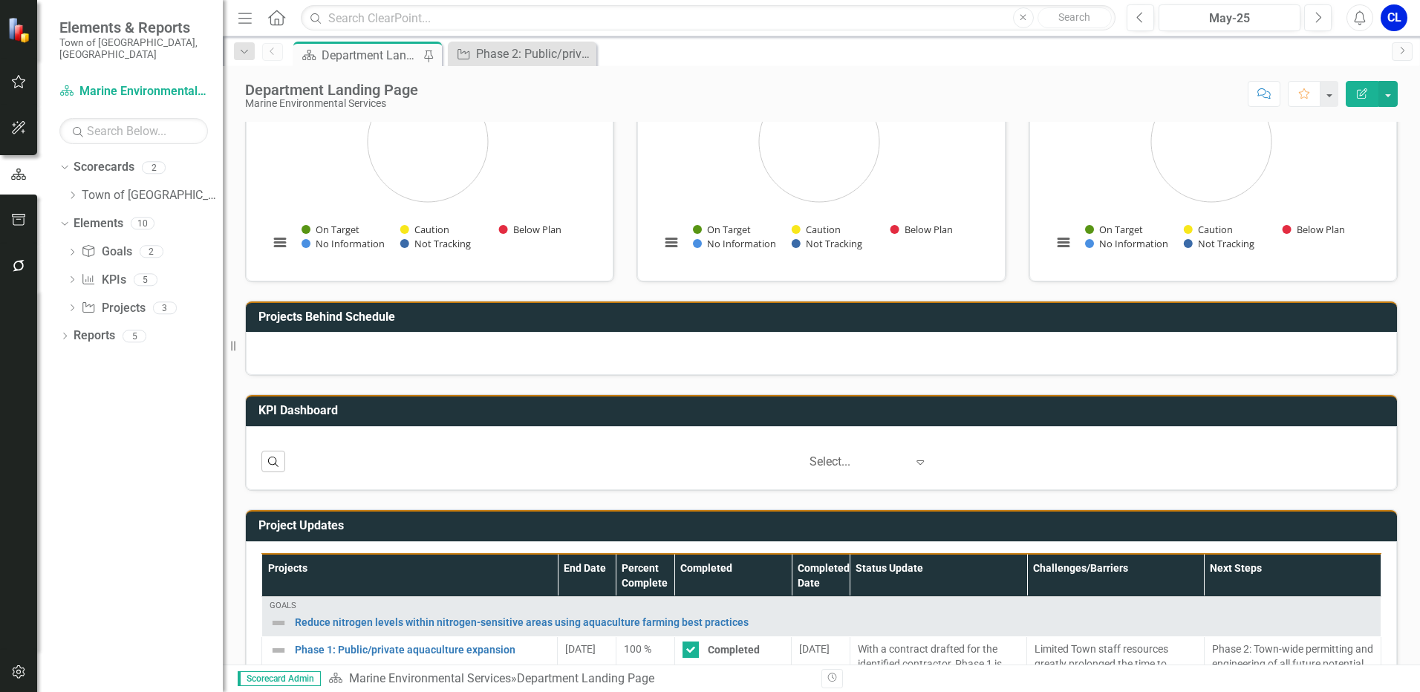
scroll to position [161, 0]
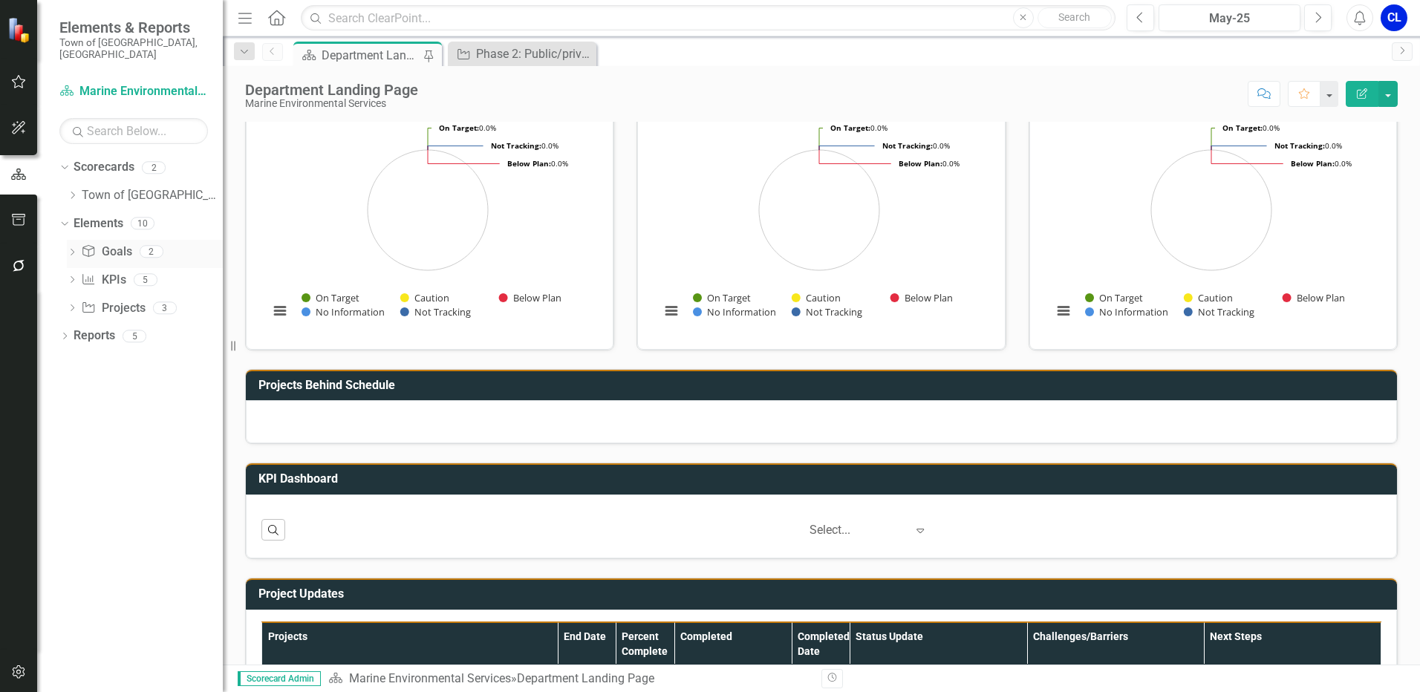
click at [105, 244] on link "Goal Goals" at bounding box center [106, 252] width 51 height 17
